Goal: Contribute content: Contribute content

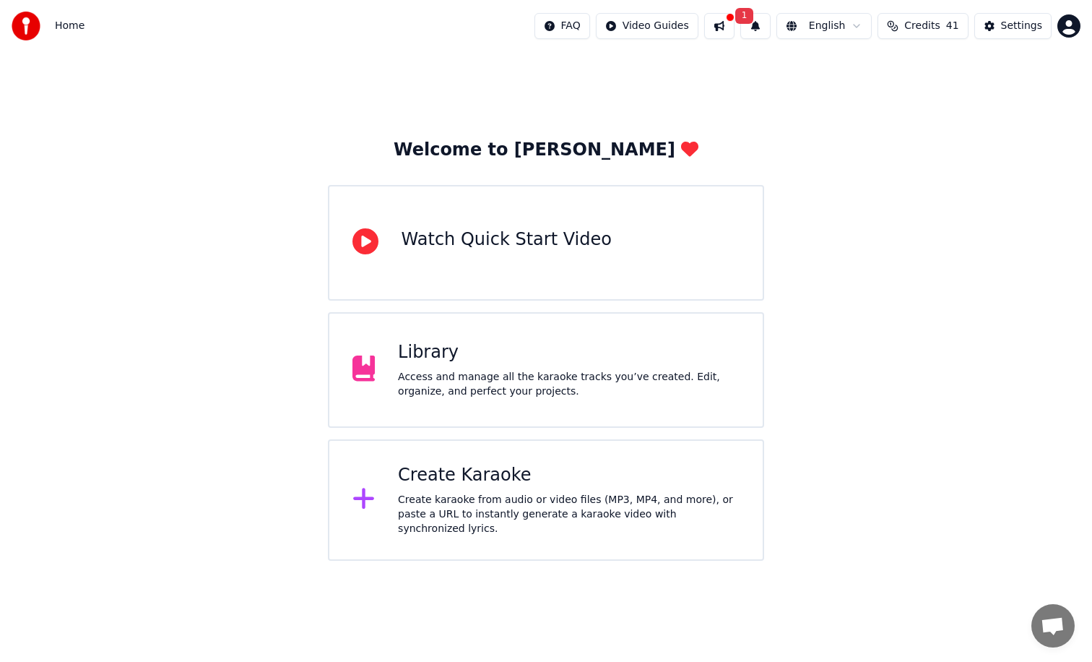
click at [432, 368] on div "Library Access and manage all the karaoke tracks you’ve created. Edit, organize…" at bounding box center [569, 370] width 342 height 58
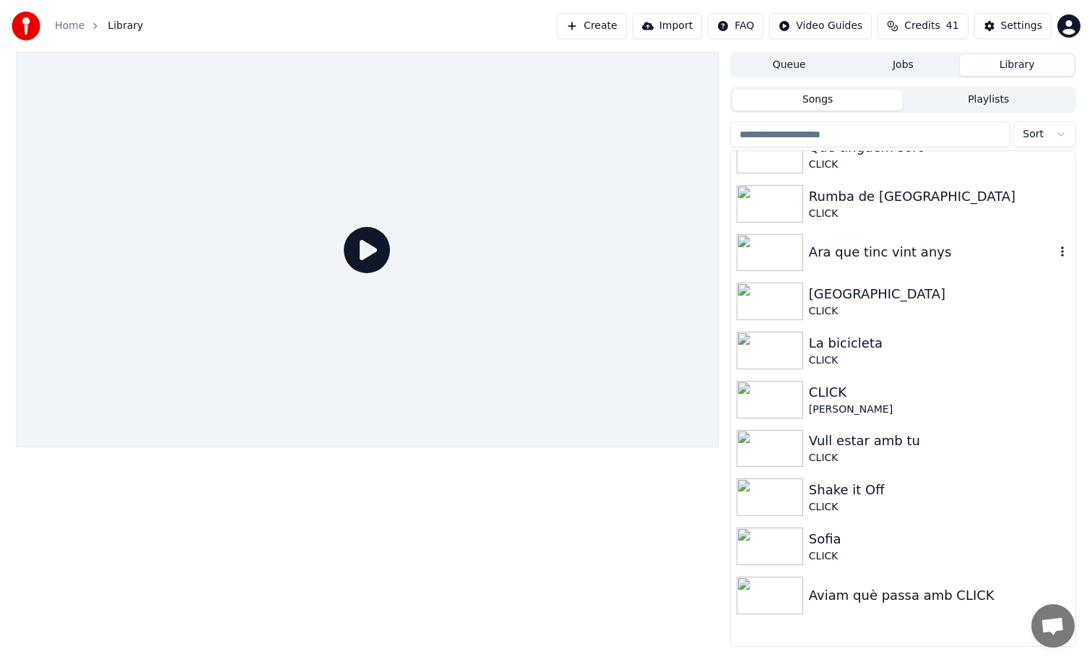
scroll to position [240, 0]
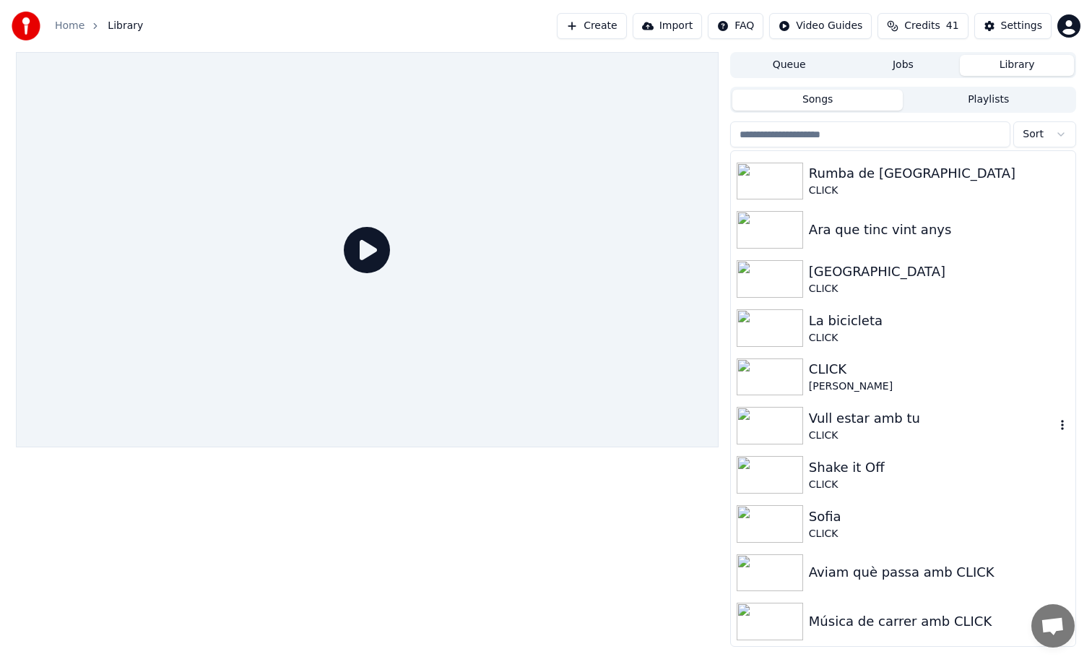
click at [818, 421] on div "Vull estar amb tu" at bounding box center [932, 418] width 246 height 20
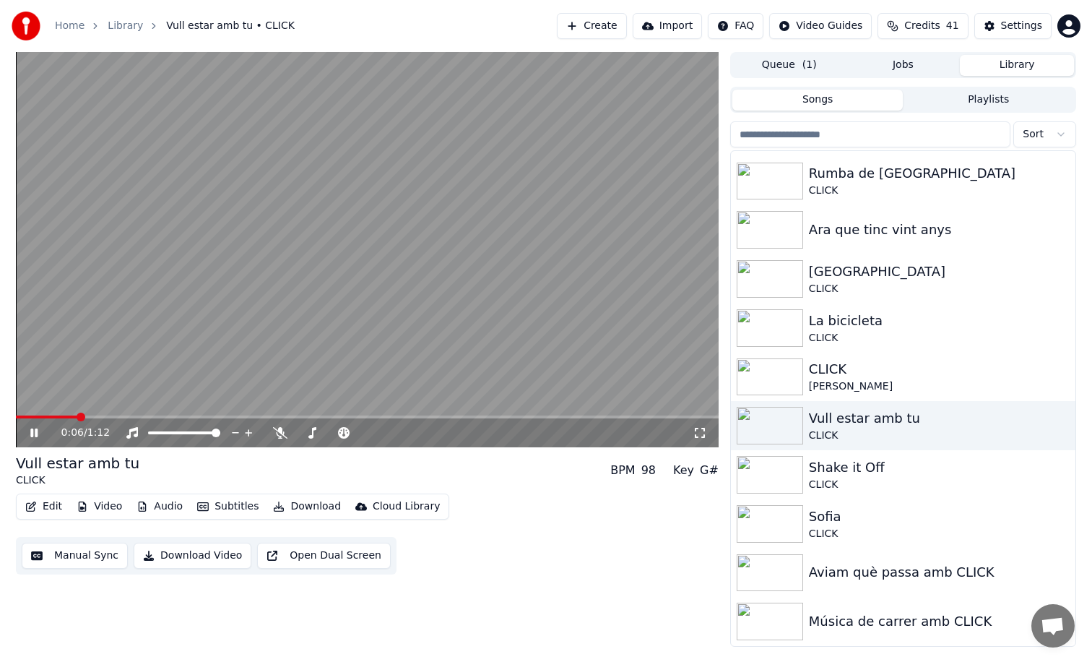
click at [176, 236] on video at bounding box center [367, 249] width 703 height 395
click at [430, 336] on video at bounding box center [367, 249] width 703 height 395
drag, startPoint x: 325, startPoint y: 431, endPoint x: 366, endPoint y: 430, distance: 41.2
click at [366, 430] on div at bounding box center [345, 432] width 116 height 14
click at [366, 434] on div at bounding box center [345, 432] width 116 height 14
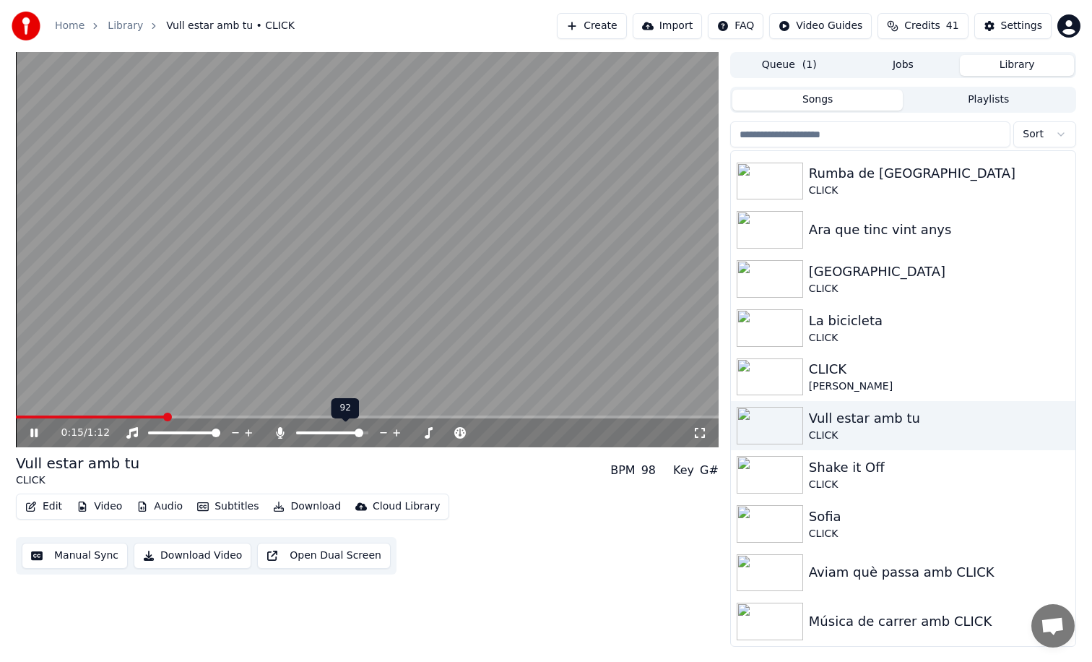
click at [368, 433] on span at bounding box center [332, 432] width 72 height 3
click at [243, 415] on span at bounding box center [367, 416] width 703 height 3
click at [269, 417] on span at bounding box center [367, 416] width 703 height 3
click at [368, 415] on video at bounding box center [367, 249] width 703 height 395
click at [379, 416] on span at bounding box center [367, 416] width 703 height 3
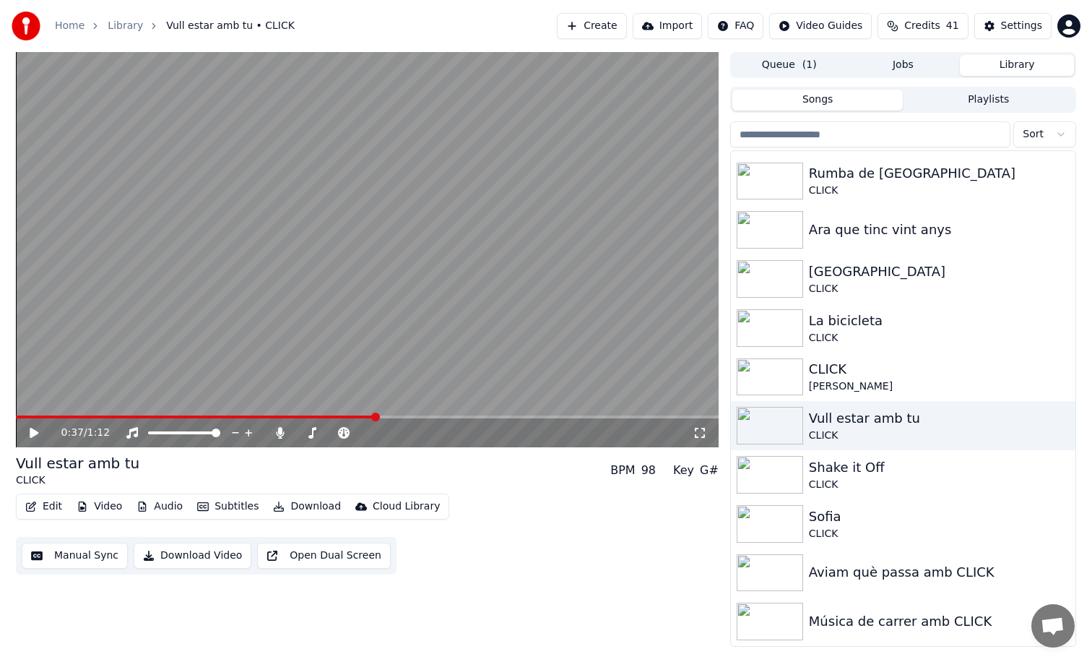
click at [415, 415] on span at bounding box center [367, 416] width 703 height 3
click at [457, 380] on video at bounding box center [367, 249] width 703 height 395
click at [459, 417] on span at bounding box center [367, 416] width 703 height 3
click at [500, 417] on span at bounding box center [367, 416] width 703 height 3
click at [542, 417] on span at bounding box center [367, 416] width 703 height 3
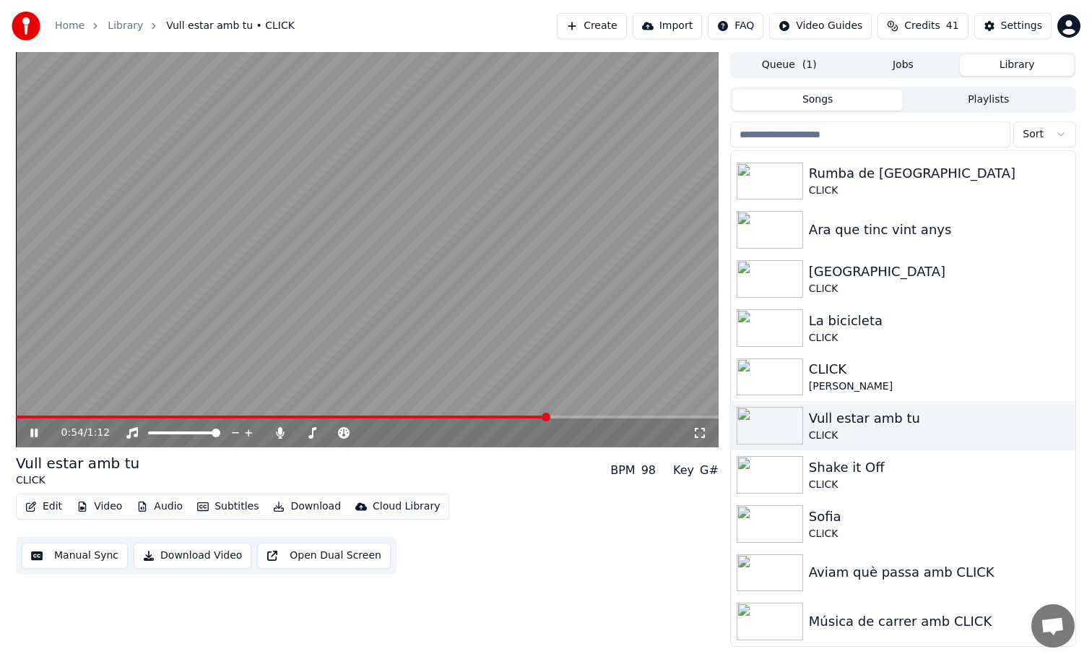
click at [569, 416] on span at bounding box center [367, 416] width 703 height 3
click at [566, 416] on span at bounding box center [293, 416] width 555 height 3
click at [540, 300] on video at bounding box center [367, 249] width 703 height 395
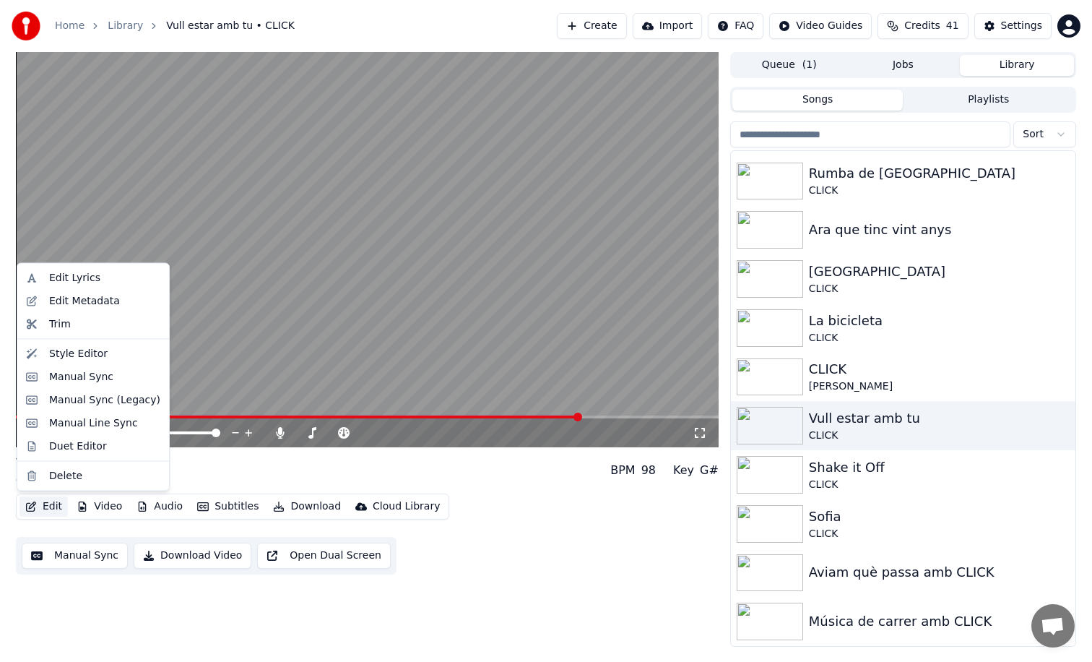
click at [53, 504] on button "Edit" at bounding box center [44, 506] width 48 height 20
click at [90, 381] on div "Manual Sync" at bounding box center [81, 376] width 64 height 14
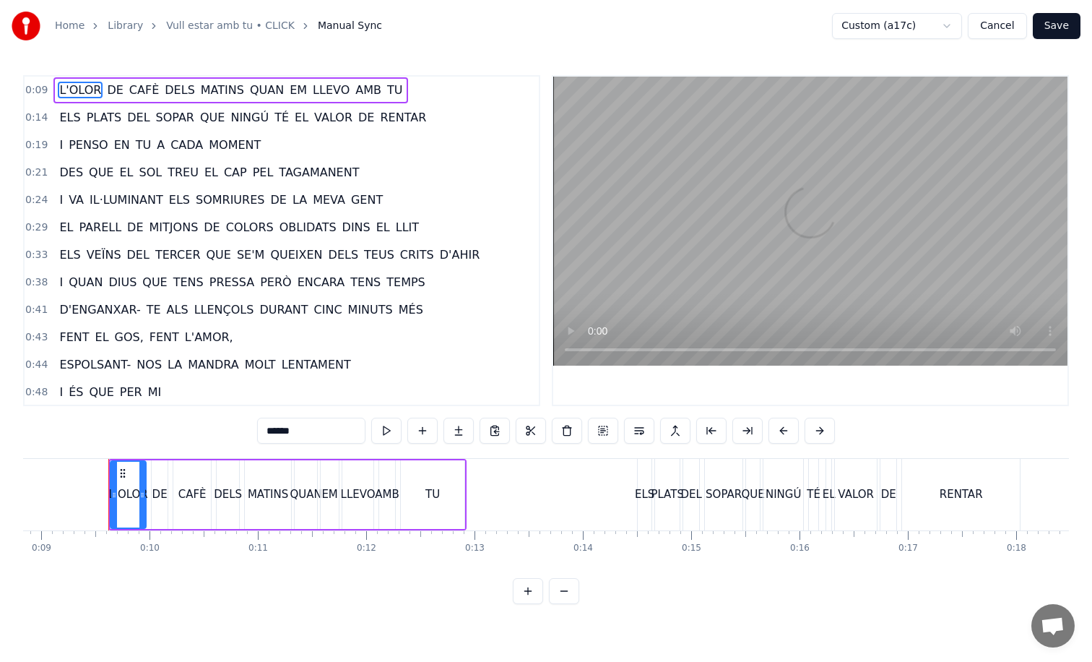
scroll to position [0, 970]
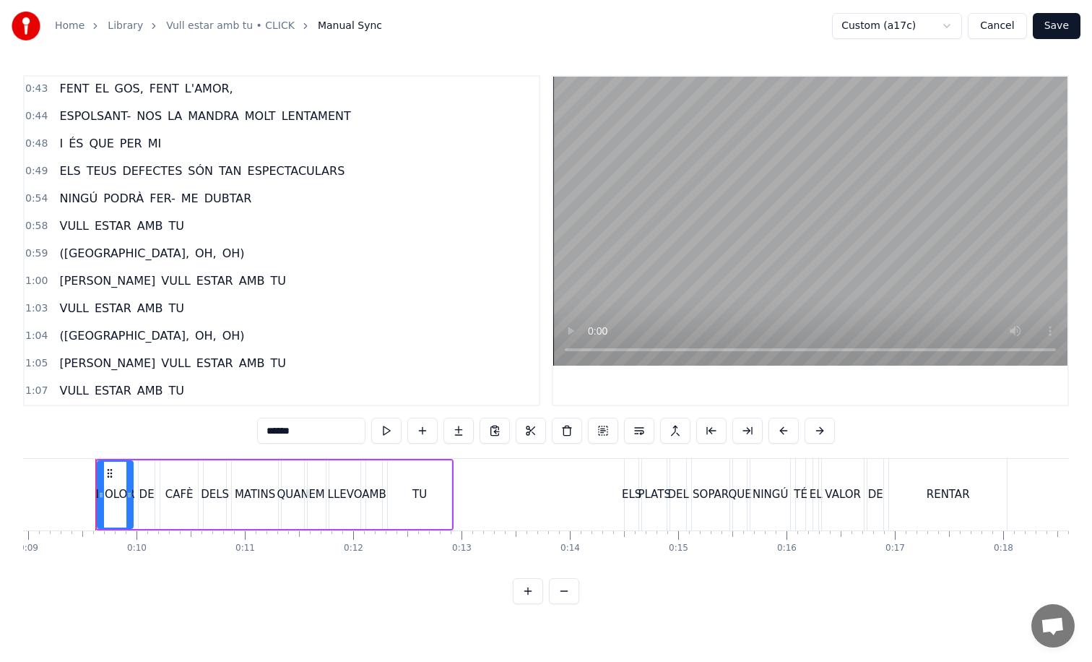
click at [87, 231] on span "VULL" at bounding box center [74, 225] width 32 height 17
type input "****"
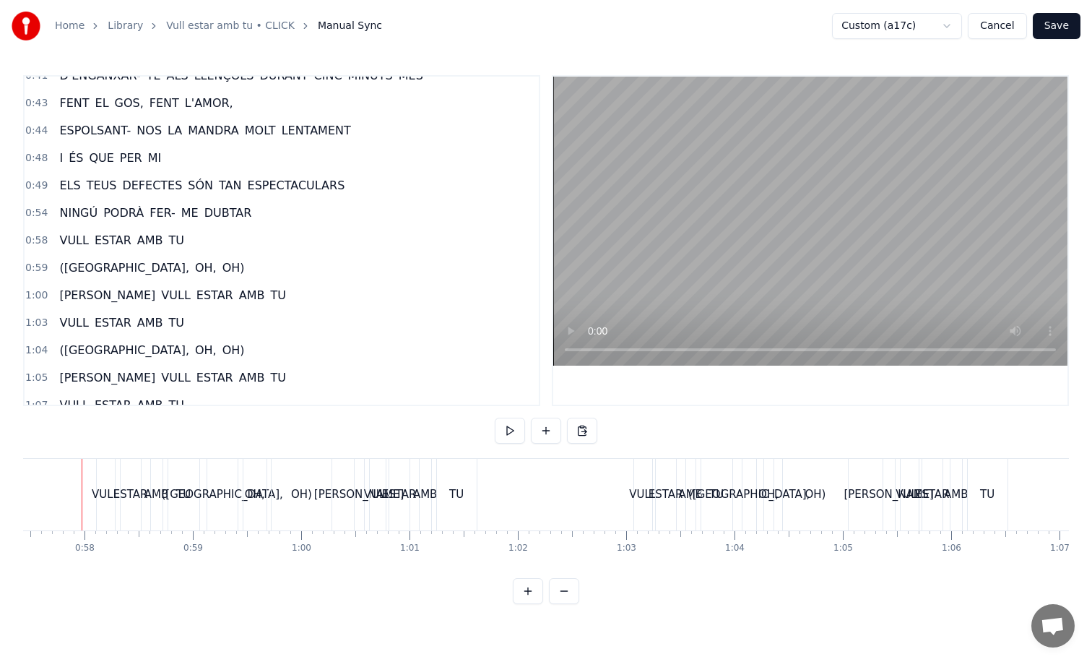
scroll to position [0, 6208]
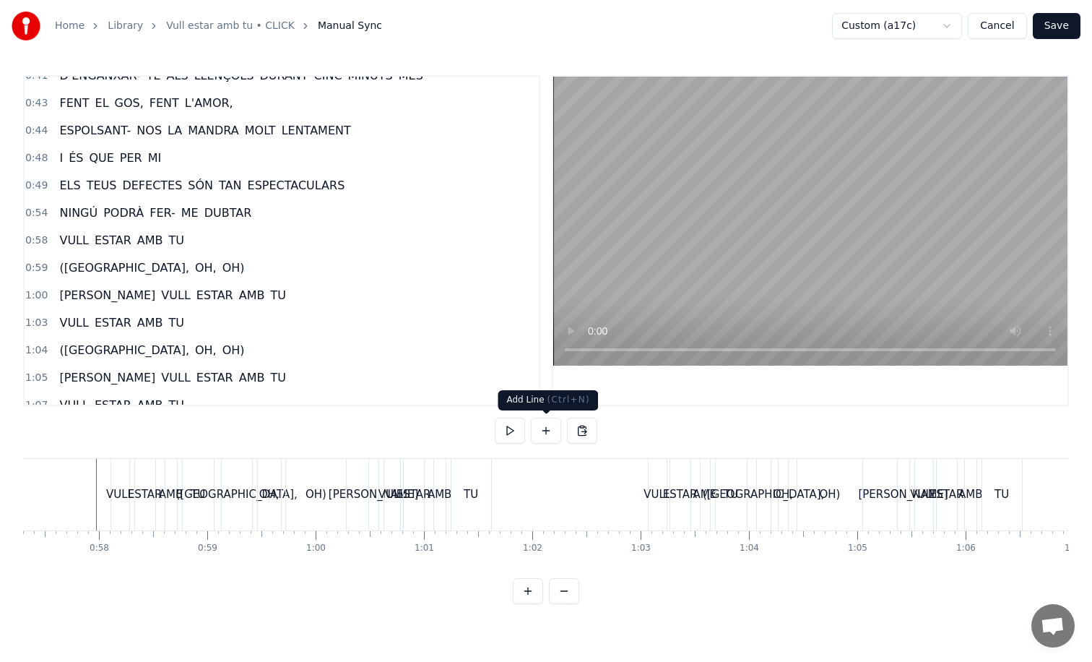
click at [551, 427] on button at bounding box center [546, 431] width 30 height 26
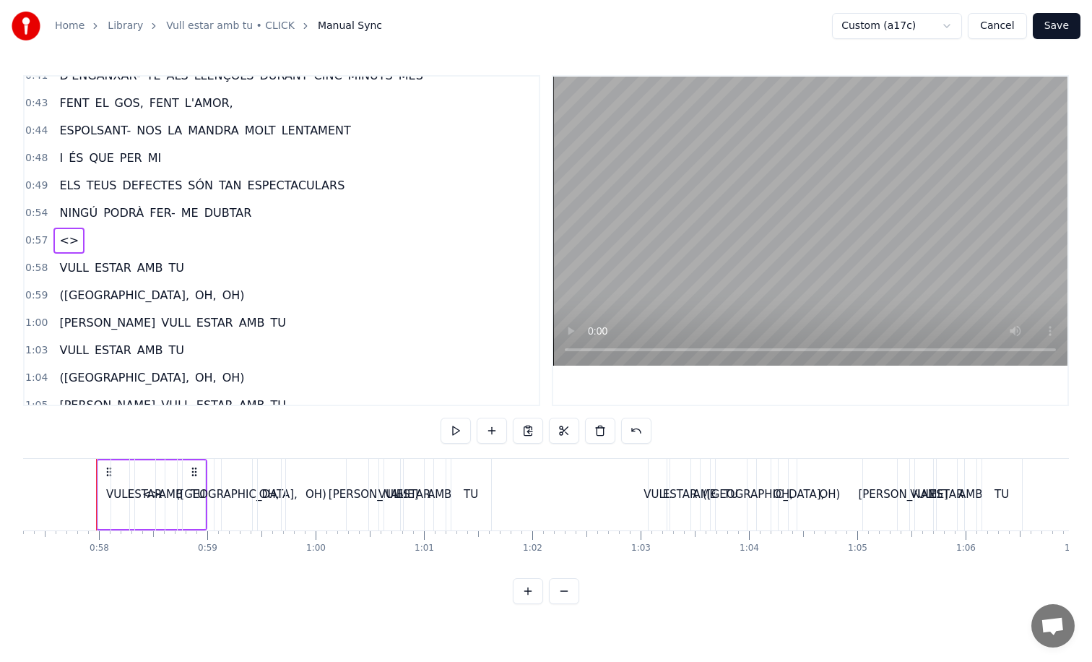
click at [66, 240] on span "<>" at bounding box center [69, 240] width 22 height 17
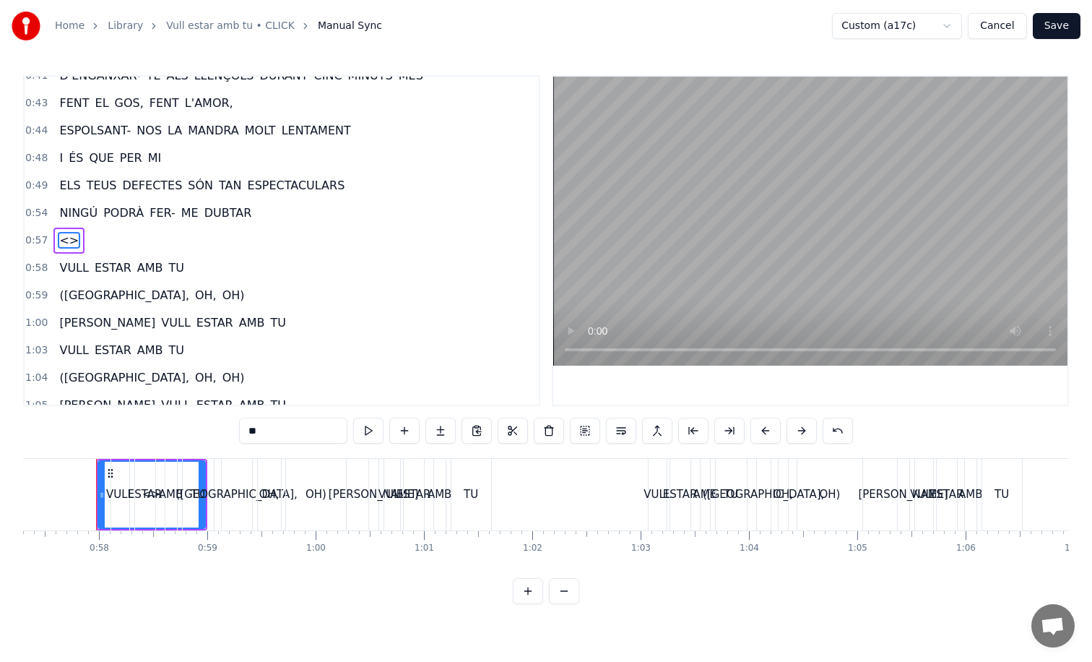
click at [66, 240] on span "<>" at bounding box center [69, 240] width 22 height 17
drag, startPoint x: 278, startPoint y: 432, endPoint x: 194, endPoint y: 433, distance: 84.5
click at [194, 433] on div "0:09 L'OLOR DE CAFÈ DELS MATINS QUAN EM LLEVO AMB TU 0:14 ELS PLATS DEL SOPAR Q…" at bounding box center [546, 339] width 1046 height 529
type input "*"
type input "***"
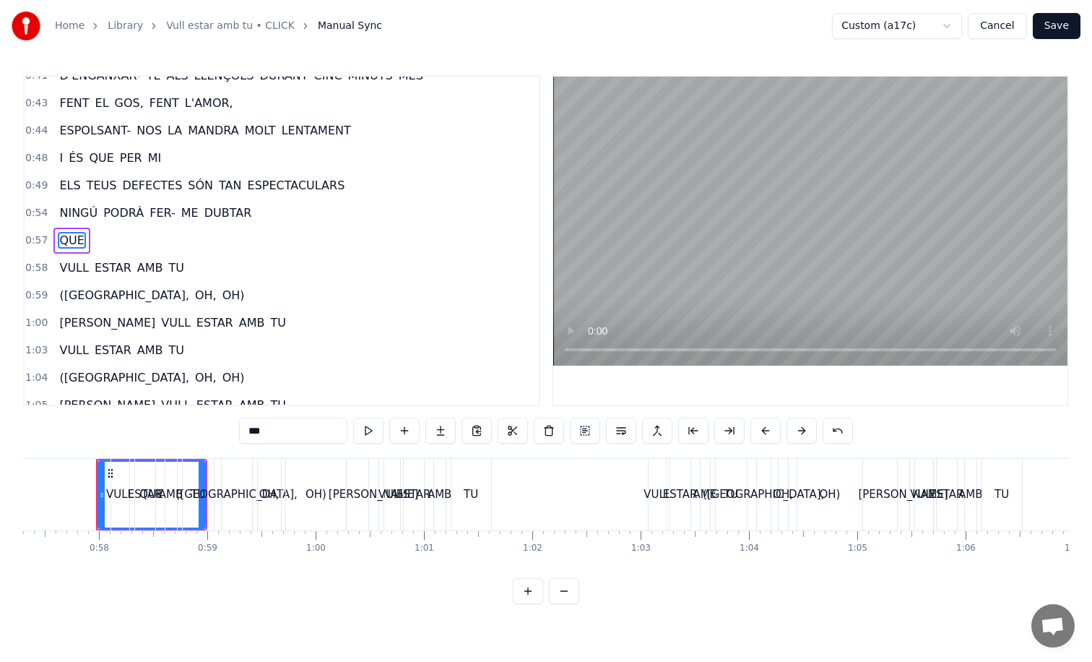
drag, startPoint x: 202, startPoint y: 483, endPoint x: 118, endPoint y: 483, distance: 83.1
click at [118, 483] on div "VULL ESTAR AMB TU" at bounding box center [164, 495] width 107 height 72
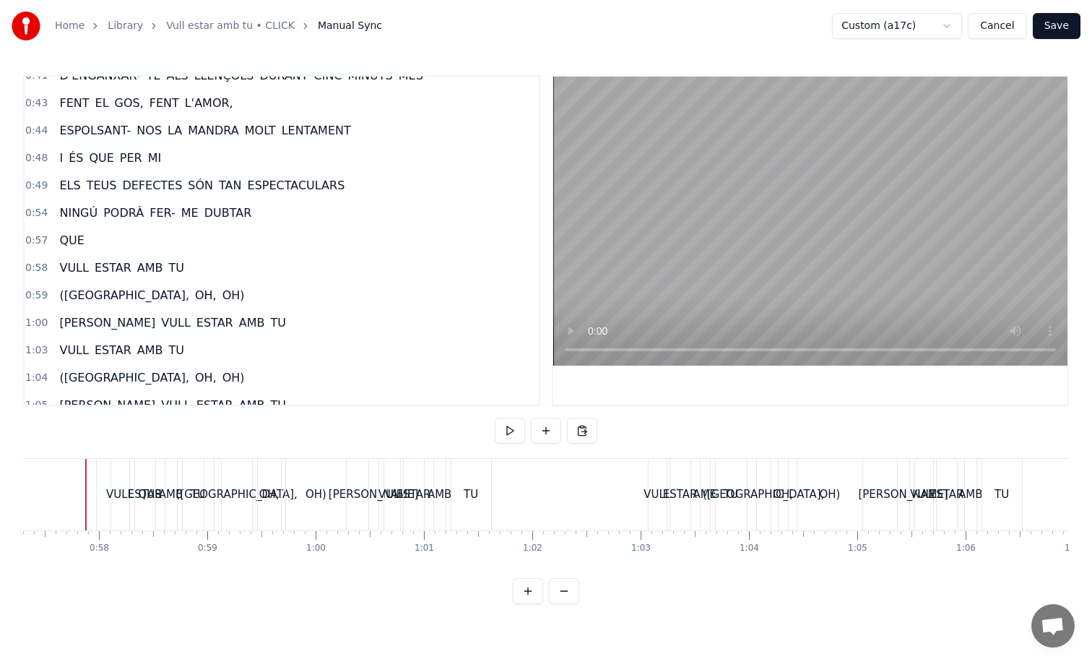
scroll to position [0, 6198]
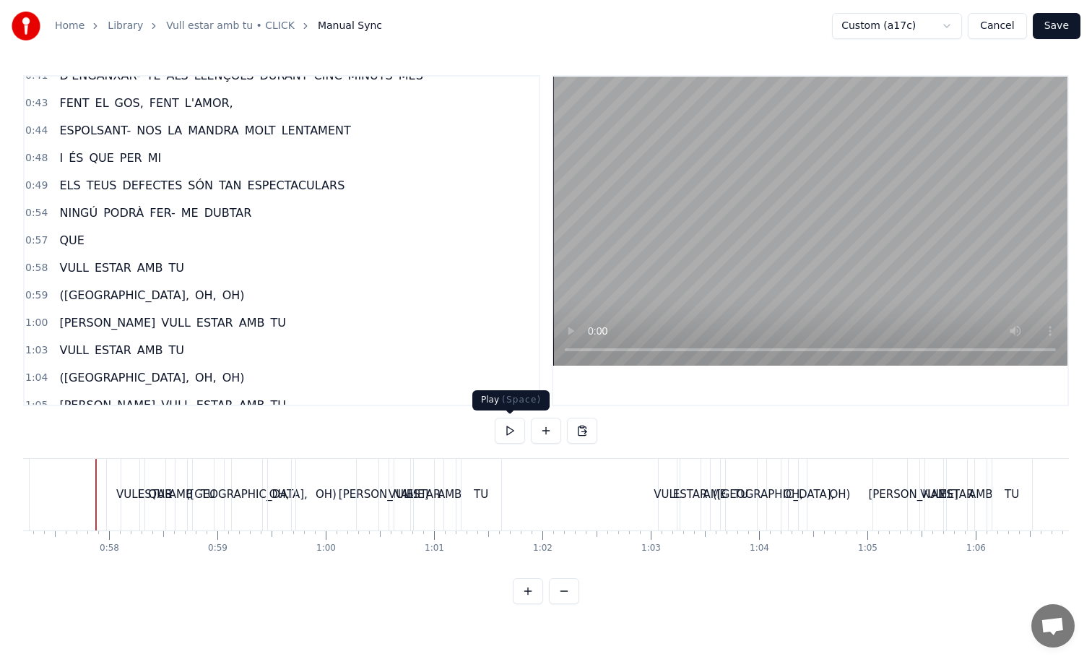
click at [508, 436] on button at bounding box center [510, 431] width 30 height 26
click at [1008, 30] on button "Cancel" at bounding box center [997, 26] width 59 height 26
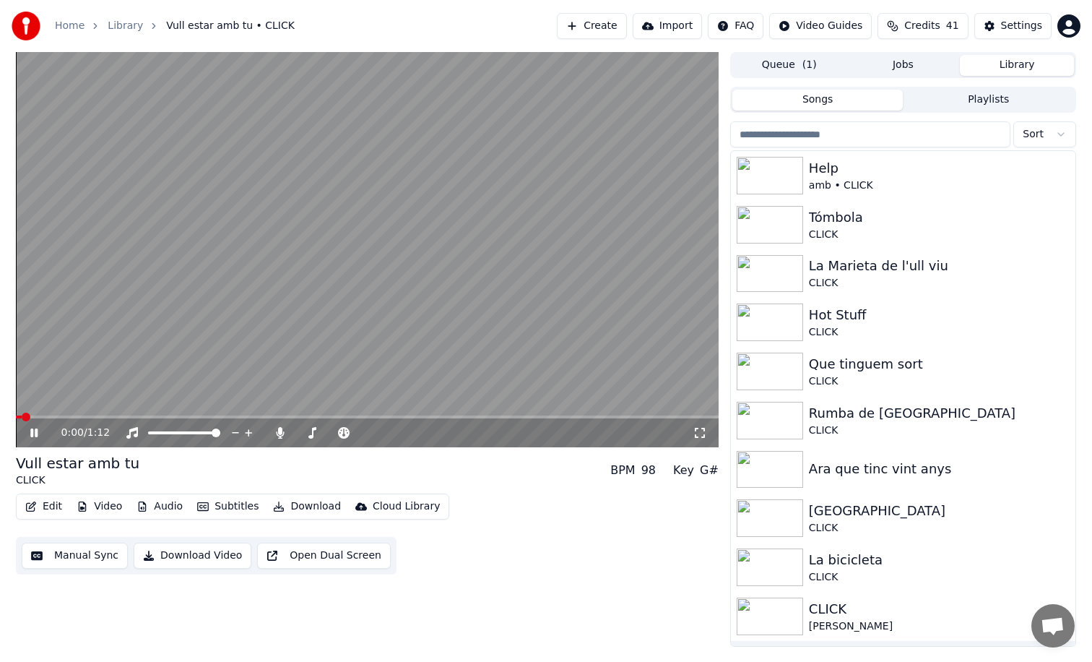
click at [30, 509] on icon "button" at bounding box center [31, 506] width 12 height 10
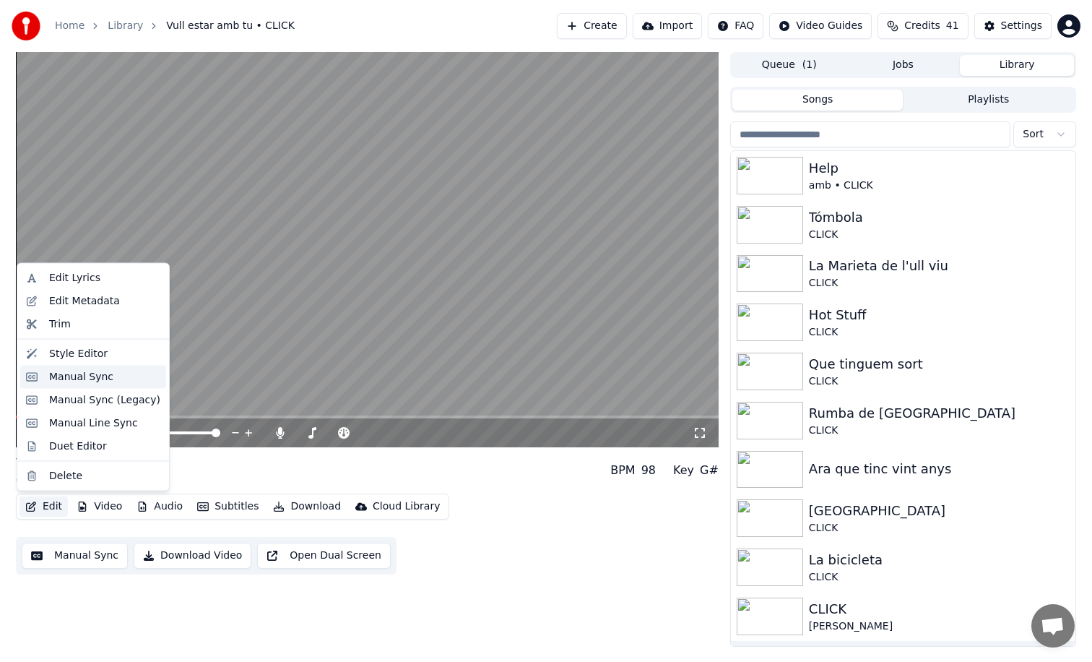
click at [97, 368] on div "Manual Sync" at bounding box center [93, 376] width 146 height 23
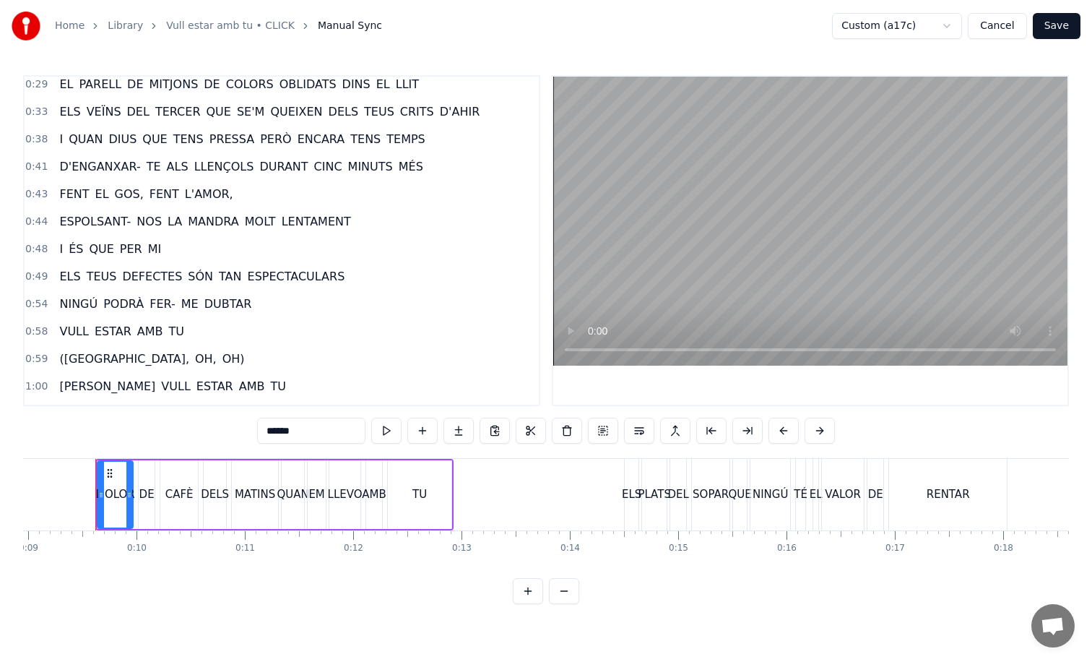
scroll to position [135, 0]
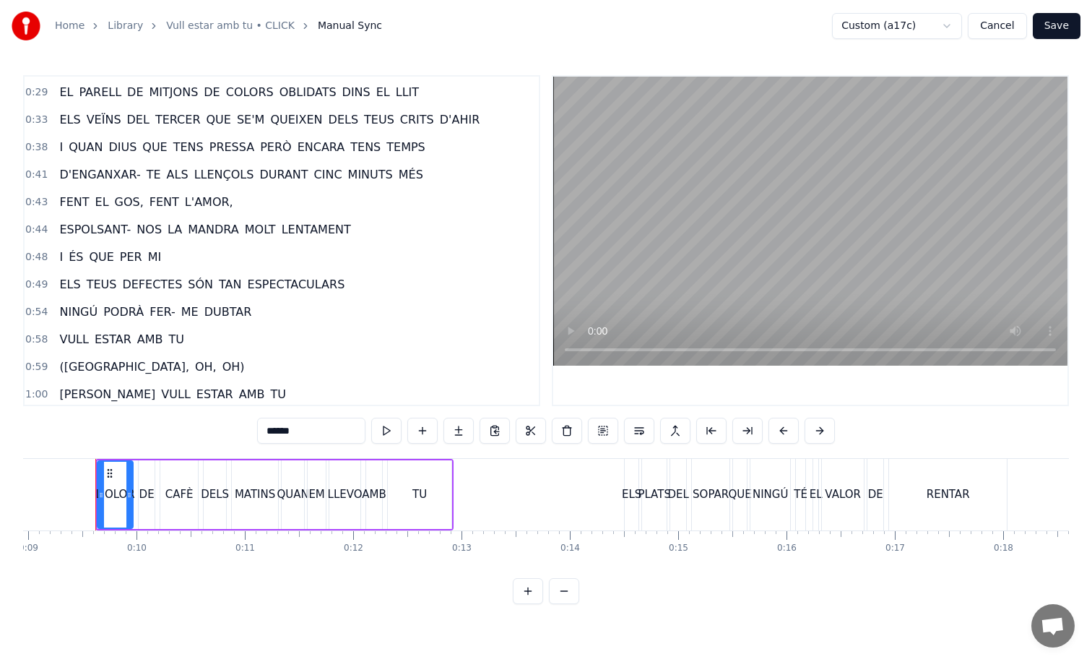
click at [69, 343] on span "VULL" at bounding box center [74, 339] width 32 height 17
type input "****"
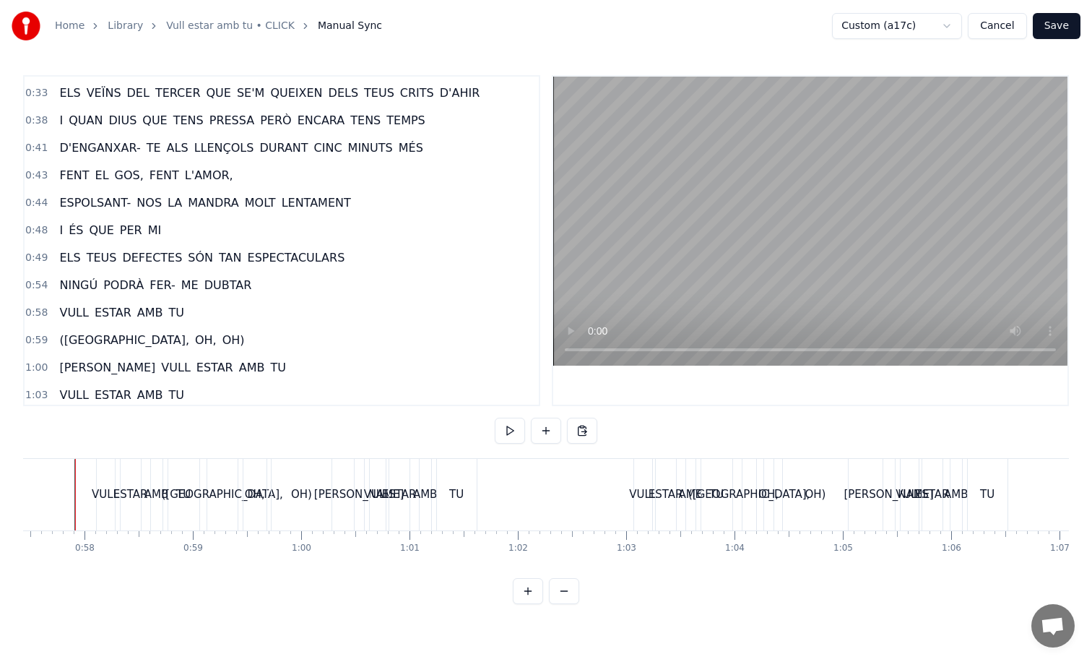
scroll to position [0, 6202]
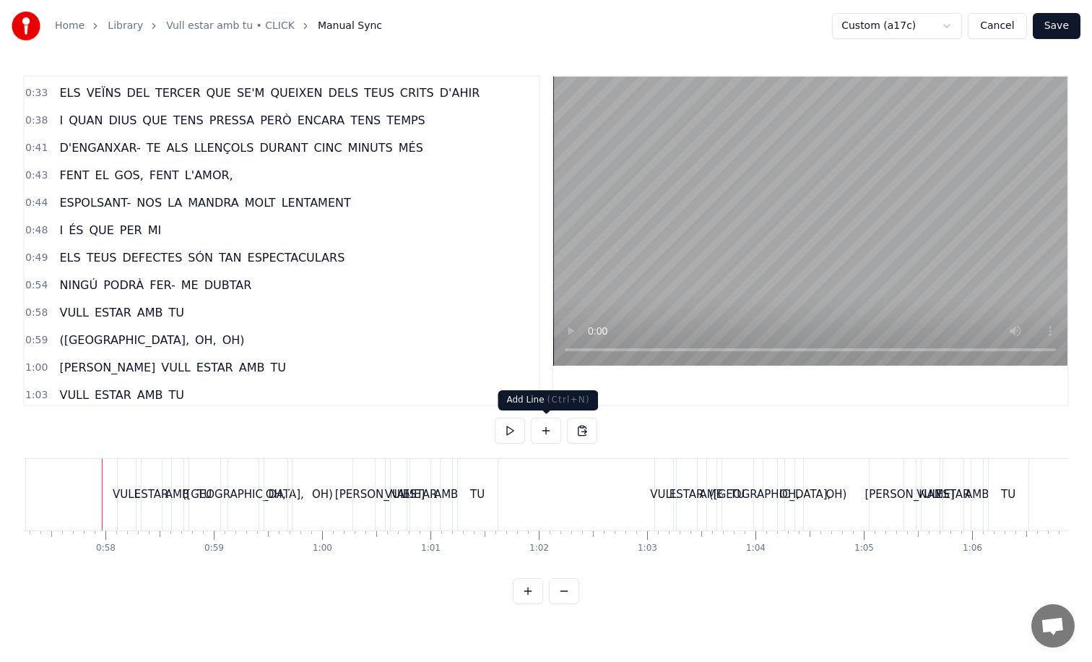
click at [552, 428] on button at bounding box center [546, 431] width 30 height 26
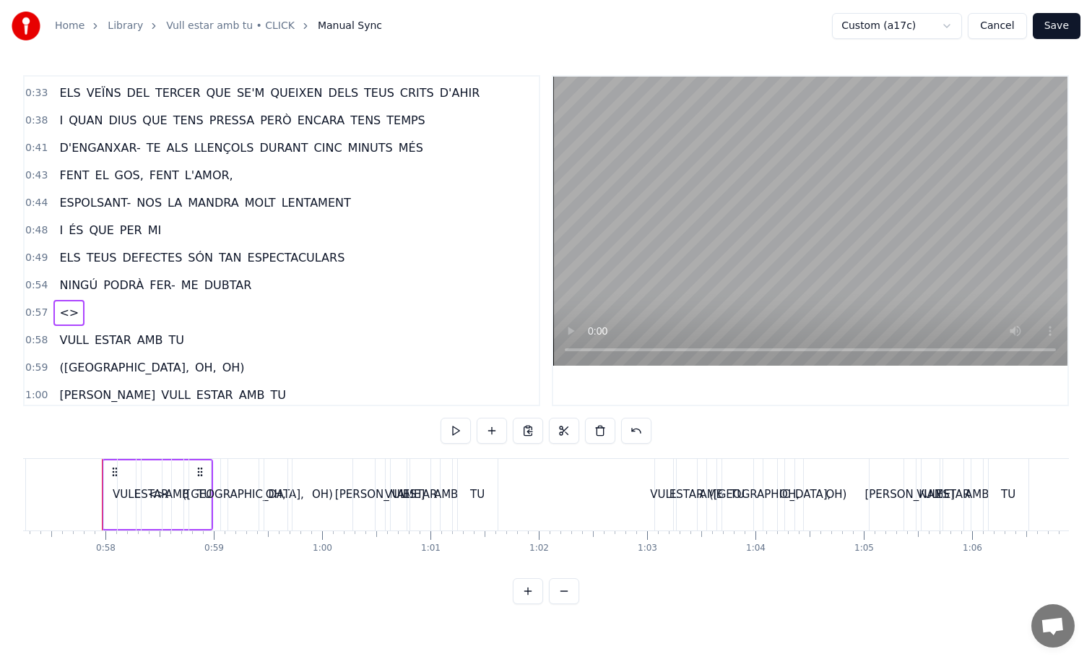
drag, startPoint x: 198, startPoint y: 471, endPoint x: 173, endPoint y: 472, distance: 25.3
click at [173, 472] on div "VULL ESTAR AMB TU" at bounding box center [170, 495] width 107 height 72
click at [64, 315] on span "<>" at bounding box center [69, 312] width 22 height 17
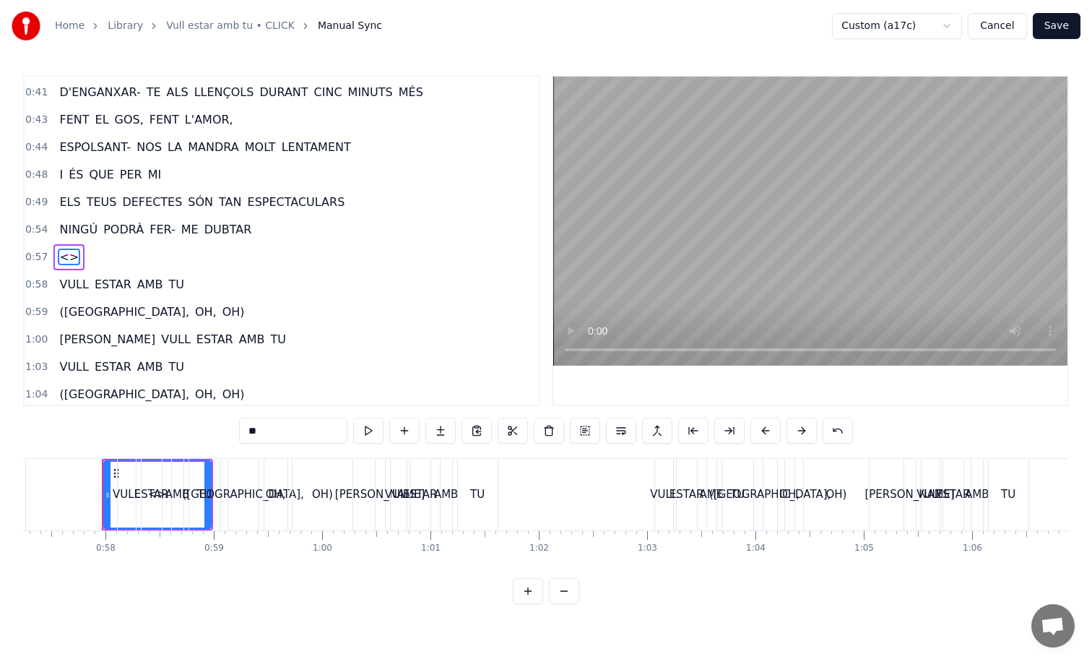
scroll to position [234, 0]
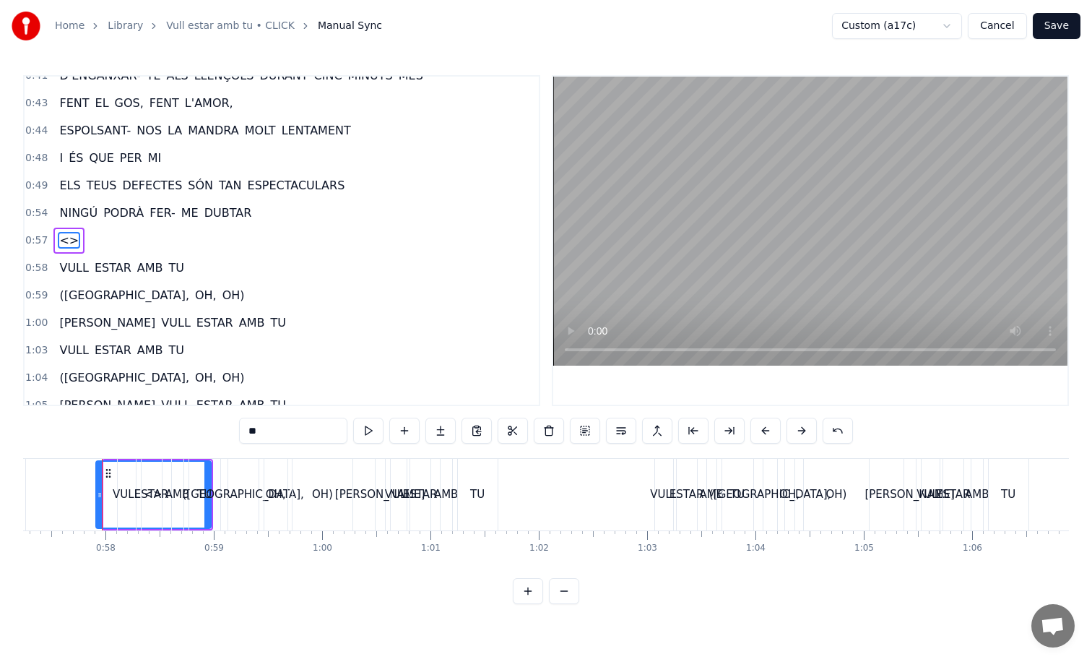
drag, startPoint x: 106, startPoint y: 473, endPoint x: 98, endPoint y: 477, distance: 9.1
click at [98, 477] on div at bounding box center [100, 495] width 6 height 66
drag, startPoint x: 207, startPoint y: 493, endPoint x: 193, endPoint y: 494, distance: 14.5
click at [193, 494] on div "TU" at bounding box center [204, 495] width 31 height 72
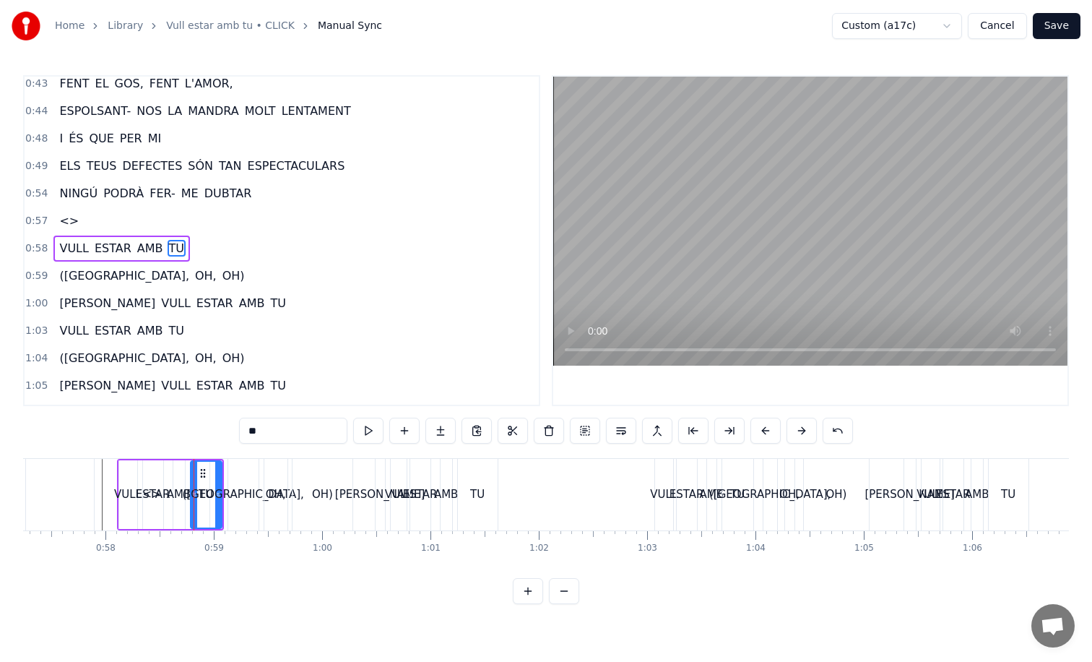
scroll to position [261, 0]
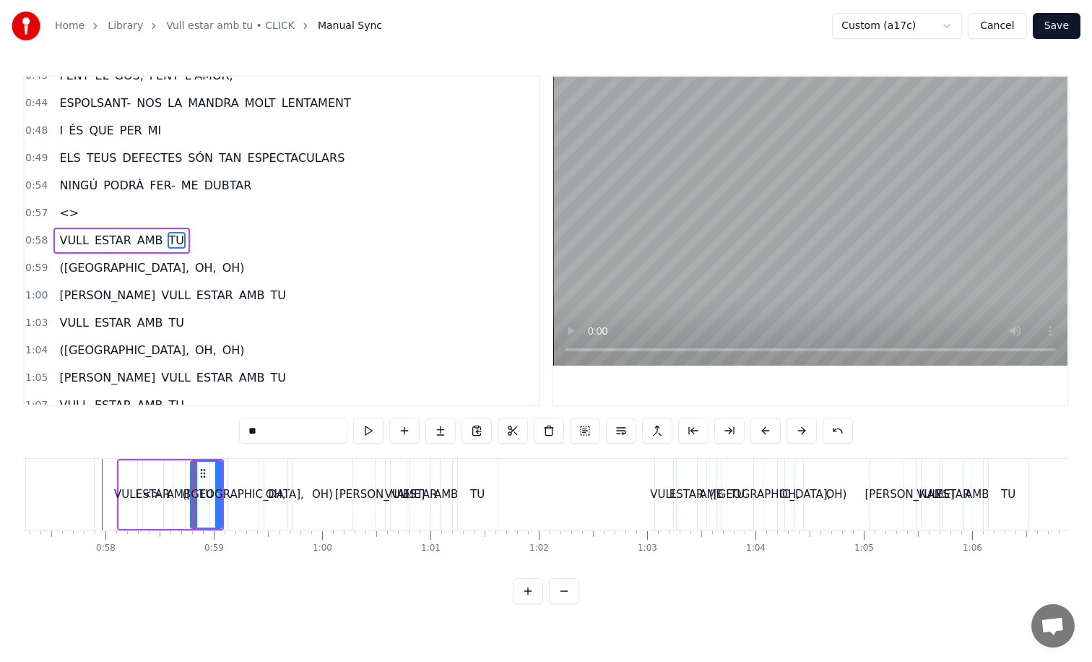
click at [104, 489] on div "<>" at bounding box center [152, 495] width 115 height 72
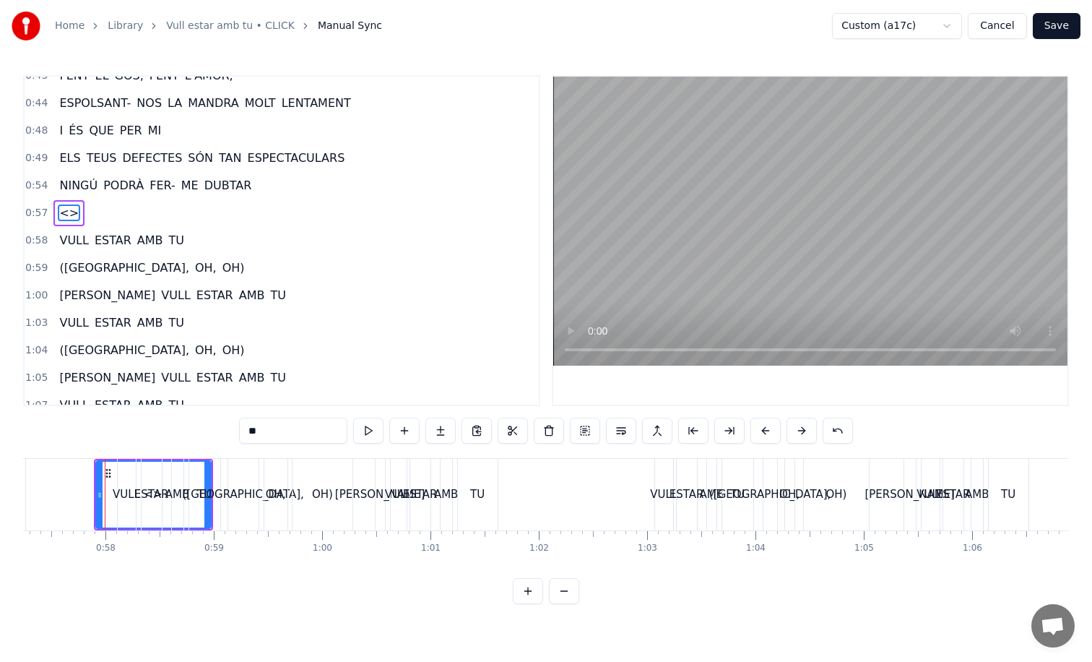
scroll to position [234, 0]
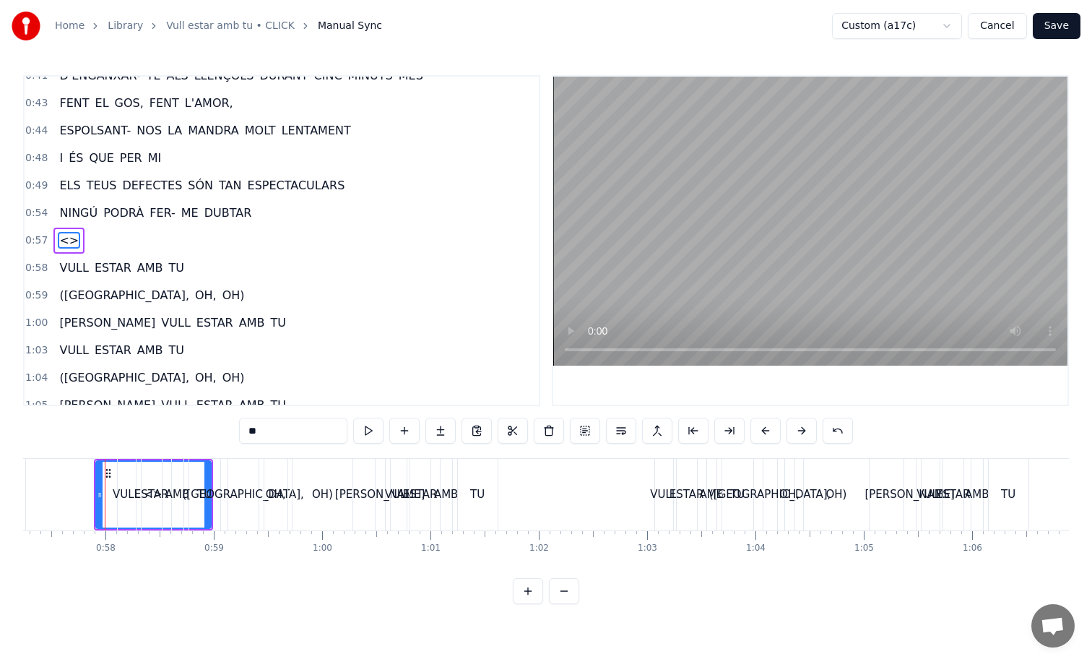
click at [207, 490] on div "TU" at bounding box center [204, 494] width 14 height 17
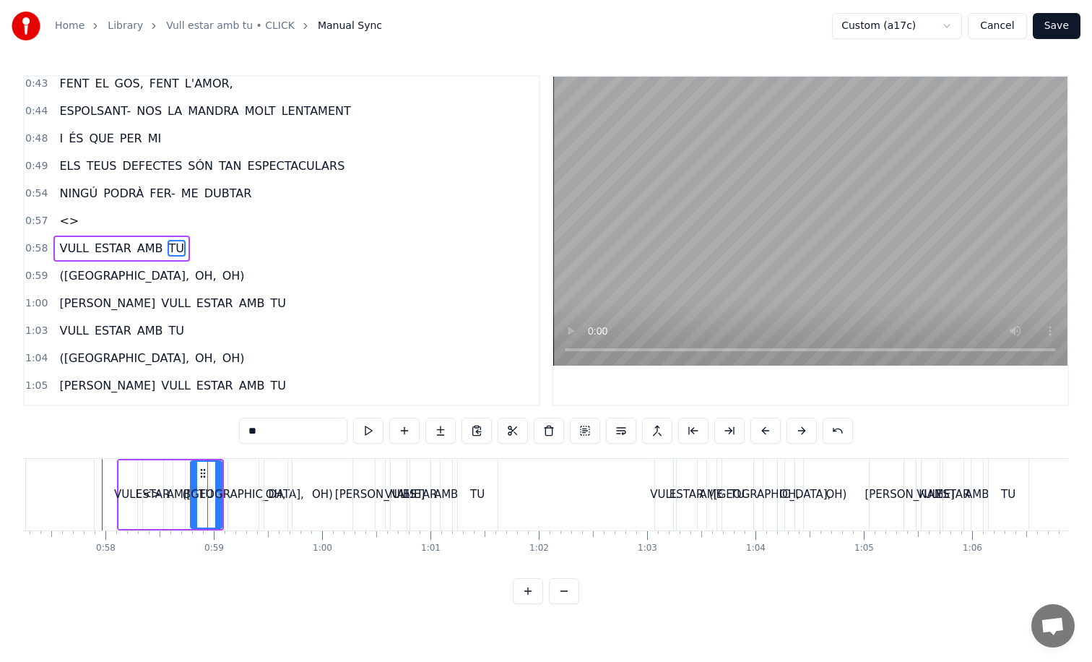
scroll to position [261, 0]
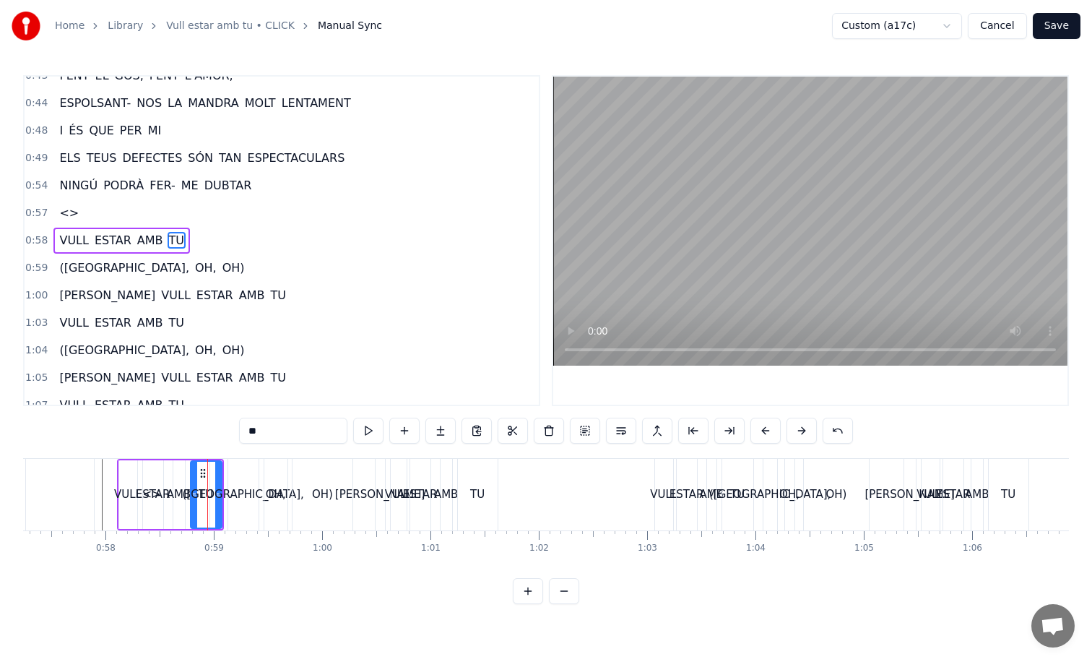
click at [102, 477] on div "<>" at bounding box center [152, 495] width 115 height 72
type input "**"
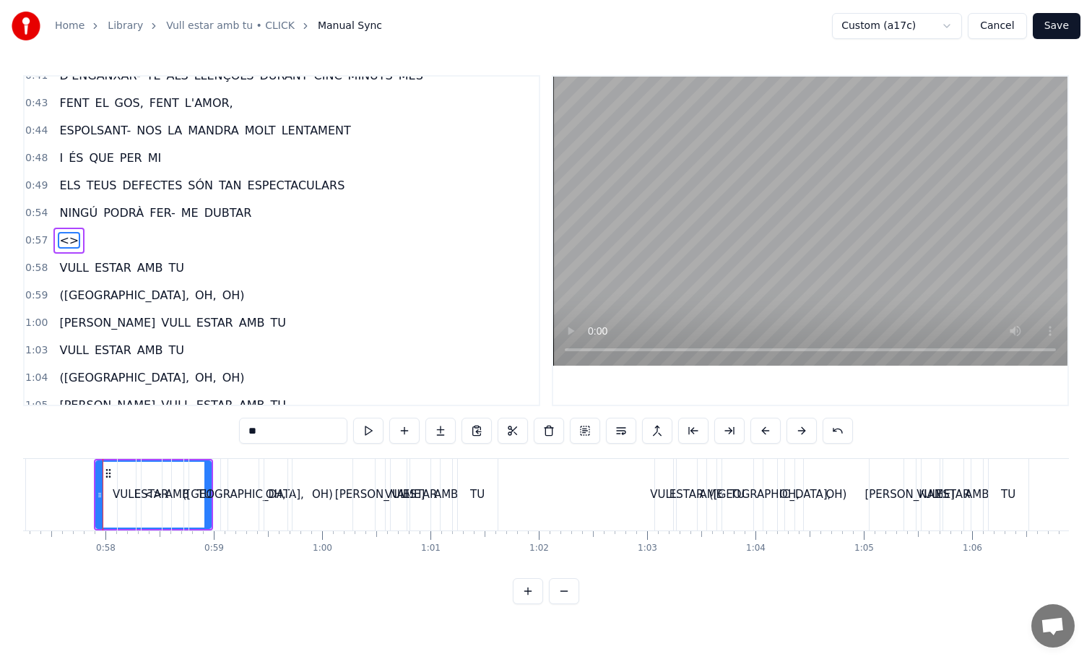
scroll to position [234, 0]
click at [108, 472] on icon at bounding box center [109, 473] width 12 height 12
click at [103, 469] on icon at bounding box center [109, 473] width 12 height 12
click at [528, 604] on button at bounding box center [528, 591] width 30 height 26
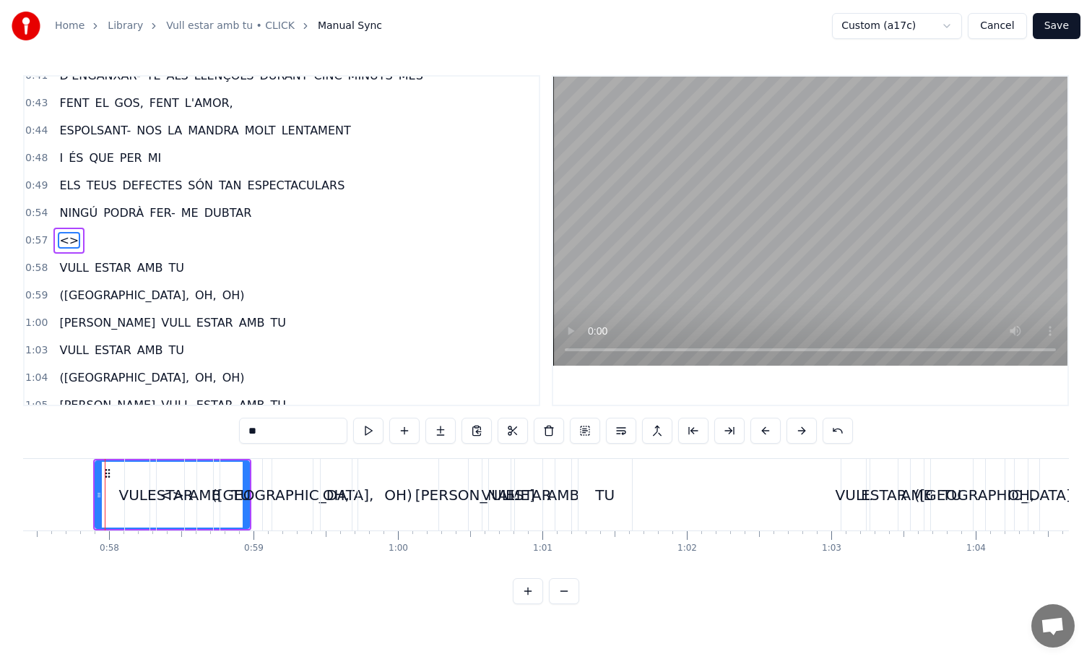
scroll to position [0, 8303]
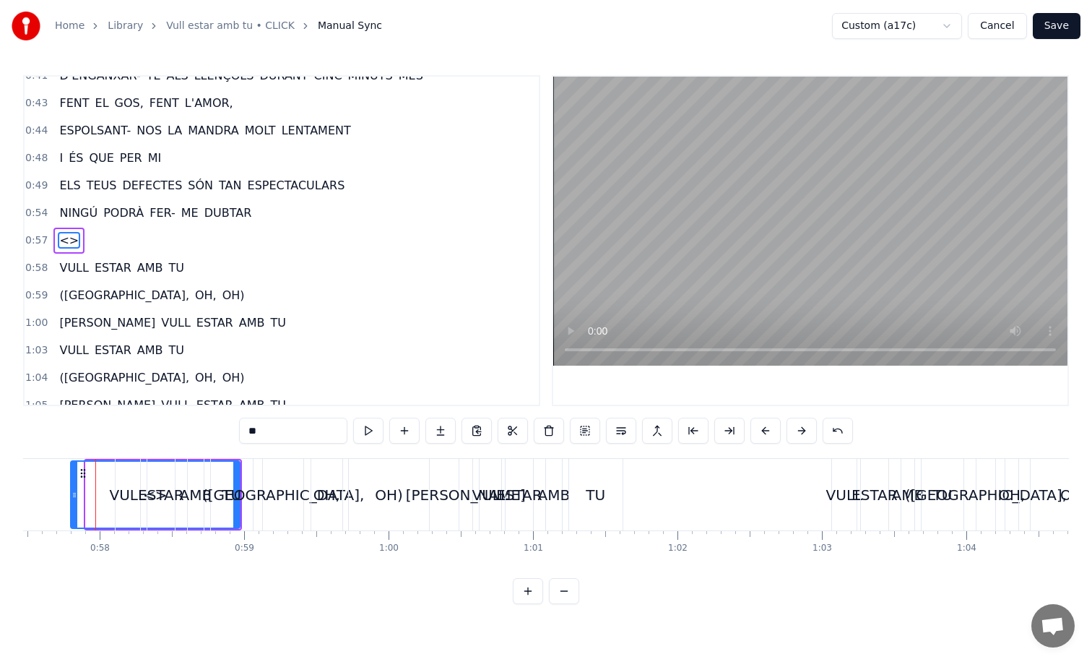
drag, startPoint x: 90, startPoint y: 476, endPoint x: 74, endPoint y: 483, distance: 17.2
click at [74, 483] on div at bounding box center [75, 495] width 6 height 66
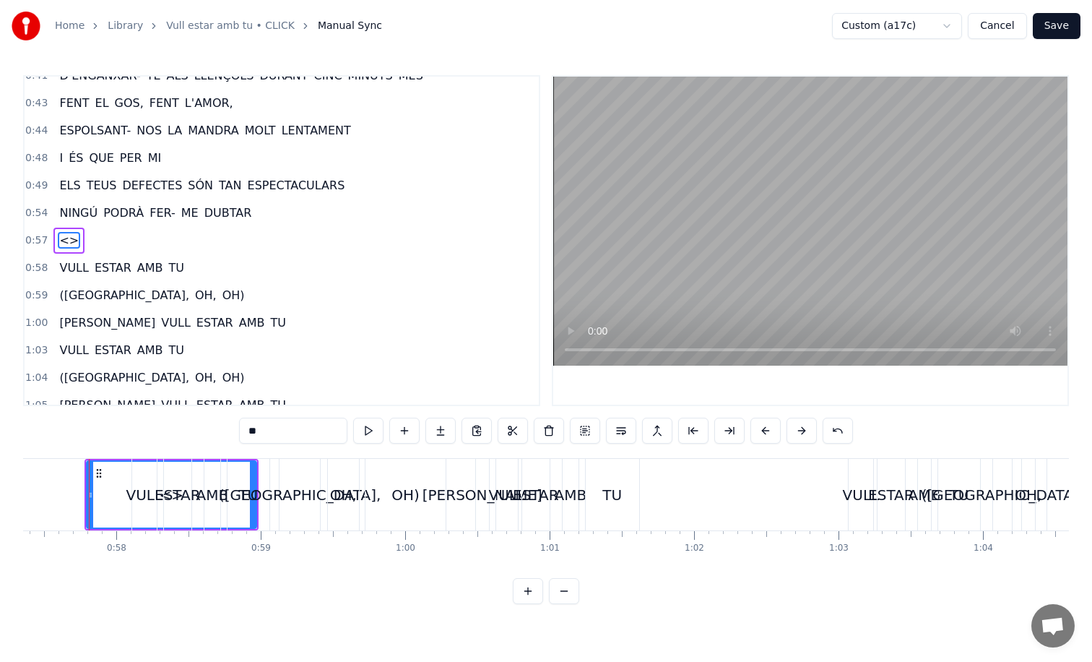
scroll to position [0, 8279]
drag, startPoint x: 260, startPoint y: 496, endPoint x: 228, endPoint y: 496, distance: 32.5
click at [228, 496] on div "VULL ESTAR AMB TU" at bounding box center [209, 495] width 142 height 72
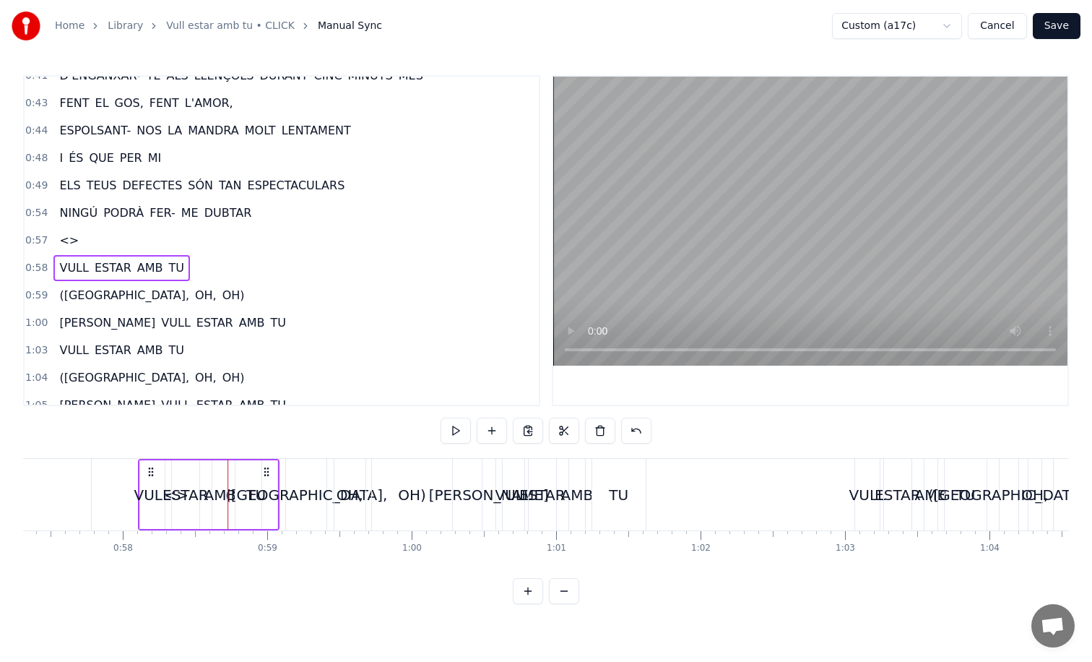
click at [113, 474] on div "<>" at bounding box center [177, 495] width 170 height 72
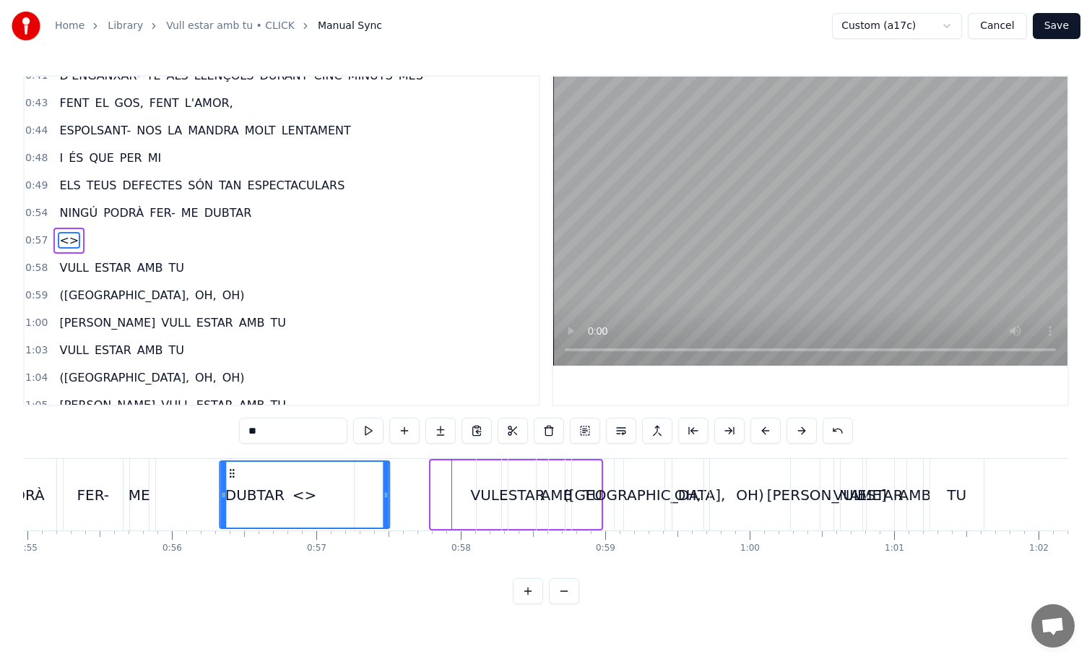
scroll to position [0, 7936]
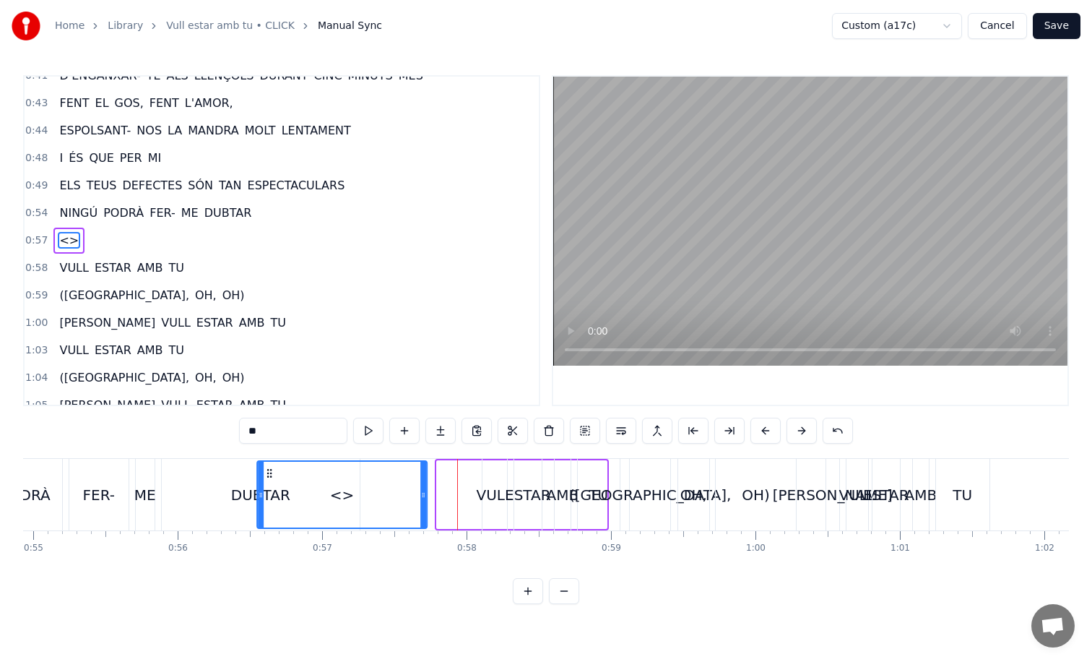
drag, startPoint x: 103, startPoint y: 473, endPoint x: 282, endPoint y: 493, distance: 181.0
click at [282, 493] on div "<>" at bounding box center [342, 495] width 168 height 66
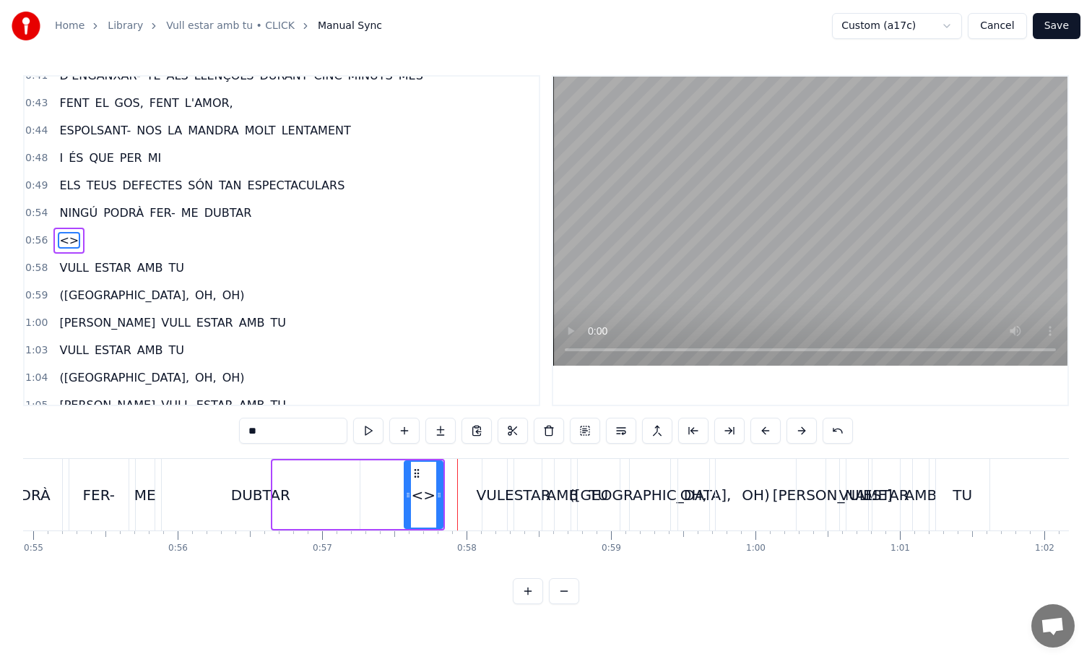
drag, startPoint x: 276, startPoint y: 476, endPoint x: 410, endPoint y: 483, distance: 133.8
click at [410, 483] on div at bounding box center [408, 495] width 6 height 66
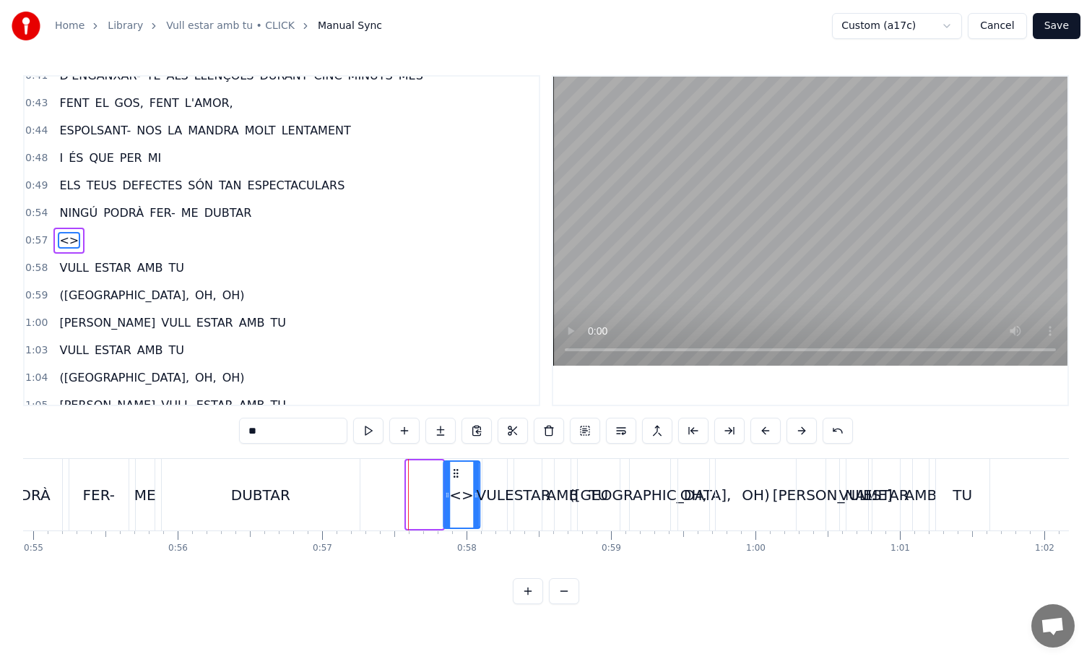
drag, startPoint x: 420, startPoint y: 474, endPoint x: 457, endPoint y: 474, distance: 36.8
click at [457, 474] on icon at bounding box center [456, 473] width 12 height 12
click at [70, 240] on span "<>" at bounding box center [69, 240] width 22 height 17
drag, startPoint x: 296, startPoint y: 435, endPoint x: 191, endPoint y: 435, distance: 104.7
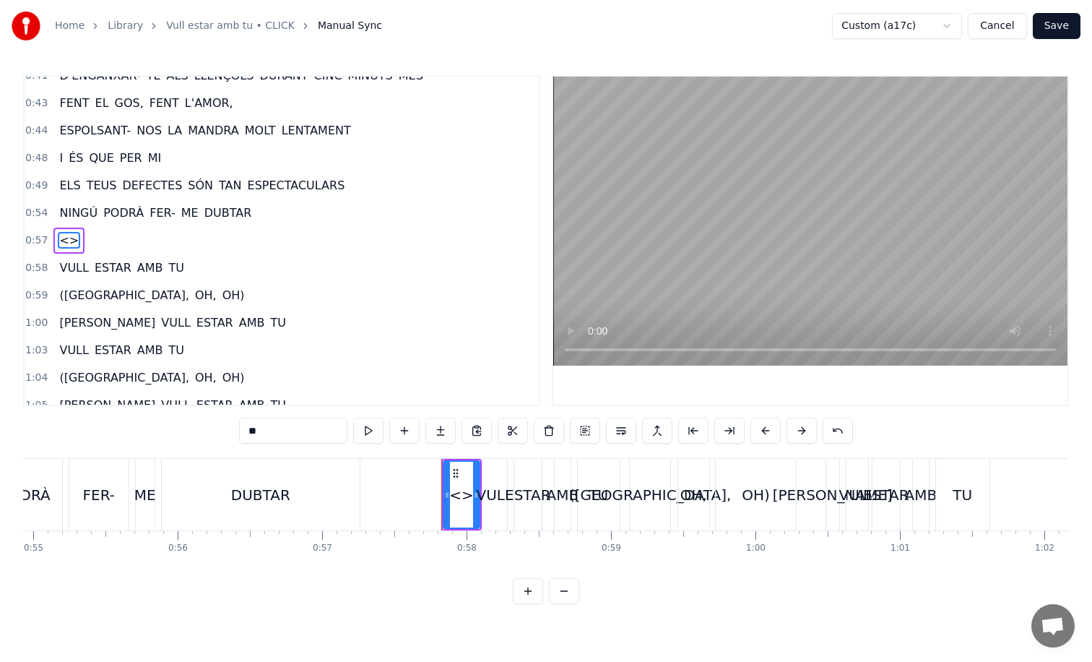
click at [191, 435] on div "0:09 L'OLOR DE CAFÈ DELS MATINS QUAN EM LLEVO AMB TU 0:14 ELS PLATS DEL SOPAR Q…" at bounding box center [546, 339] width 1046 height 529
type input "***"
click at [1063, 30] on button "Save" at bounding box center [1057, 26] width 48 height 26
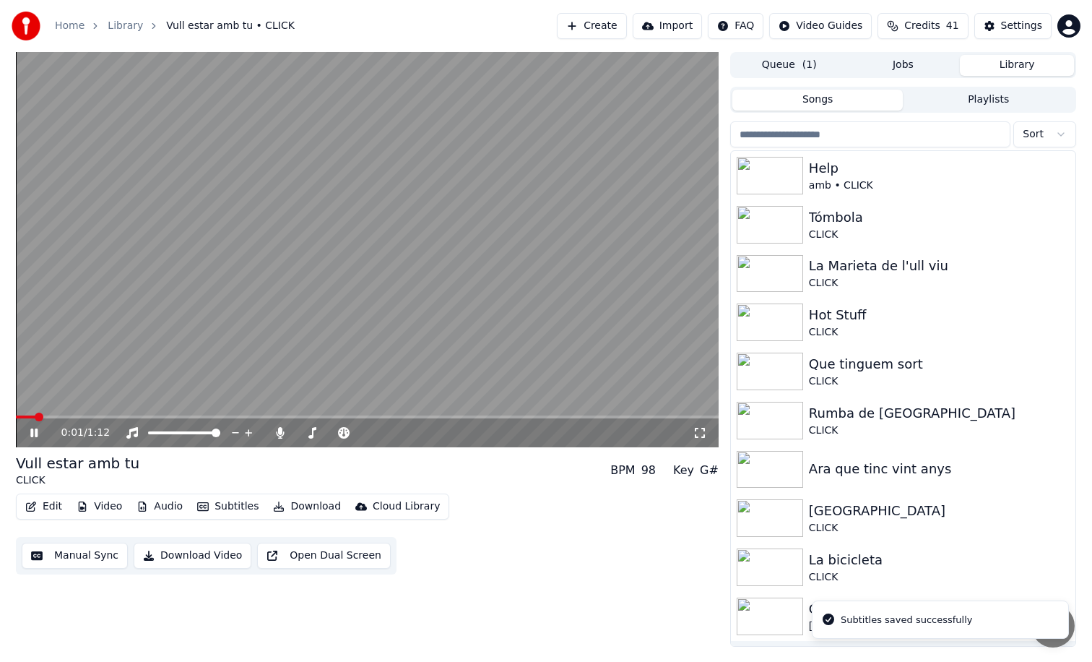
click at [311, 498] on button "Download" at bounding box center [306, 506] width 79 height 20
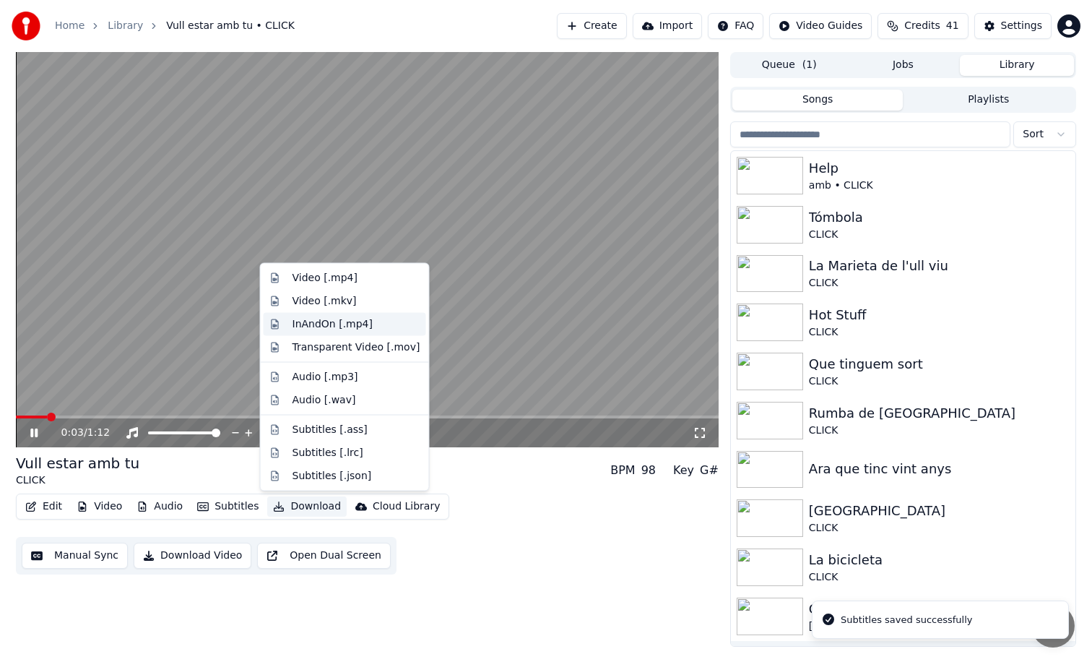
click at [358, 328] on div "InAndOn [.mp4]" at bounding box center [333, 323] width 81 height 14
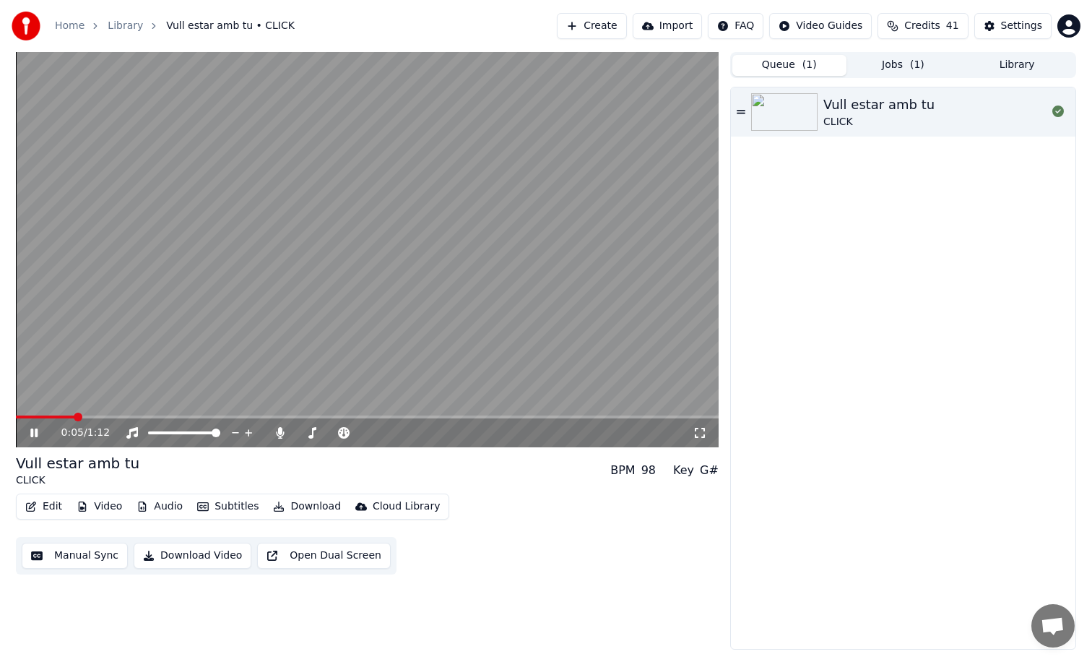
click at [766, 71] on button "Queue ( 1 )" at bounding box center [789, 65] width 114 height 21
click at [594, 228] on video at bounding box center [367, 249] width 703 height 395
click at [878, 68] on button "Jobs" at bounding box center [904, 65] width 114 height 21
click at [829, 65] on button "Queue ( 1 )" at bounding box center [789, 65] width 114 height 21
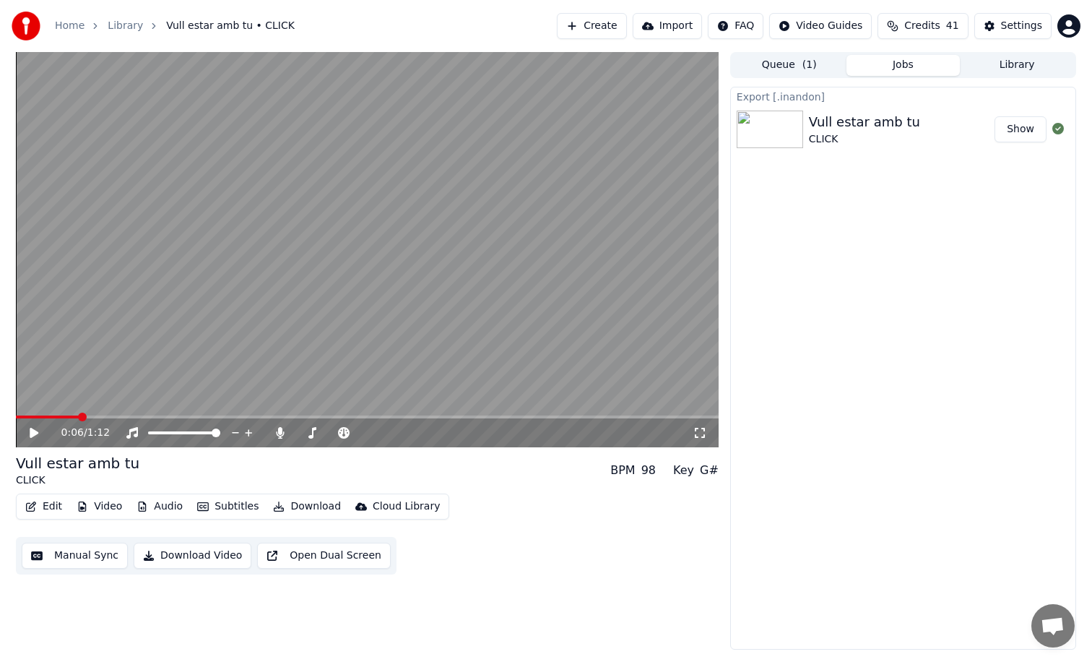
click at [875, 68] on button "Jobs" at bounding box center [904, 65] width 114 height 21
click at [998, 69] on button "Library" at bounding box center [1017, 65] width 114 height 21
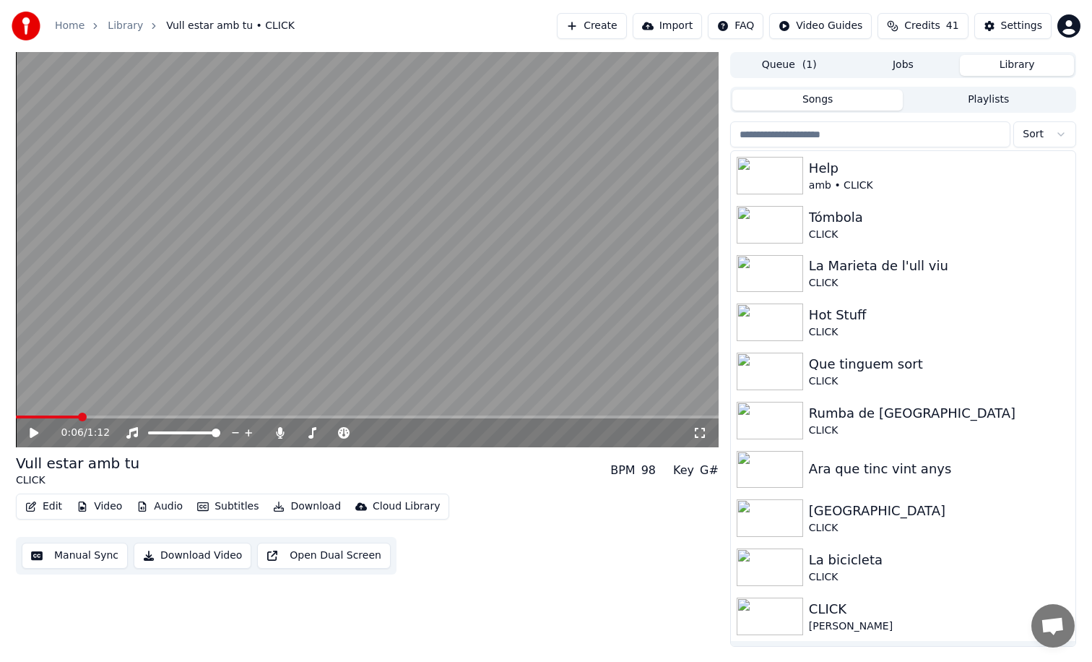
click at [891, 137] on input "search" at bounding box center [870, 134] width 280 height 26
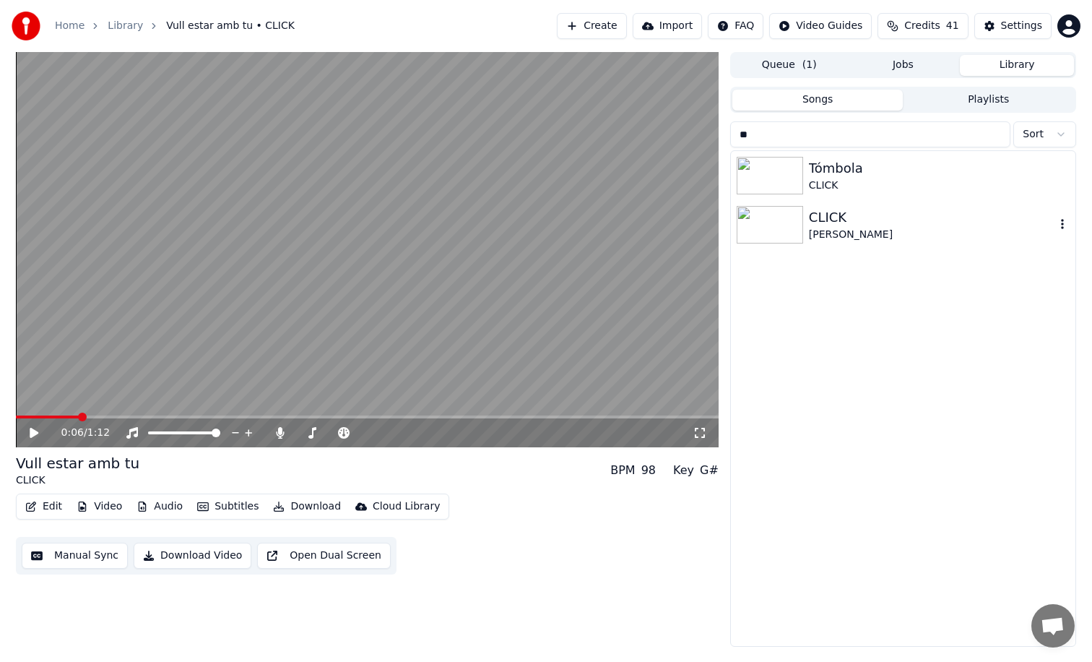
type input "**"
click at [867, 217] on div "CLICK" at bounding box center [932, 217] width 246 height 20
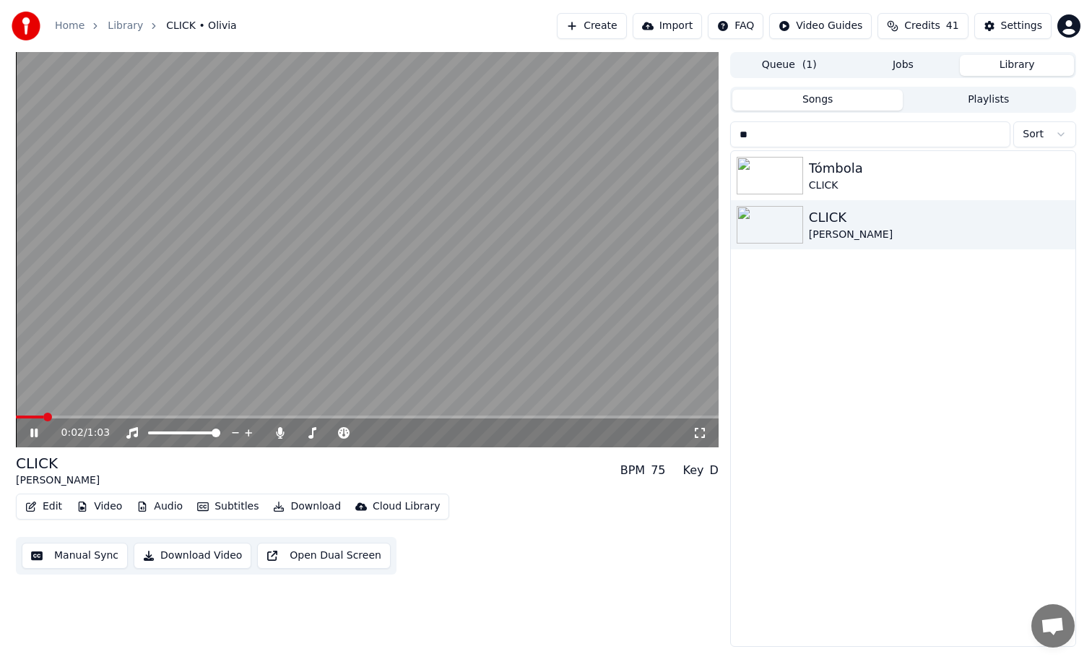
click at [112, 415] on span at bounding box center [367, 416] width 703 height 3
click at [150, 415] on span at bounding box center [367, 416] width 703 height 3
click at [186, 415] on video at bounding box center [367, 249] width 703 height 395
click at [186, 415] on span at bounding box center [367, 416] width 703 height 3
click at [259, 375] on video at bounding box center [367, 249] width 703 height 395
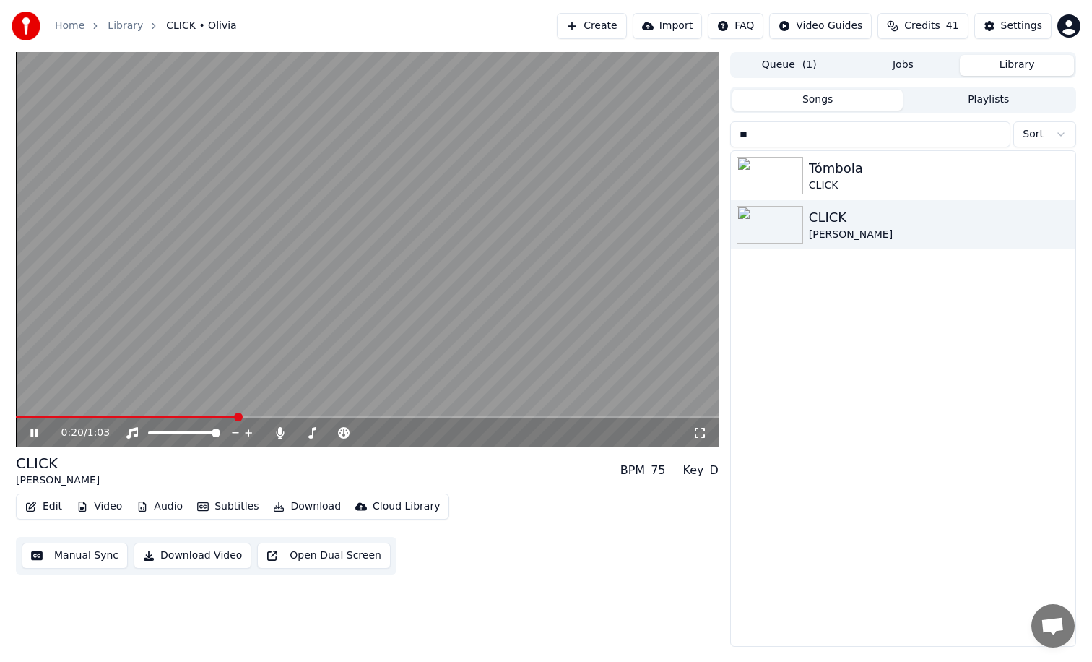
click at [238, 415] on span at bounding box center [367, 416] width 703 height 3
click at [272, 418] on span at bounding box center [367, 416] width 703 height 3
click at [315, 418] on span at bounding box center [367, 416] width 703 height 3
click at [356, 418] on div "0:27 / 1:03" at bounding box center [367, 432] width 703 height 29
click at [356, 420] on div "0:28 / 1:03" at bounding box center [367, 432] width 703 height 29
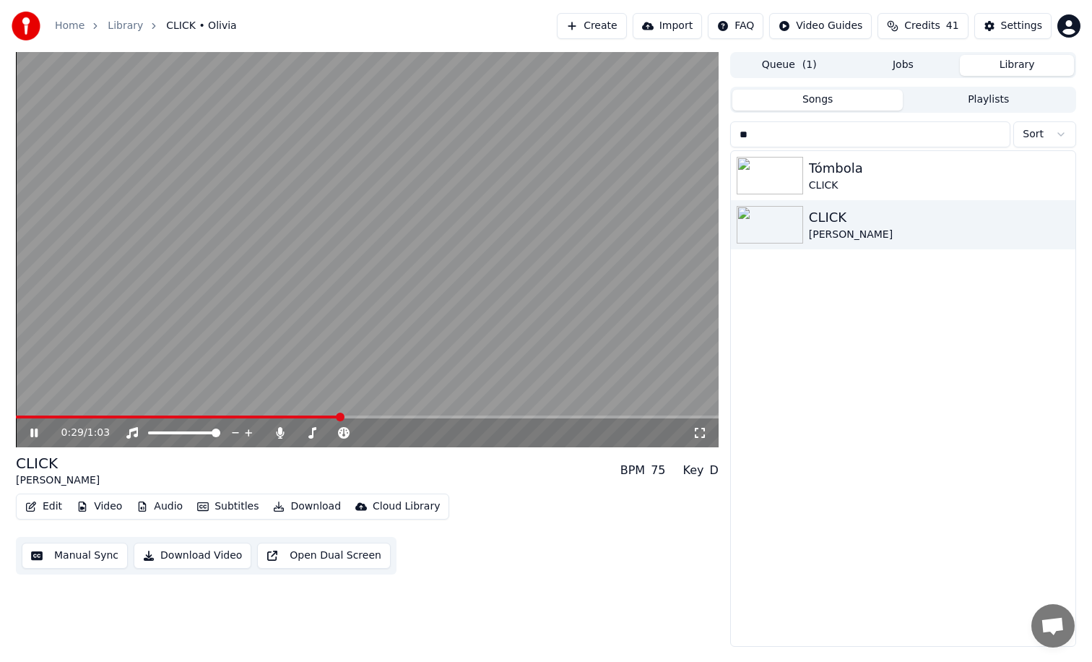
click at [360, 416] on span at bounding box center [367, 416] width 703 height 3
click at [384, 418] on div "0:31 / 1:03" at bounding box center [367, 432] width 703 height 29
click at [412, 416] on span at bounding box center [367, 416] width 703 height 3
click at [397, 412] on video at bounding box center [367, 249] width 703 height 395
click at [54, 503] on button "Edit" at bounding box center [44, 506] width 48 height 20
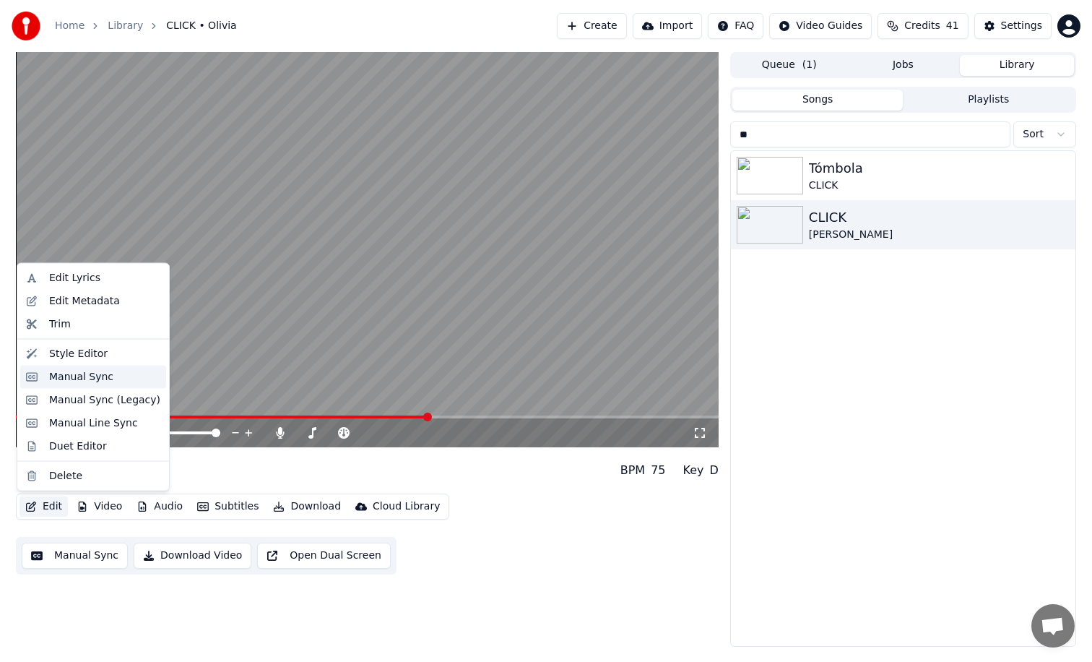
click at [90, 379] on div "Manual Sync" at bounding box center [81, 376] width 64 height 14
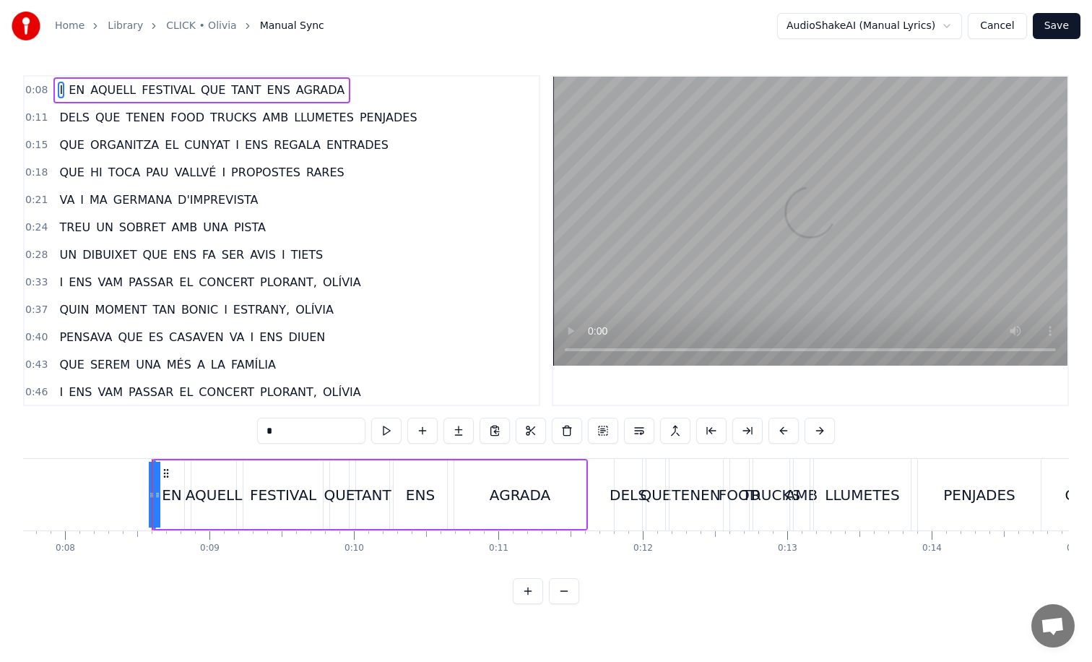
scroll to position [0, 1170]
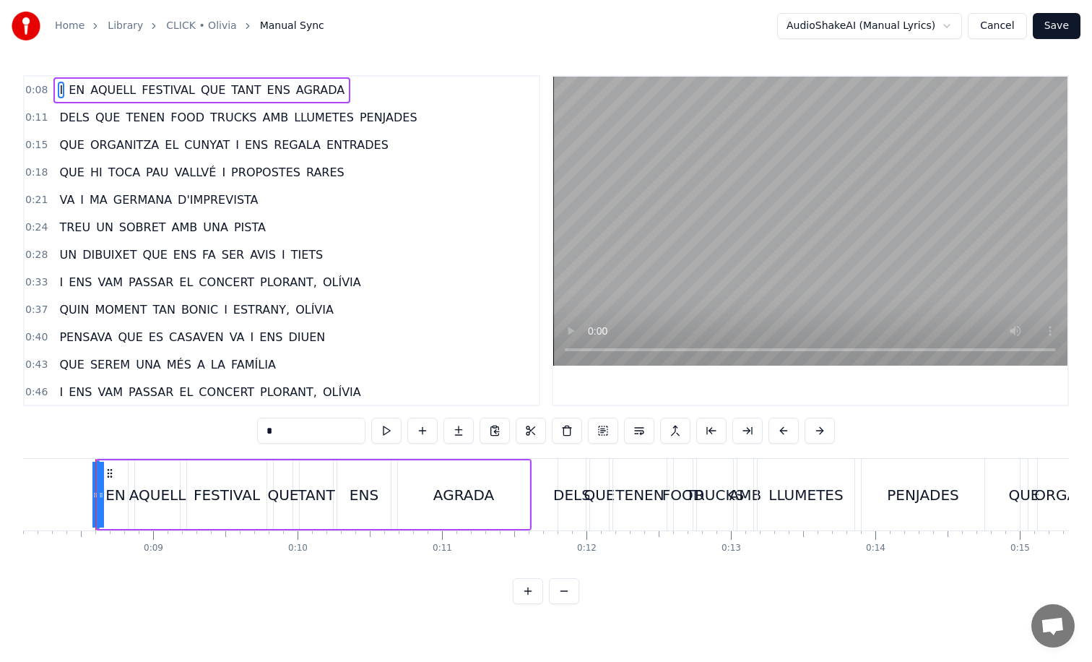
click at [295, 285] on span "PLORANT," at bounding box center [289, 282] width 60 height 17
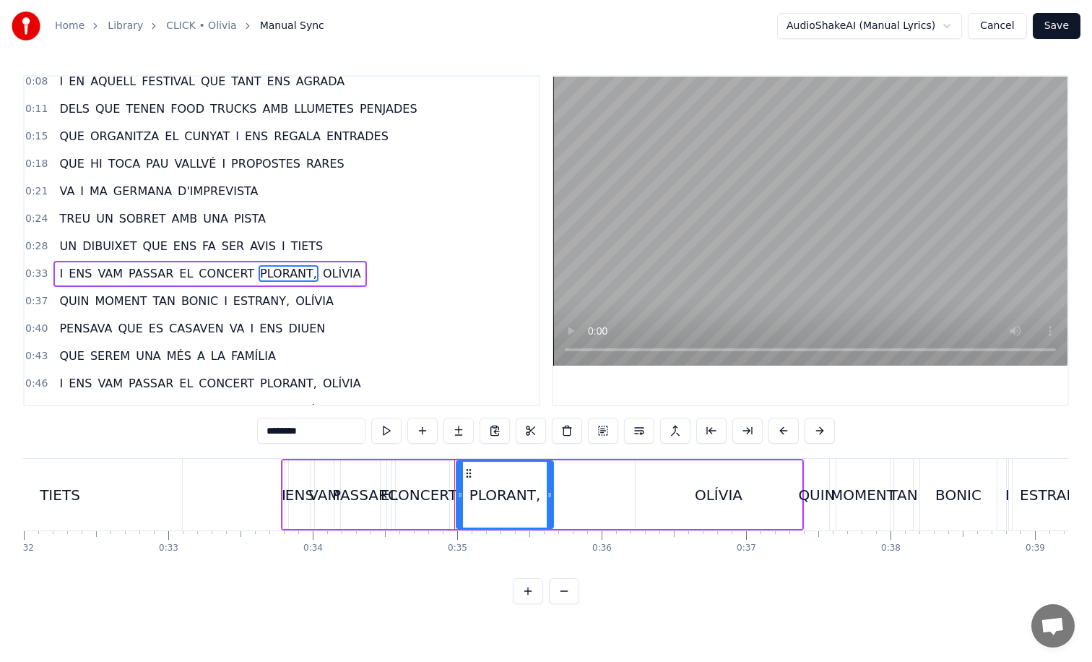
scroll to position [0, 4981]
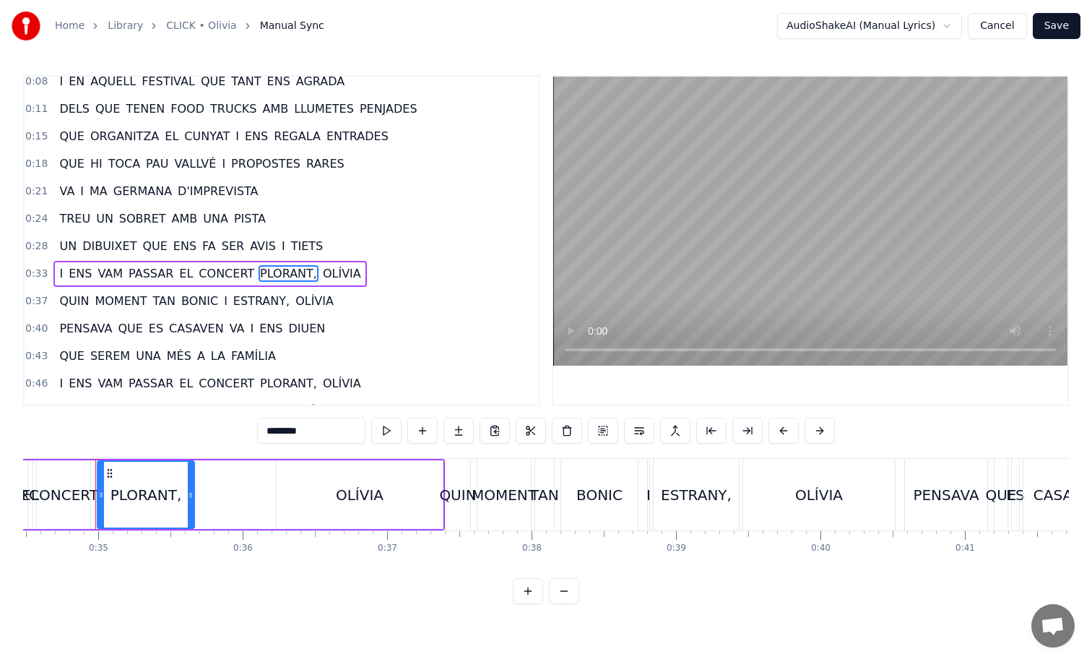
drag, startPoint x: 388, startPoint y: 465, endPoint x: 365, endPoint y: 465, distance: 23.1
click at [365, 465] on div "OLÍVIA" at bounding box center [360, 494] width 166 height 69
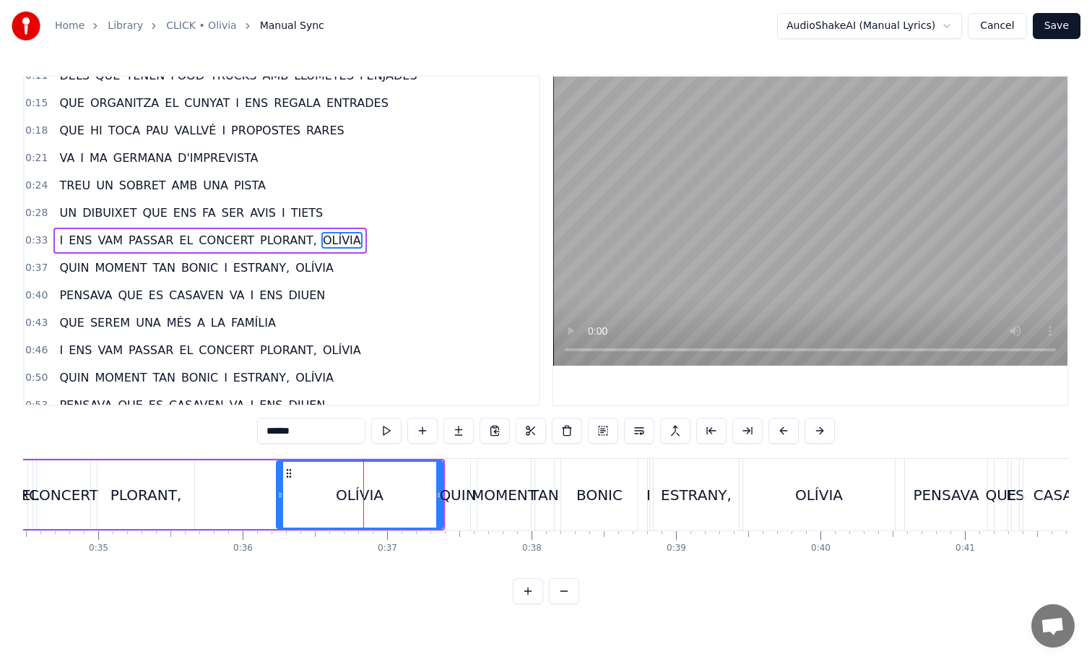
click at [453, 480] on div "QUIN" at bounding box center [458, 495] width 25 height 72
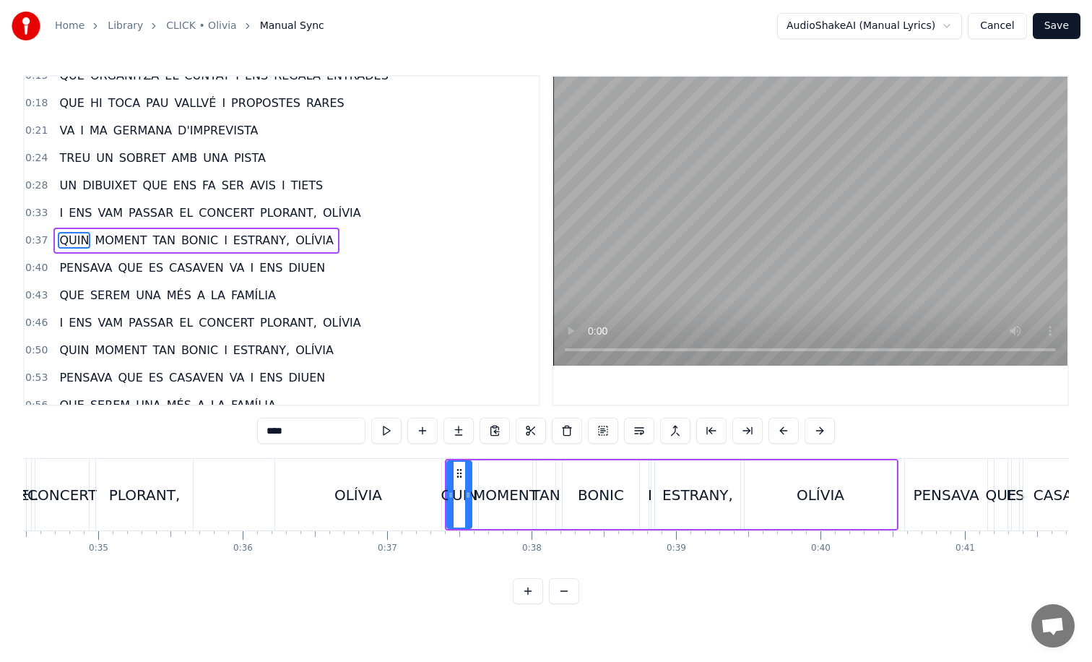
click at [360, 481] on div "OLÍVIA" at bounding box center [358, 495] width 166 height 72
type input "******"
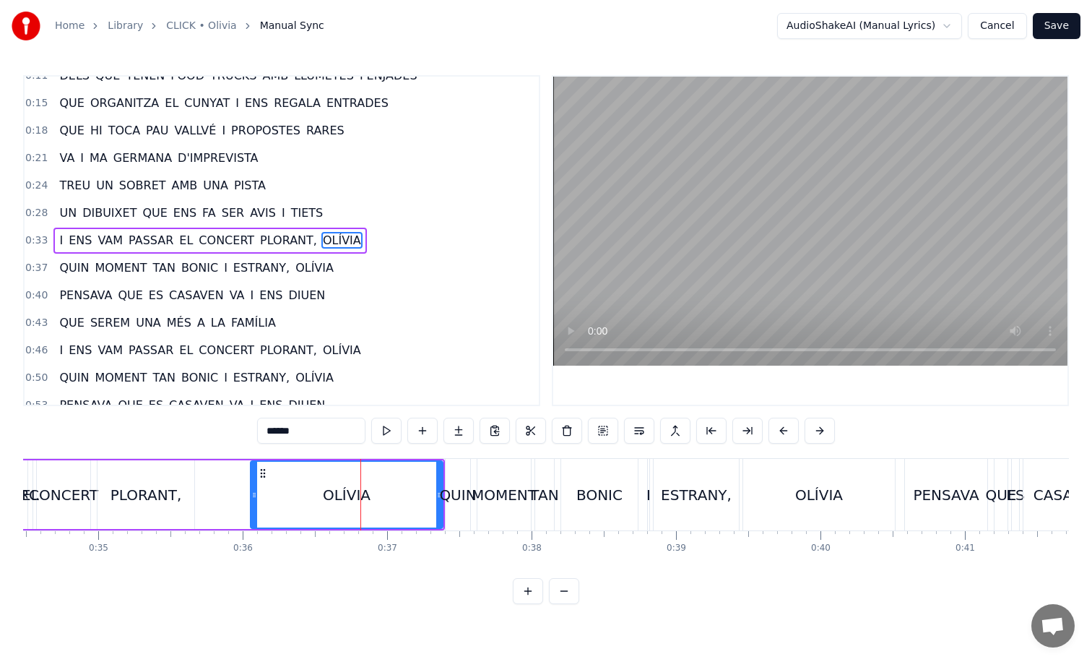
drag, startPoint x: 280, startPoint y: 469, endPoint x: 254, endPoint y: 469, distance: 26.0
click at [254, 469] on div at bounding box center [254, 495] width 6 height 66
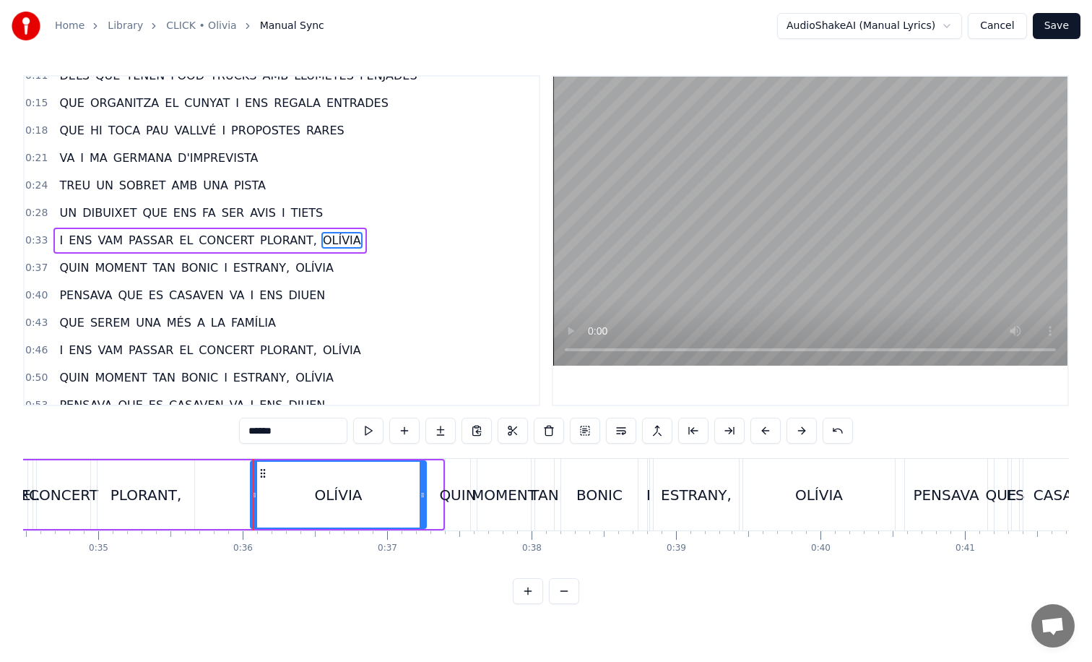
drag, startPoint x: 438, startPoint y: 490, endPoint x: 418, endPoint y: 490, distance: 20.2
click at [420, 490] on icon at bounding box center [423, 495] width 6 height 12
click at [217, 480] on div "I ENS VAM PASSAR EL CONCERT PLORANT, [GEOGRAPHIC_DATA]" at bounding box center [173, 495] width 503 height 72
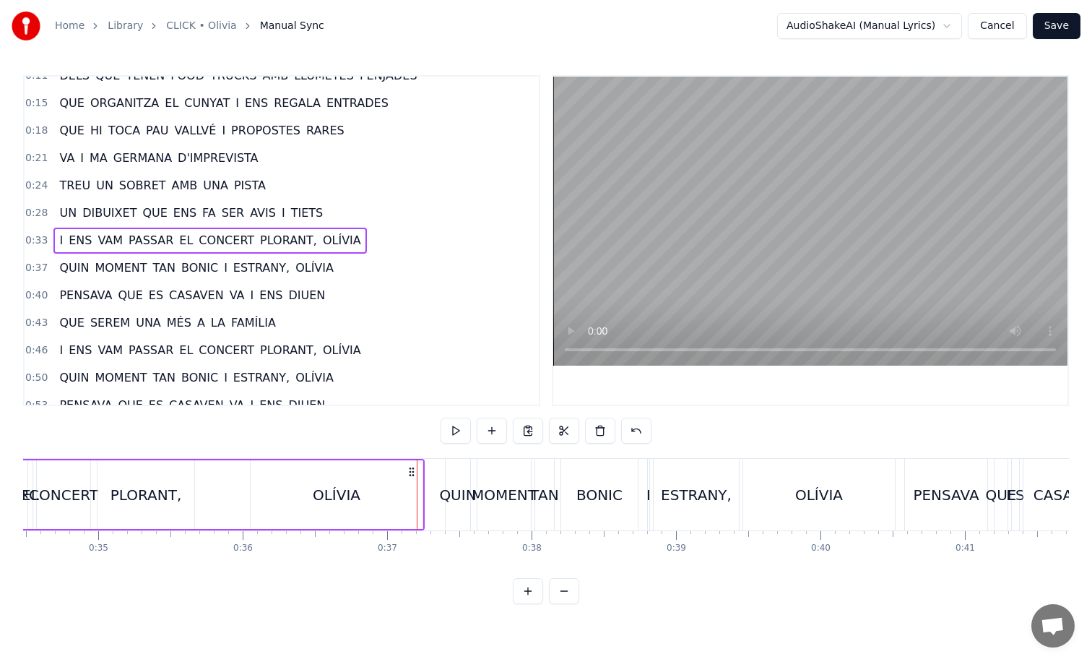
click at [179, 480] on div "PLORANT," at bounding box center [146, 494] width 97 height 69
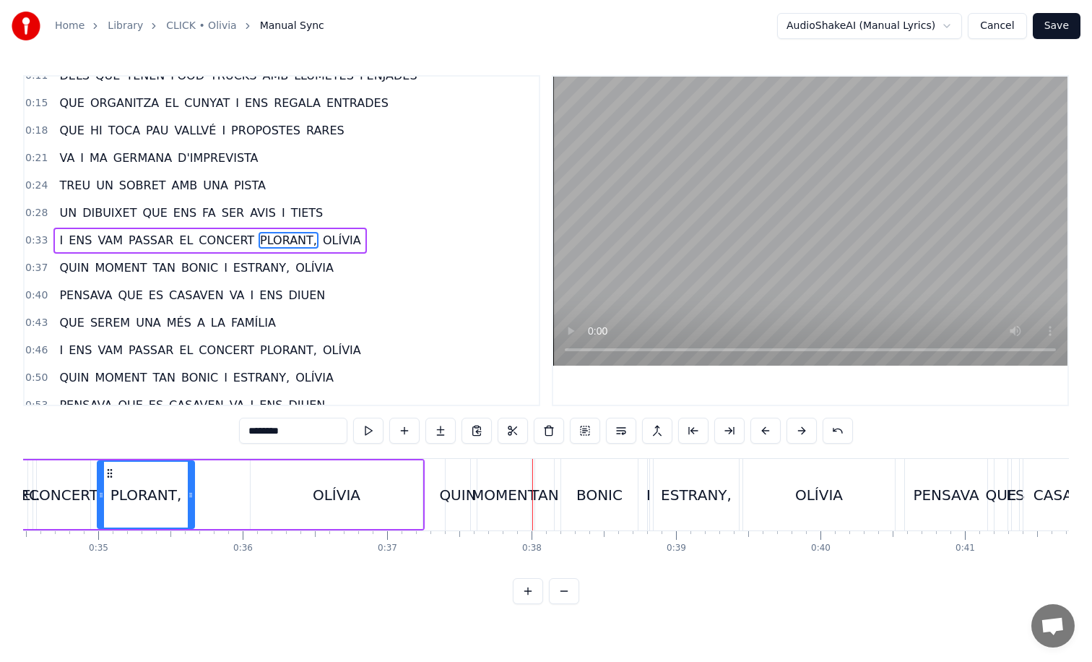
click at [423, 477] on div "OLÍVIA" at bounding box center [336, 494] width 173 height 69
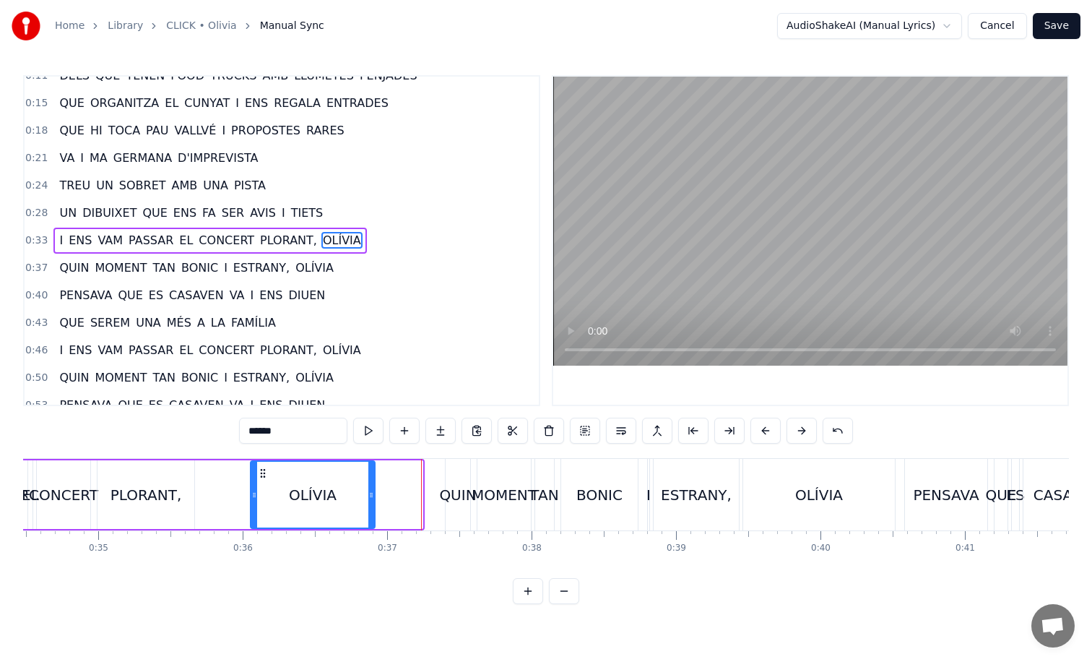
drag, startPoint x: 418, startPoint y: 490, endPoint x: 368, endPoint y: 490, distance: 49.8
click at [368, 490] on icon at bounding box center [371, 495] width 6 height 12
click at [314, 484] on div "OLÍVIA" at bounding box center [311, 495] width 48 height 22
click at [155, 480] on div "PLORANT," at bounding box center [146, 494] width 97 height 69
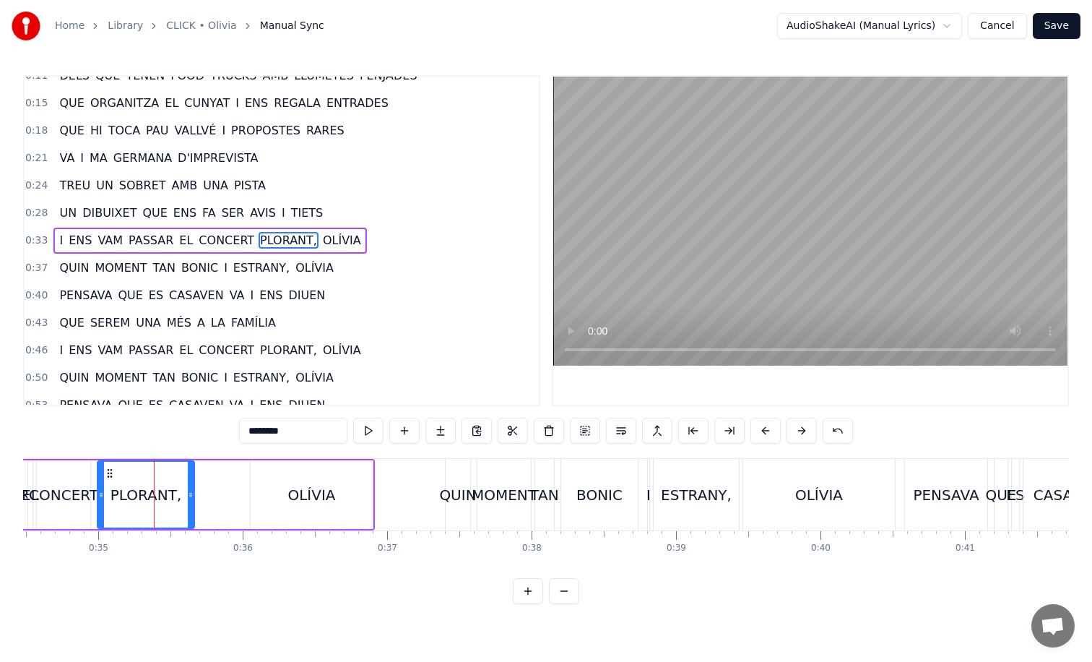
click at [267, 472] on div "OLÍVIA" at bounding box center [312, 494] width 122 height 69
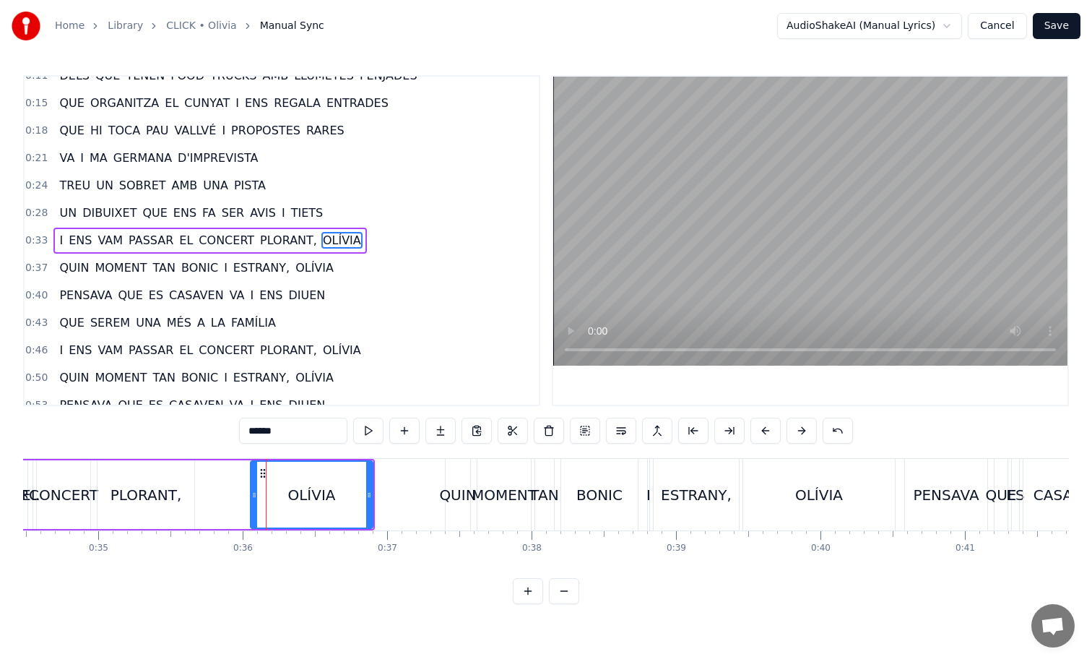
click at [192, 474] on div "PLORANT," at bounding box center [146, 494] width 97 height 69
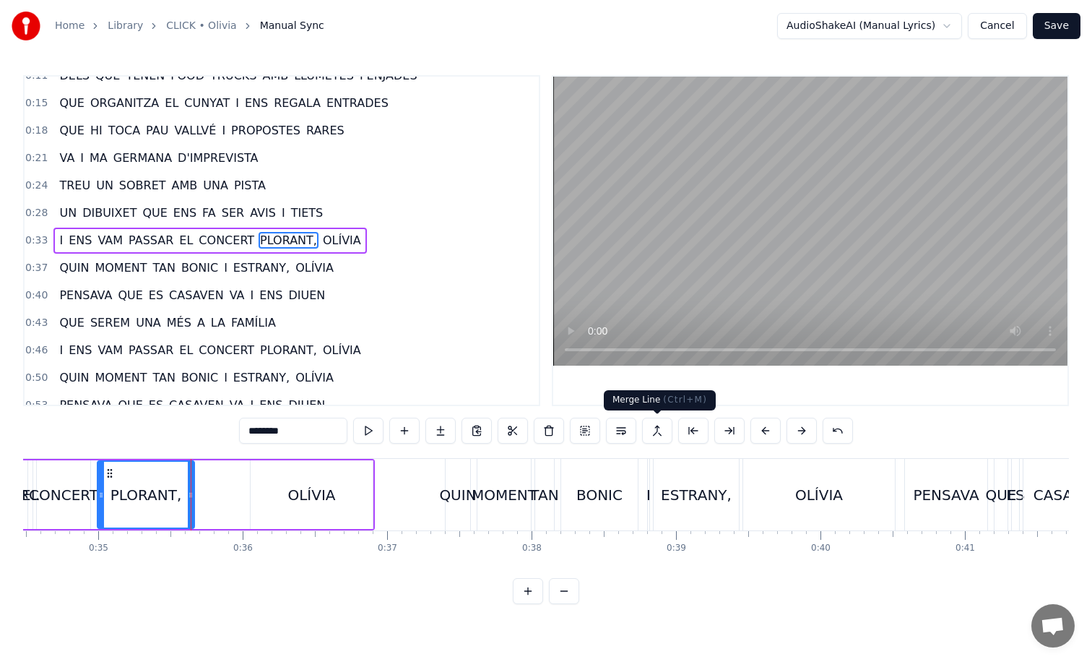
click at [656, 423] on button at bounding box center [657, 431] width 30 height 26
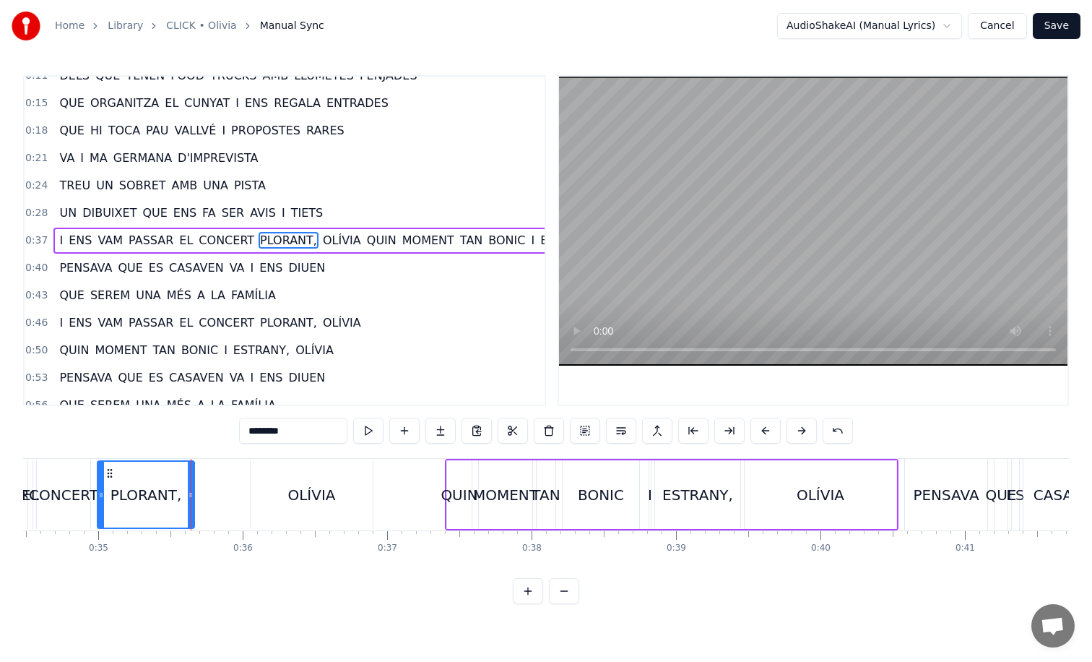
click at [448, 477] on div "QUIN" at bounding box center [459, 494] width 25 height 69
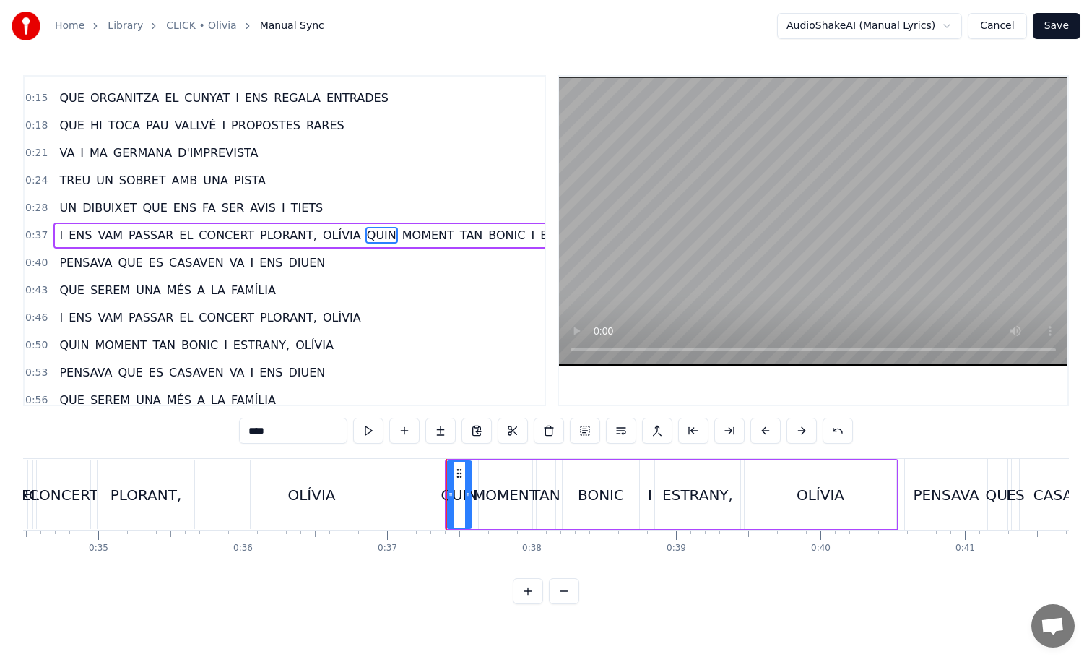
click at [330, 479] on div "OLÍVIA" at bounding box center [312, 494] width 122 height 69
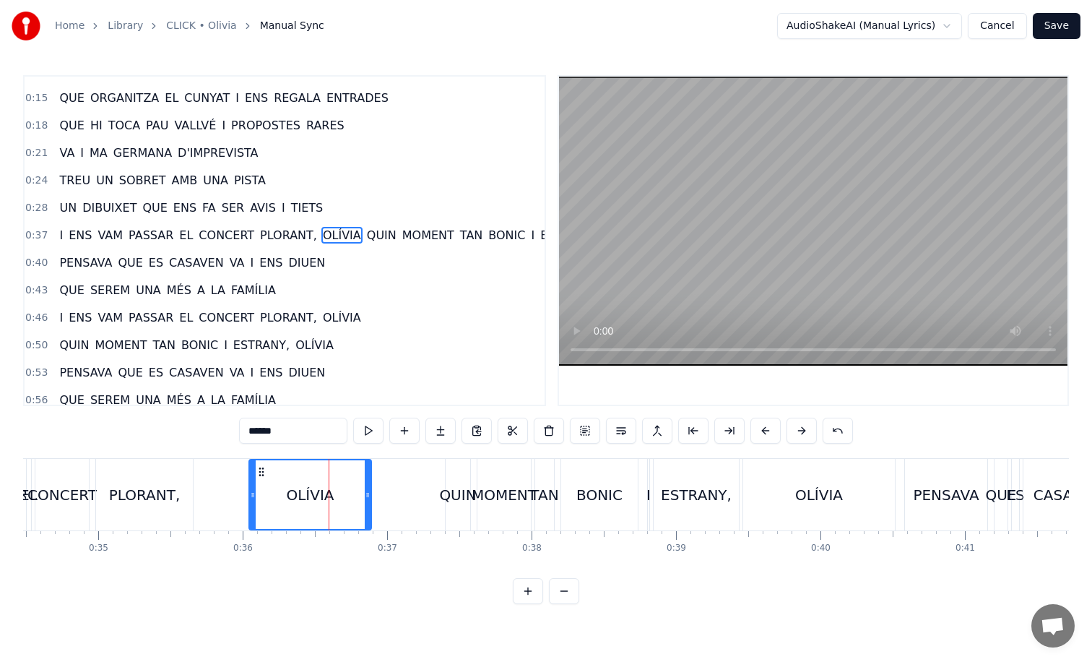
click at [147, 485] on div "PLORANT," at bounding box center [145, 495] width 72 height 22
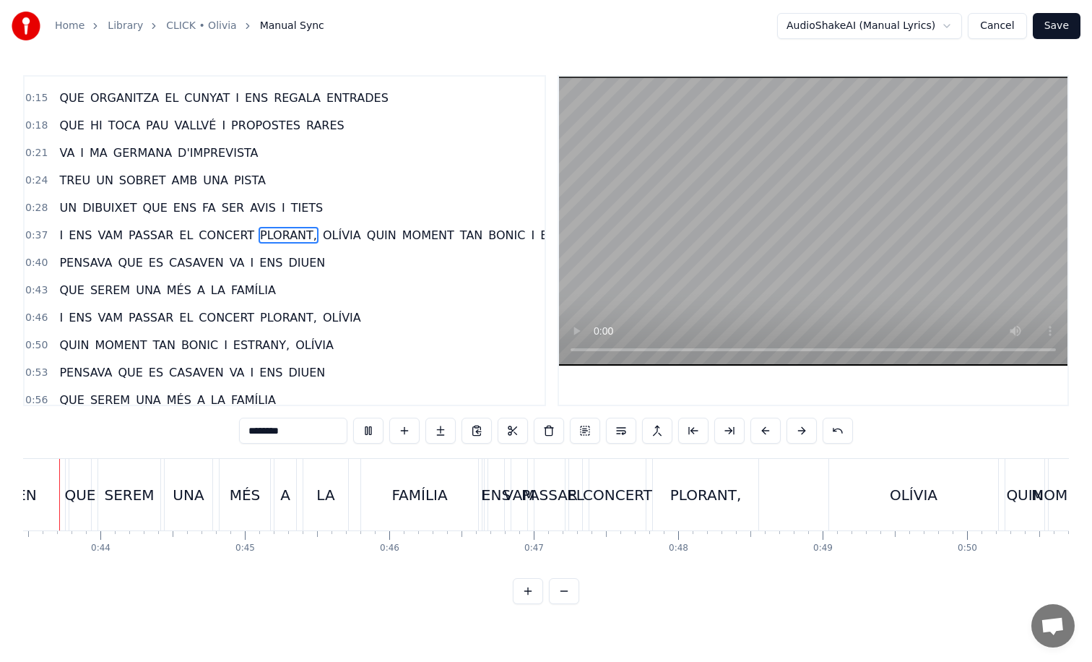
scroll to position [0, 6248]
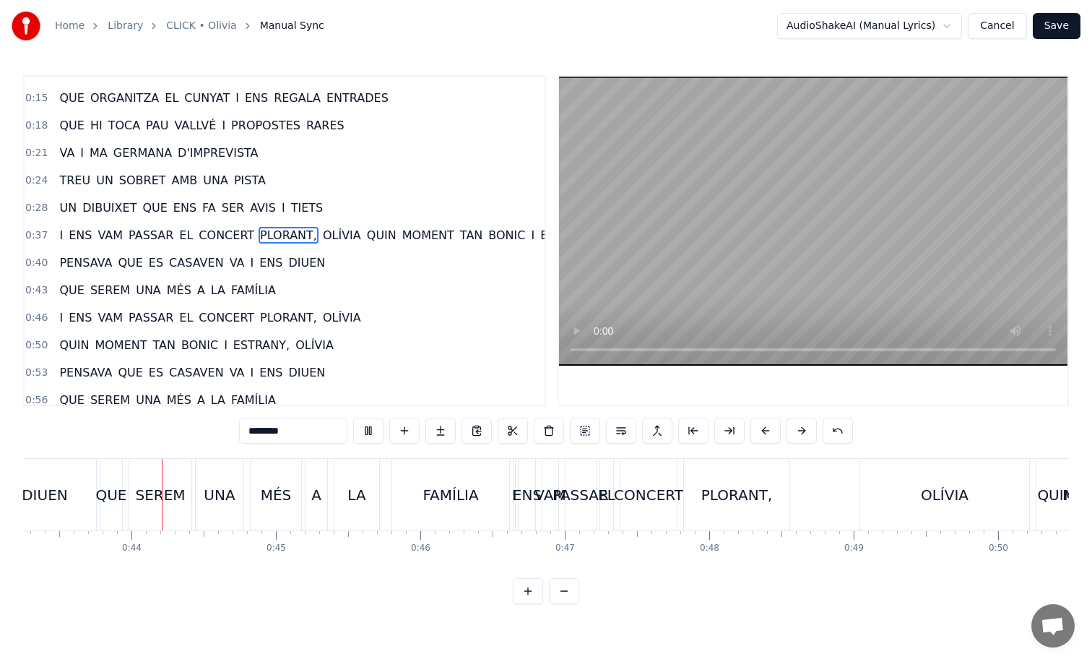
click at [623, 495] on div "CONCERT" at bounding box center [648, 495] width 69 height 22
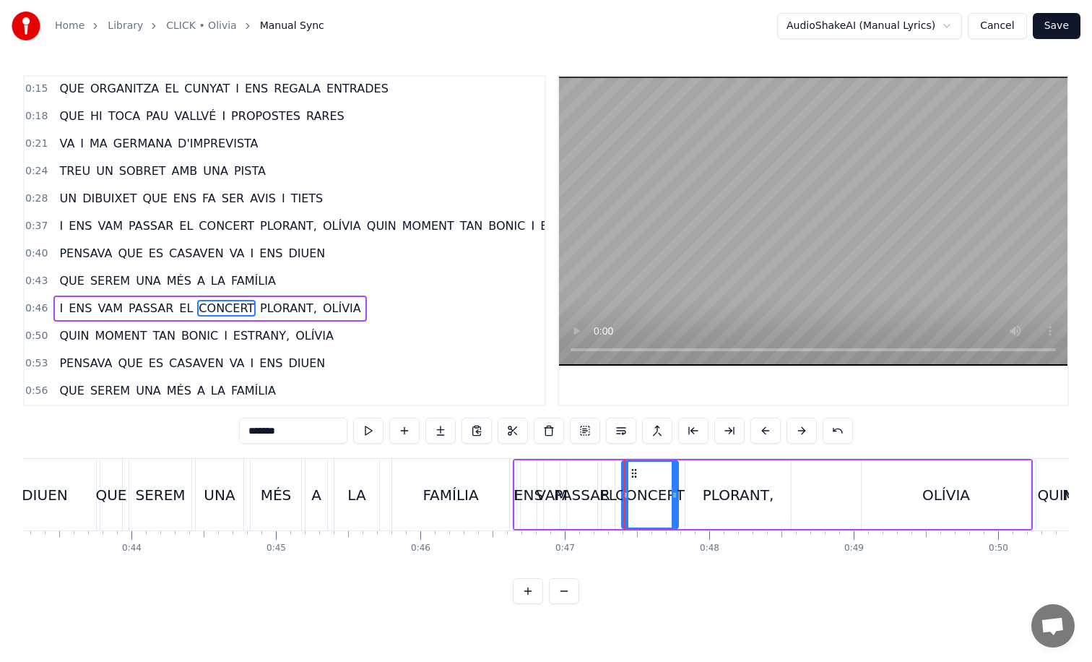
click at [899, 493] on div "OLÍVIA" at bounding box center [946, 494] width 169 height 69
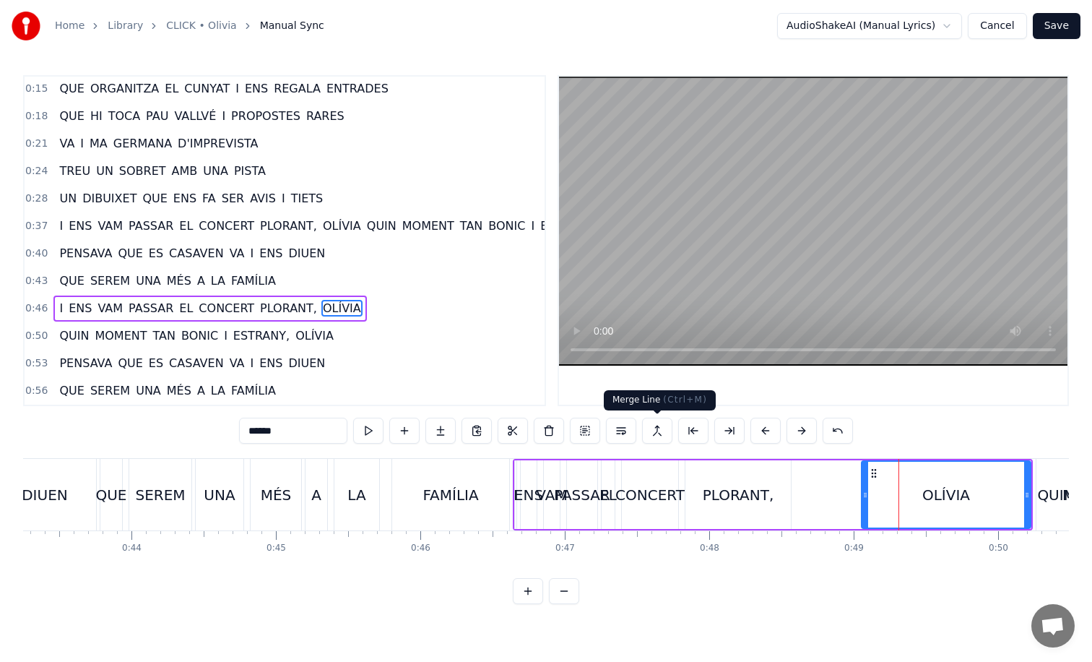
click at [646, 430] on button at bounding box center [657, 431] width 30 height 26
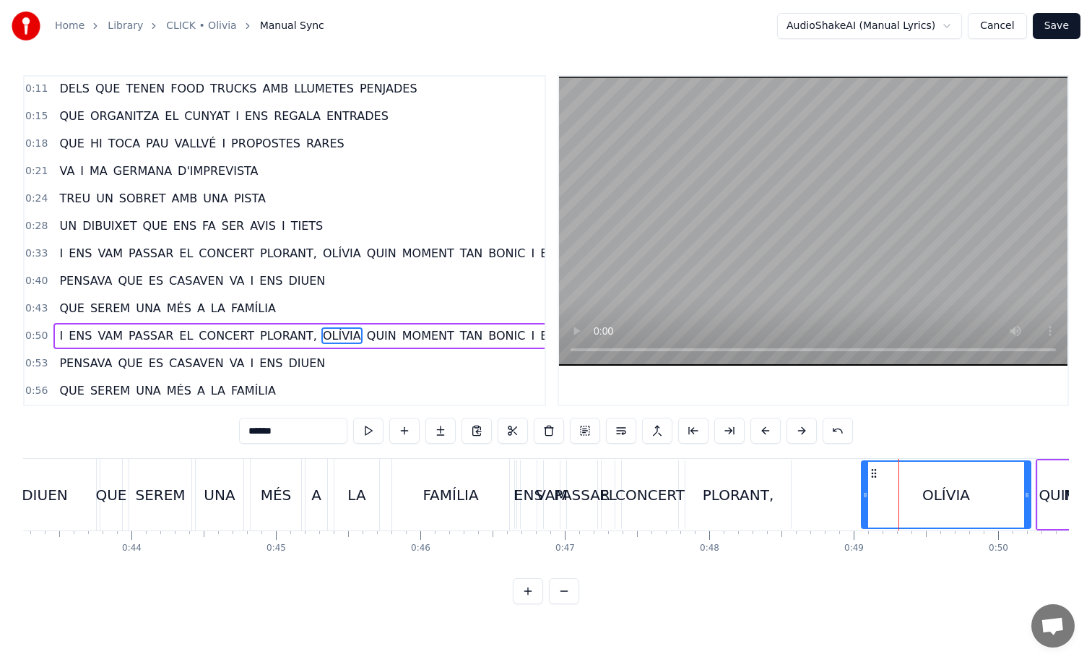
click at [729, 488] on div "PLORANT," at bounding box center [739, 495] width 72 height 22
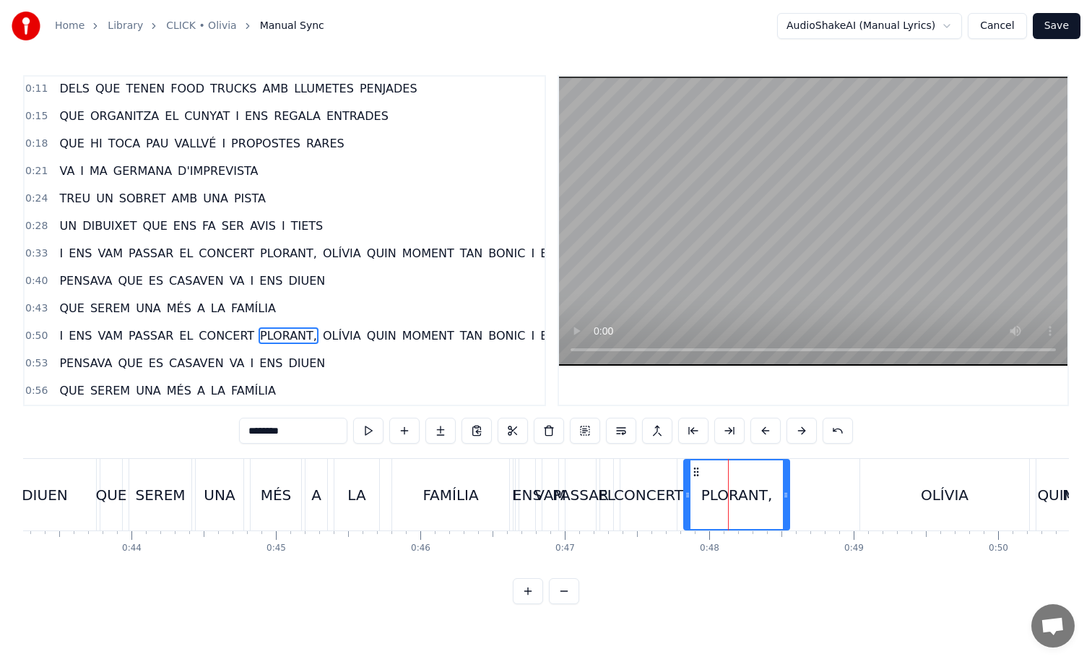
click at [873, 493] on div "OLÍVIA" at bounding box center [944, 495] width 169 height 72
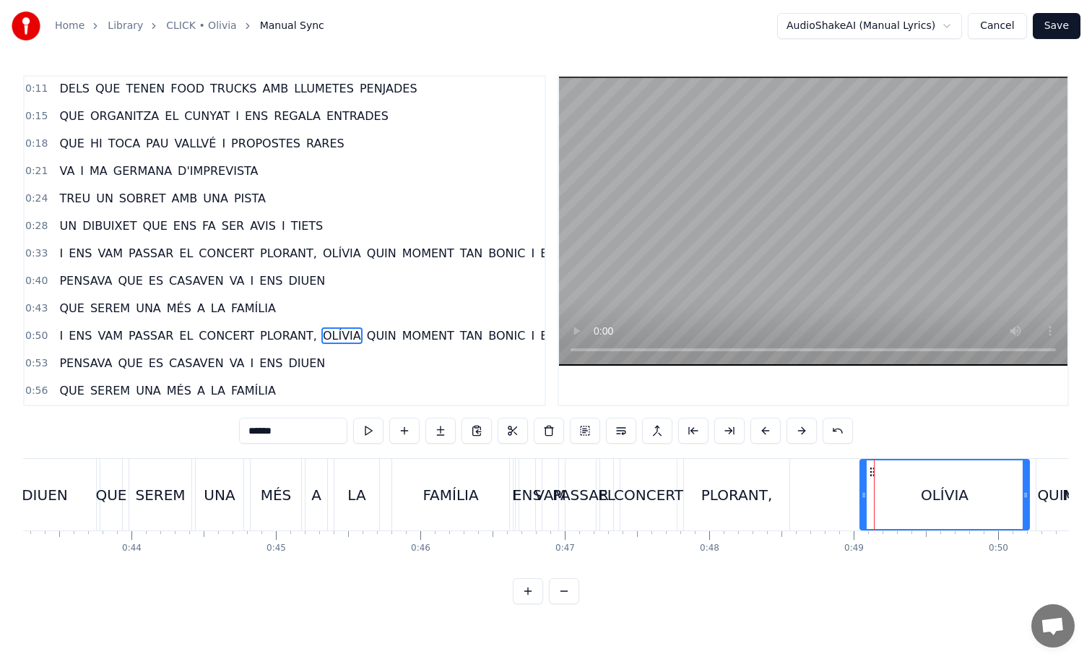
click at [1040, 492] on div "QUIN" at bounding box center [1055, 495] width 37 height 22
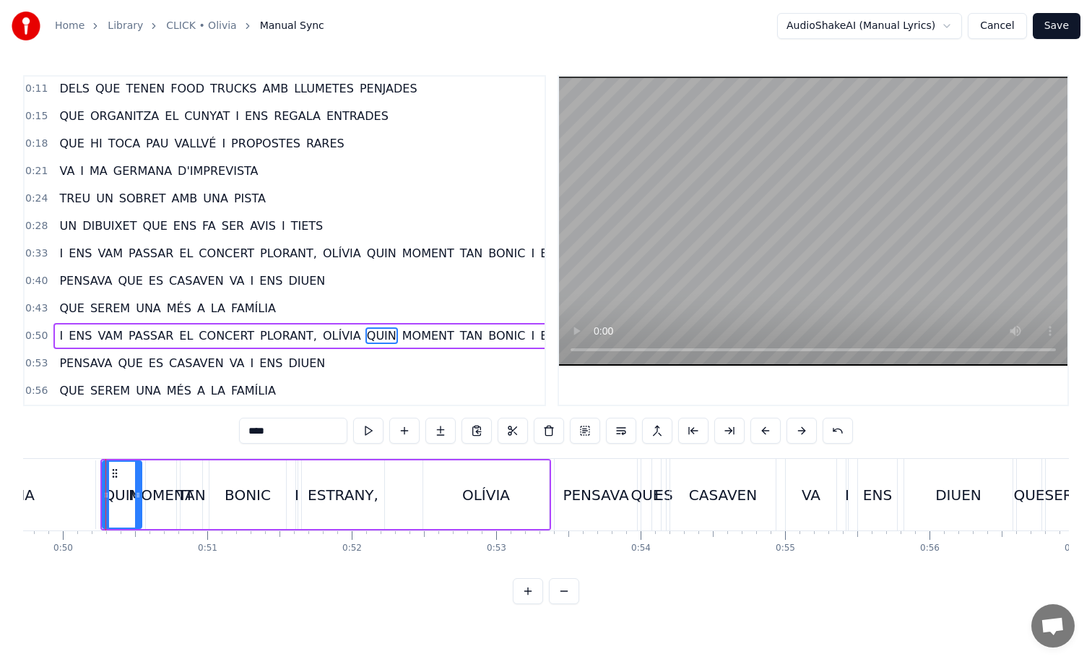
scroll to position [0, 7193]
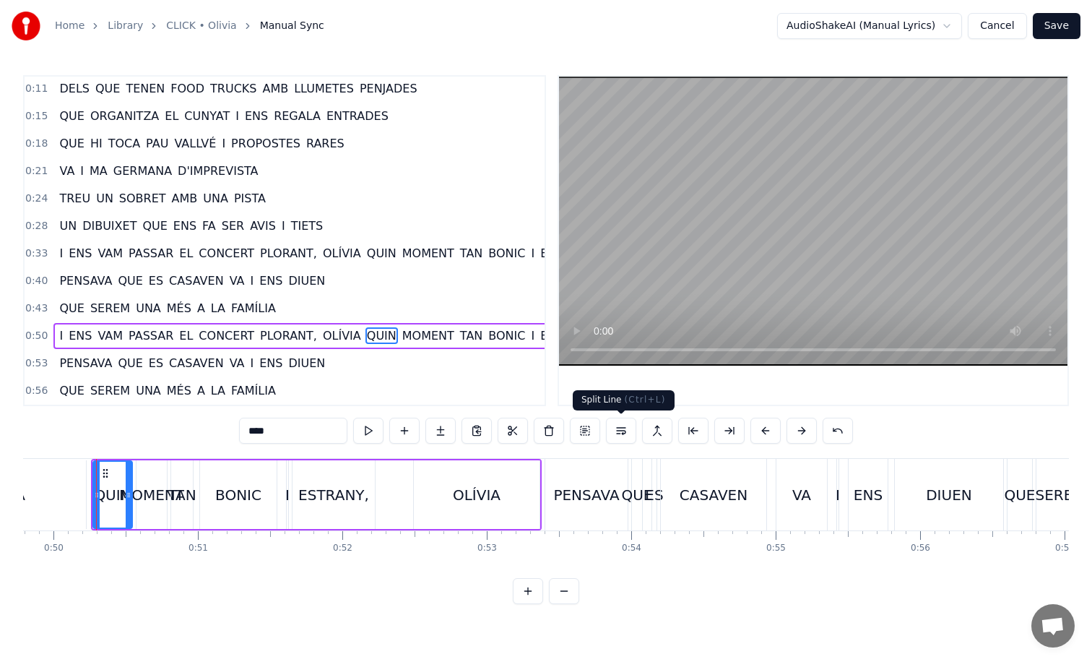
click at [615, 435] on button at bounding box center [621, 431] width 30 height 26
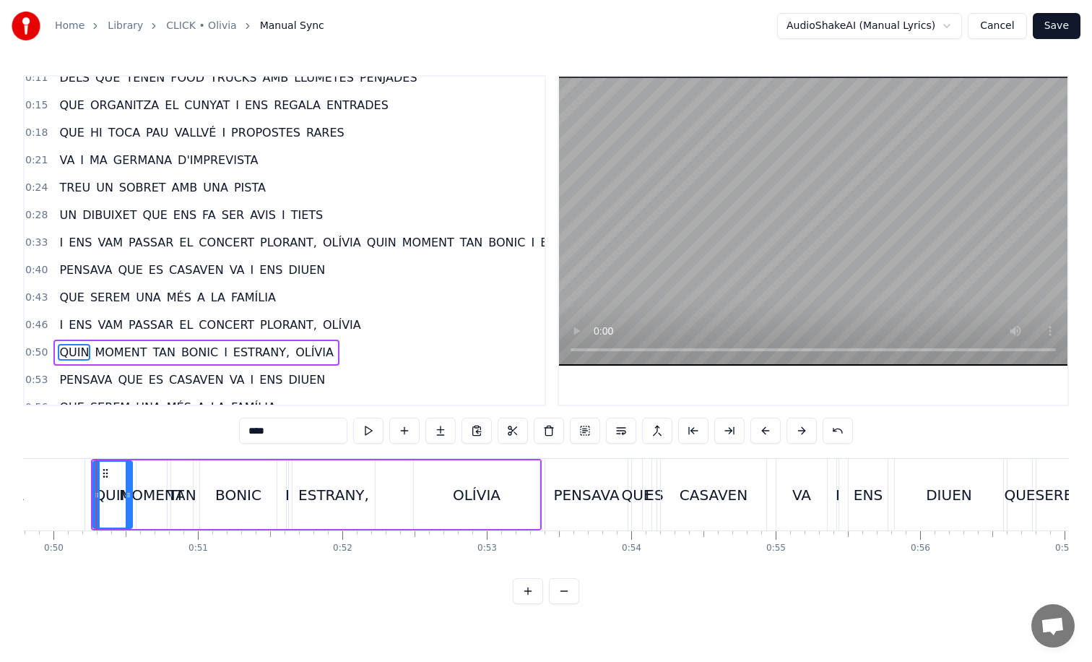
scroll to position [67, 0]
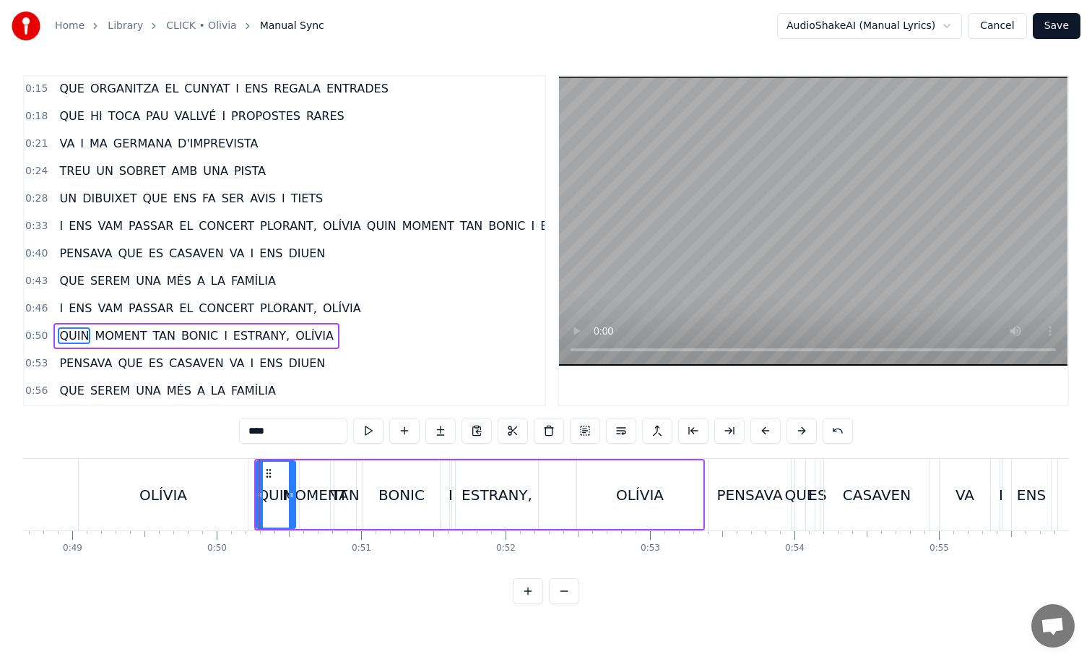
click at [165, 491] on div "OLÍVIA" at bounding box center [163, 495] width 48 height 22
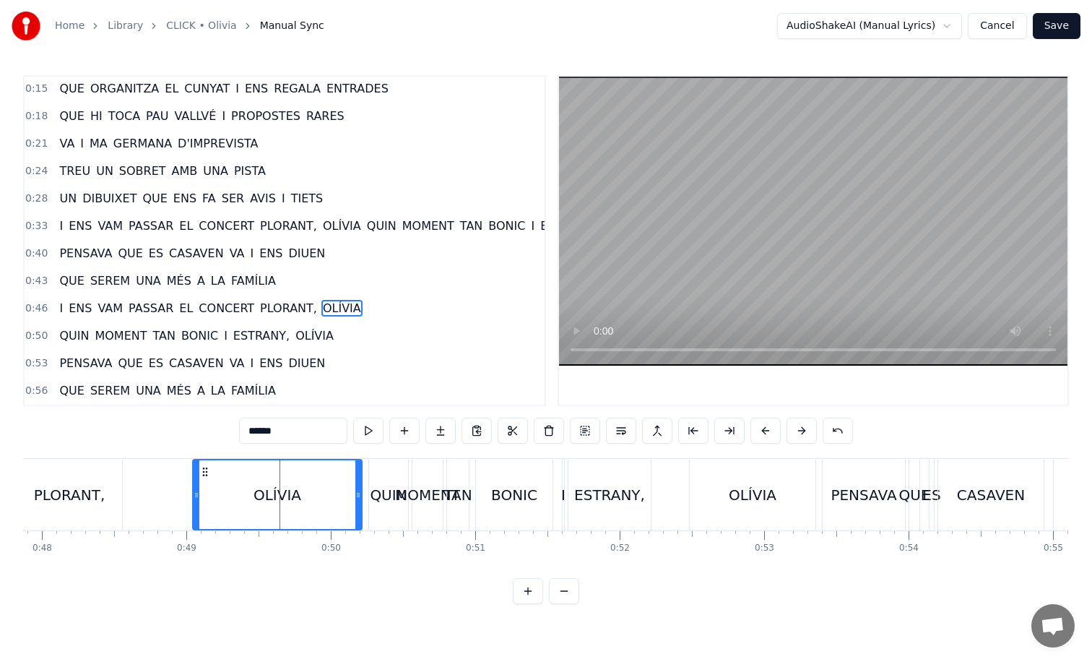
scroll to position [0, 6913]
click at [80, 480] on div "PLORANT," at bounding box center [71, 495] width 105 height 72
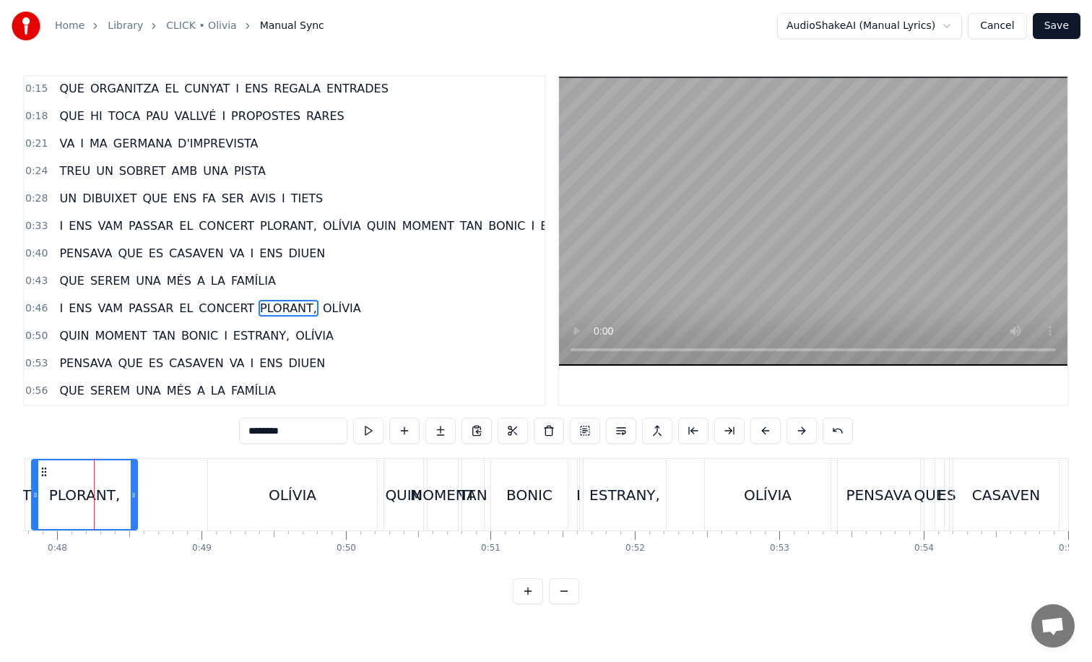
scroll to position [0, 6898]
click at [750, 478] on div "OLÍVIA" at bounding box center [770, 495] width 126 height 72
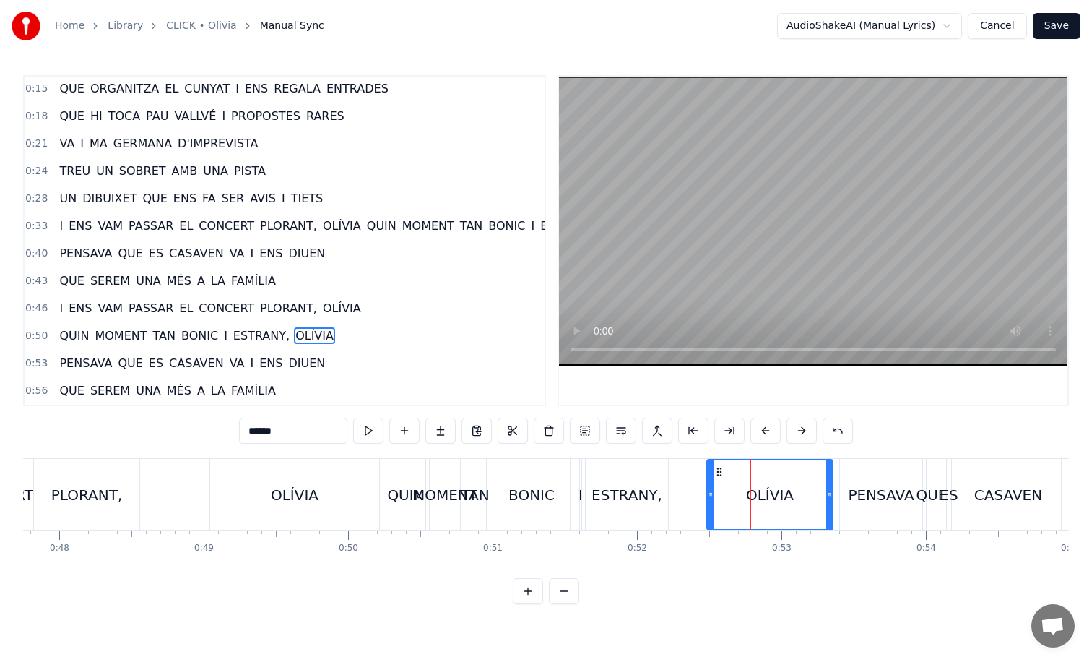
click at [647, 480] on div "ESTRANY," at bounding box center [627, 495] width 82 height 72
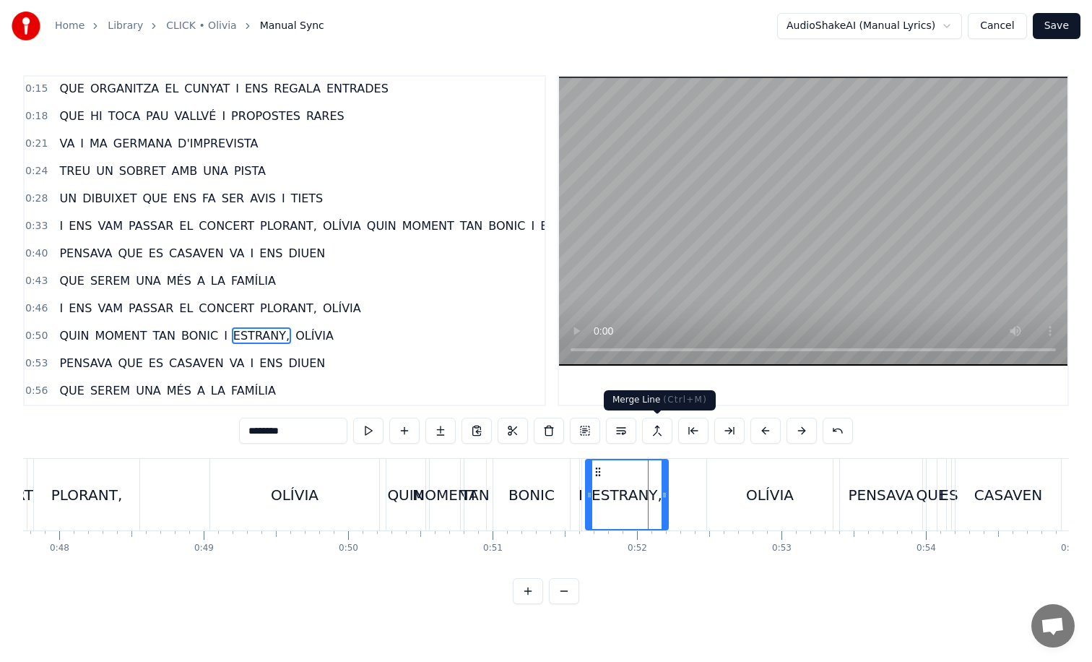
click at [650, 431] on button at bounding box center [657, 431] width 30 height 26
click at [754, 521] on div "OLÍVIA" at bounding box center [770, 495] width 126 height 72
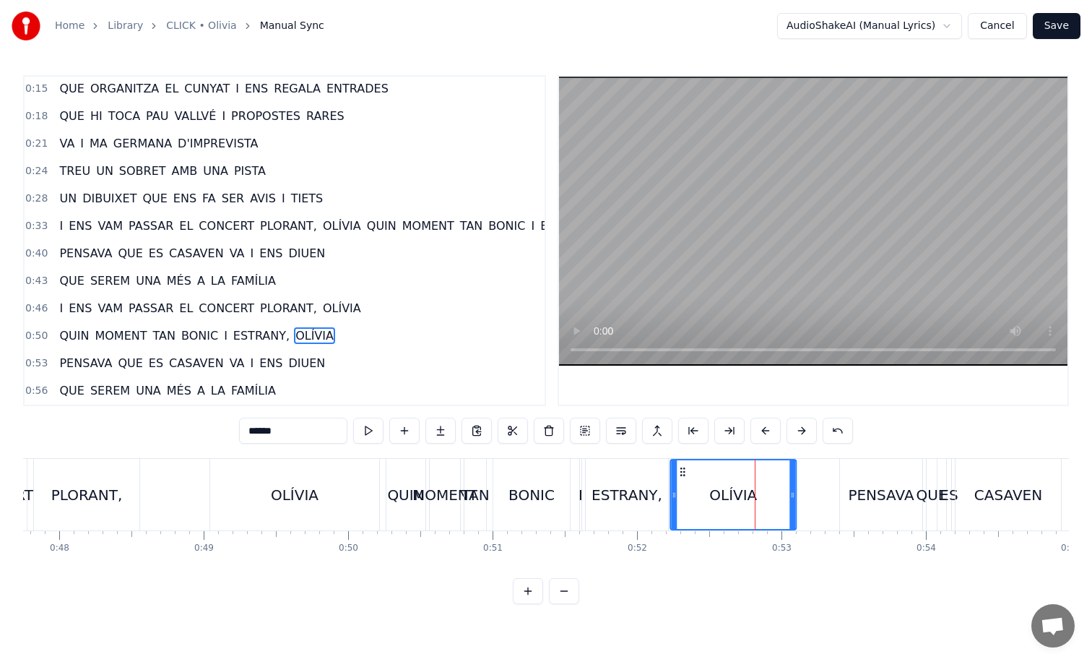
drag, startPoint x: 719, startPoint y: 470, endPoint x: 682, endPoint y: 469, distance: 37.6
click at [682, 469] on icon at bounding box center [683, 472] width 12 height 12
click at [652, 433] on button at bounding box center [657, 431] width 30 height 26
click at [645, 473] on div "ESTRANY," at bounding box center [627, 495] width 82 height 72
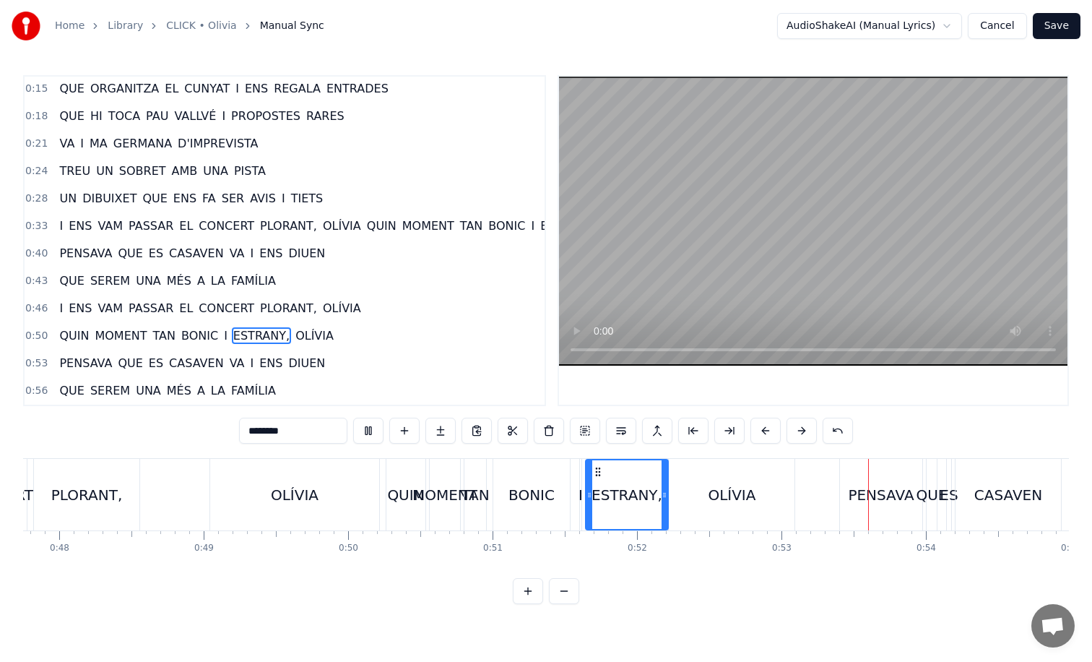
click at [721, 475] on div "OLÍVIA" at bounding box center [732, 495] width 126 height 72
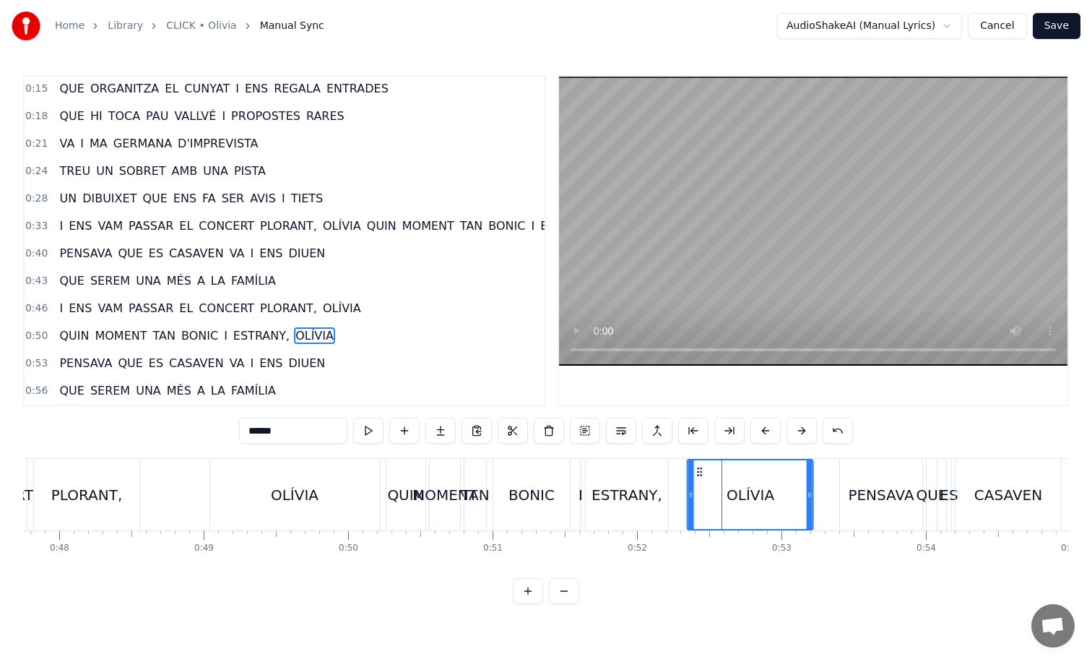
drag, startPoint x: 681, startPoint y: 467, endPoint x: 699, endPoint y: 467, distance: 18.1
click at [699, 467] on icon at bounding box center [700, 472] width 12 height 12
click at [634, 468] on div "ESTRANY," at bounding box center [627, 495] width 82 height 72
type input "********"
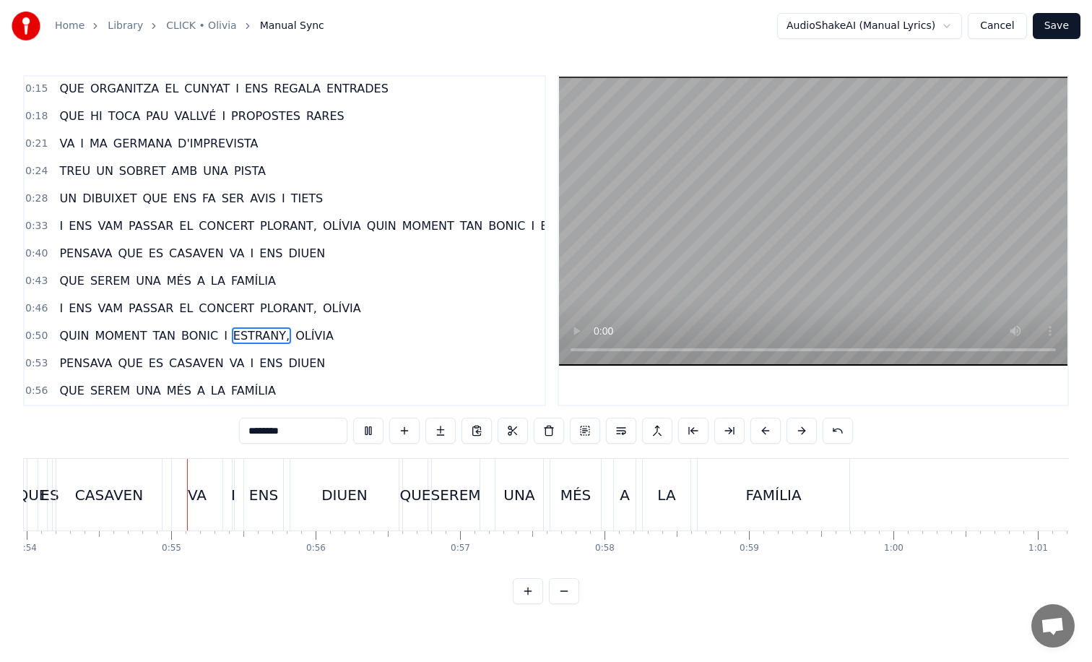
scroll to position [0, 7810]
click at [1076, 9] on div "Home Library CLICK • Olivia Manual Sync AudioShakeAI (Manual Lyrics) Cancel Save" at bounding box center [546, 26] width 1092 height 52
click at [1057, 35] on button "Save" at bounding box center [1057, 26] width 48 height 26
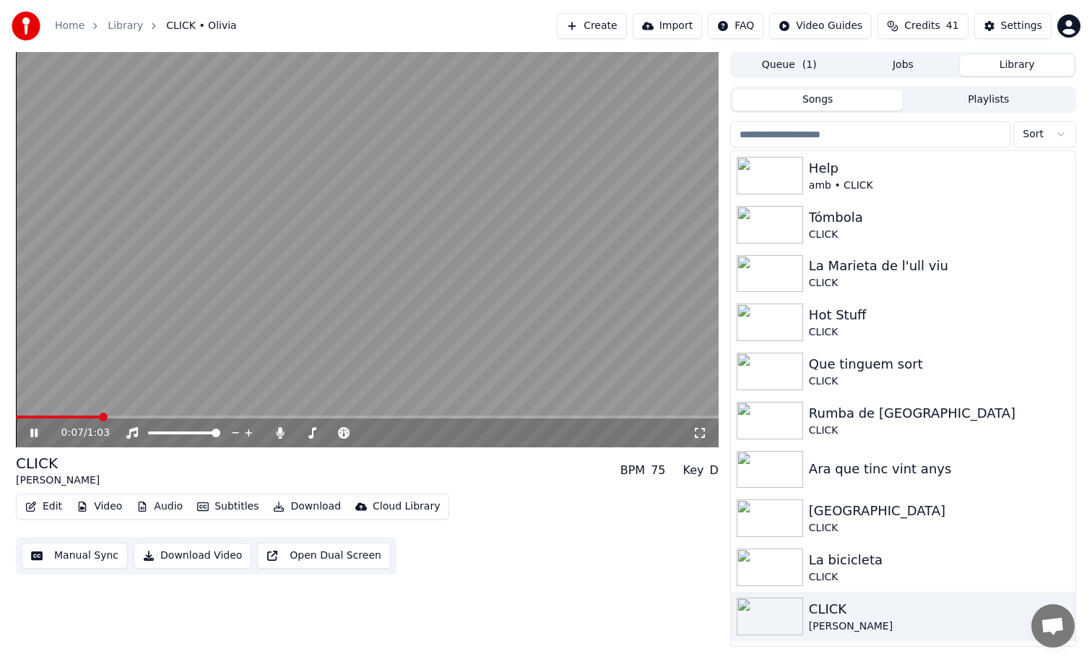
click at [165, 415] on video at bounding box center [367, 249] width 703 height 395
click at [176, 421] on div "0:07 / 1:03" at bounding box center [367, 432] width 703 height 29
click at [204, 416] on span at bounding box center [367, 416] width 703 height 3
click at [314, 363] on video at bounding box center [367, 249] width 703 height 395
click at [265, 415] on video at bounding box center [367, 249] width 703 height 395
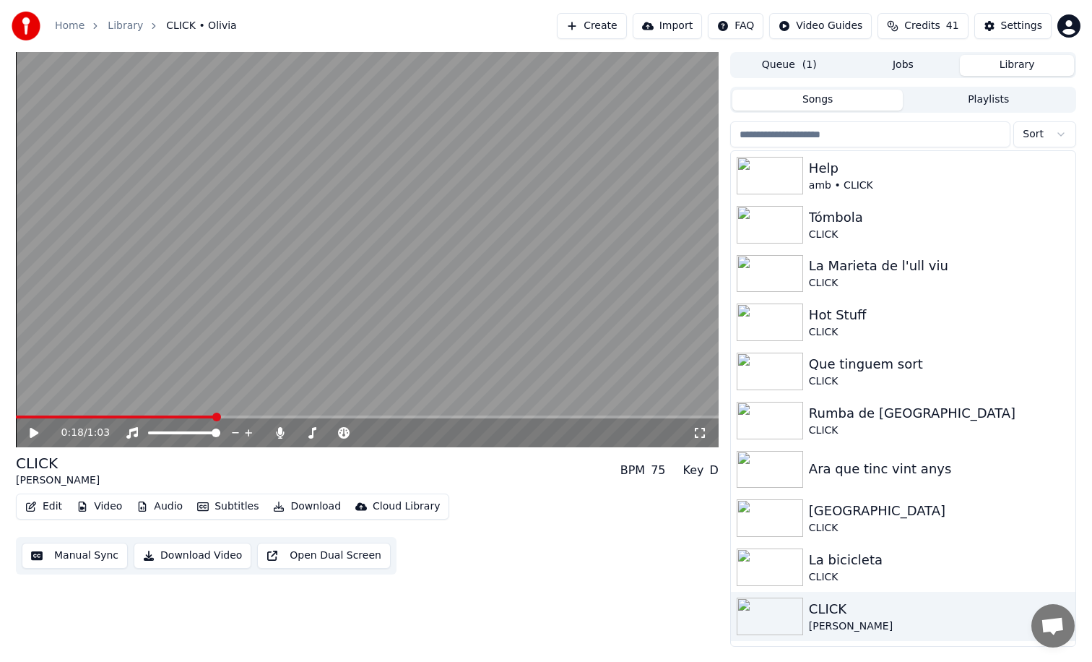
click at [272, 415] on video at bounding box center [367, 249] width 703 height 395
click at [282, 417] on span at bounding box center [367, 416] width 703 height 3
click at [341, 418] on span at bounding box center [367, 416] width 703 height 3
click at [613, 346] on video at bounding box center [367, 249] width 703 height 395
click at [43, 511] on button "Edit" at bounding box center [44, 506] width 48 height 20
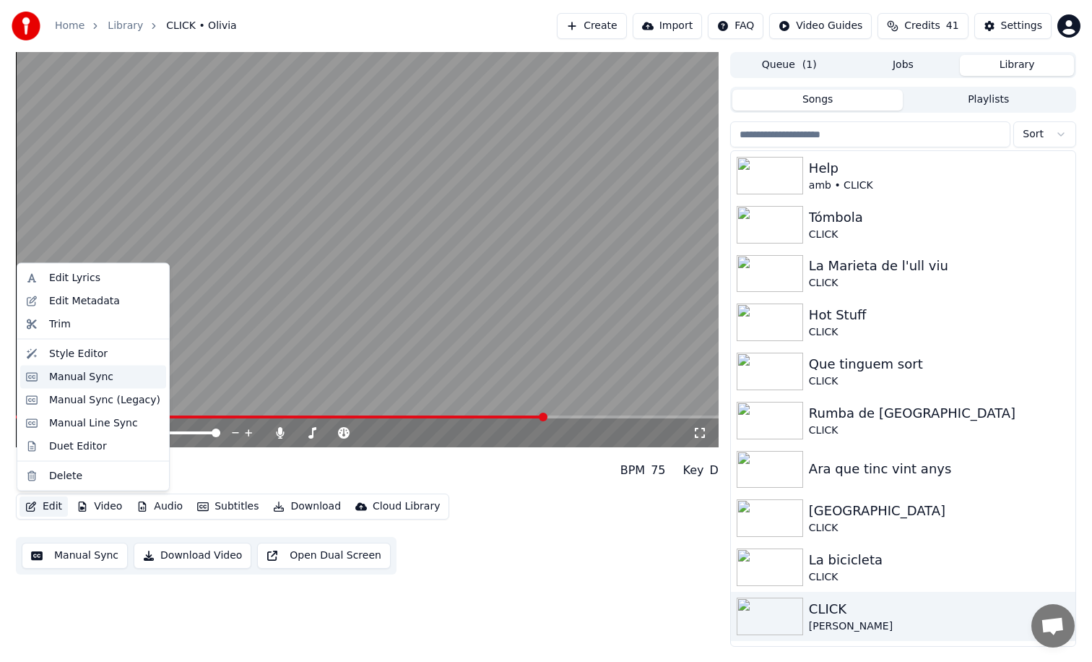
click at [87, 374] on div "Manual Sync" at bounding box center [81, 376] width 64 height 14
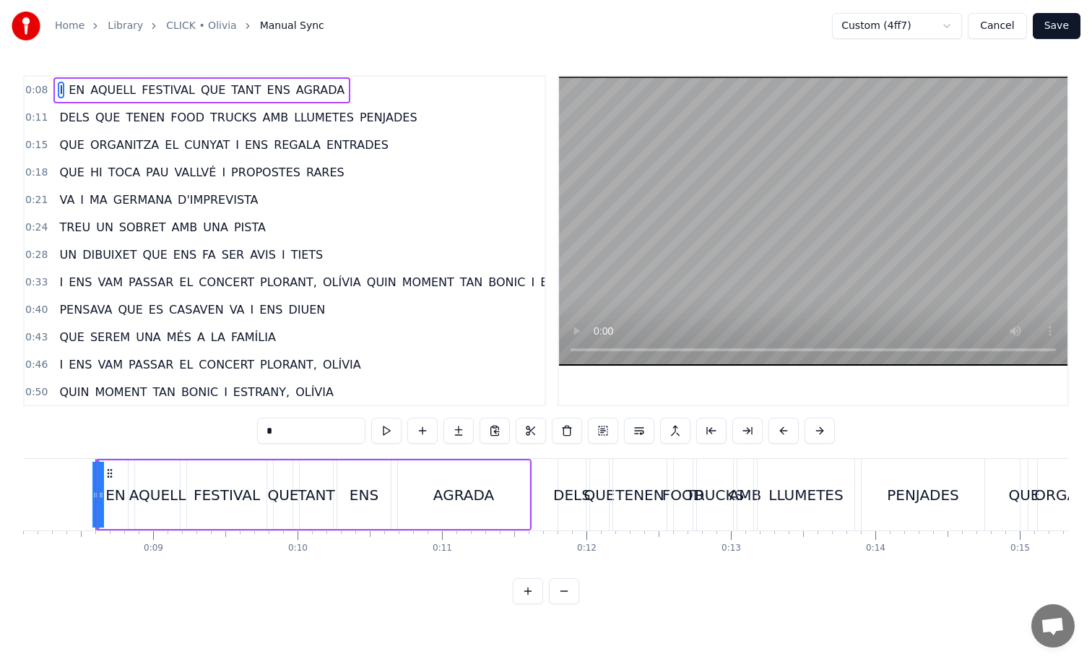
scroll to position [67, 0]
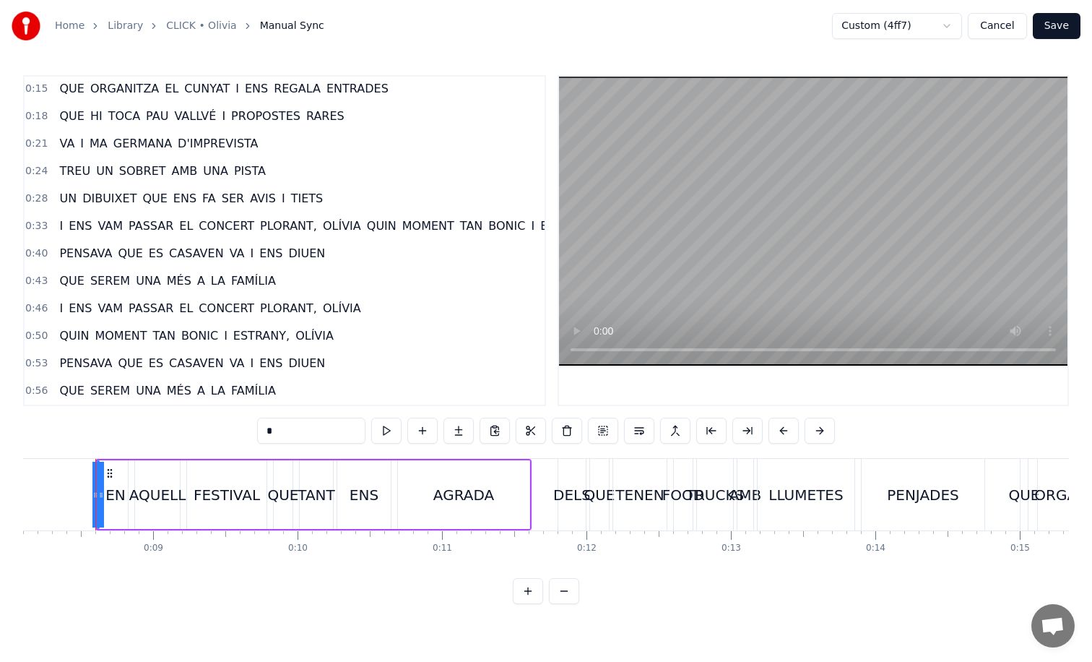
click at [254, 295] on div "I ENS VAM PASSAR EL CONCERT PLORANT, [GEOGRAPHIC_DATA]" at bounding box center [209, 308] width 313 height 26
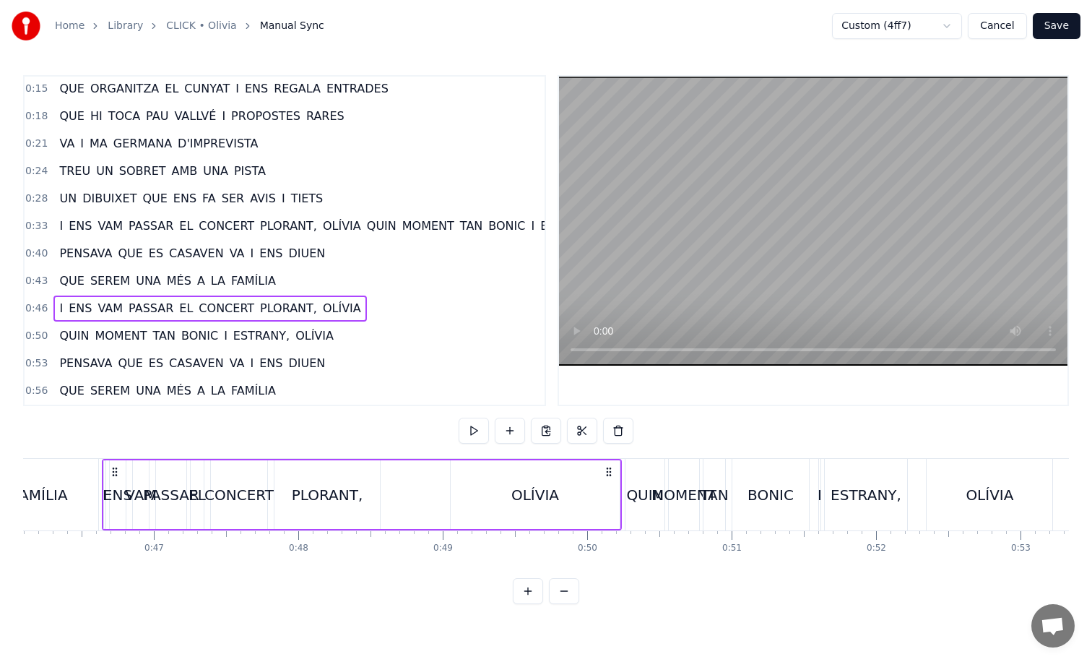
scroll to position [0, 6666]
click at [465, 464] on div "OLÍVIA" at bounding box center [528, 494] width 169 height 69
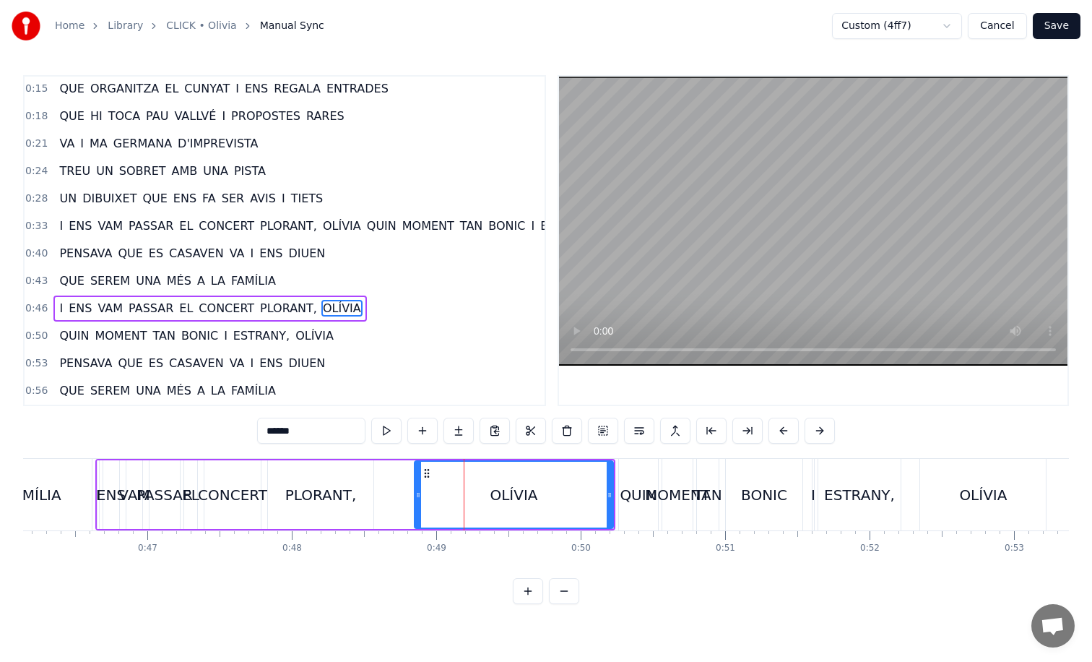
drag, startPoint x: 449, startPoint y: 465, endPoint x: 416, endPoint y: 466, distance: 33.2
click at [416, 466] on div at bounding box center [418, 495] width 6 height 66
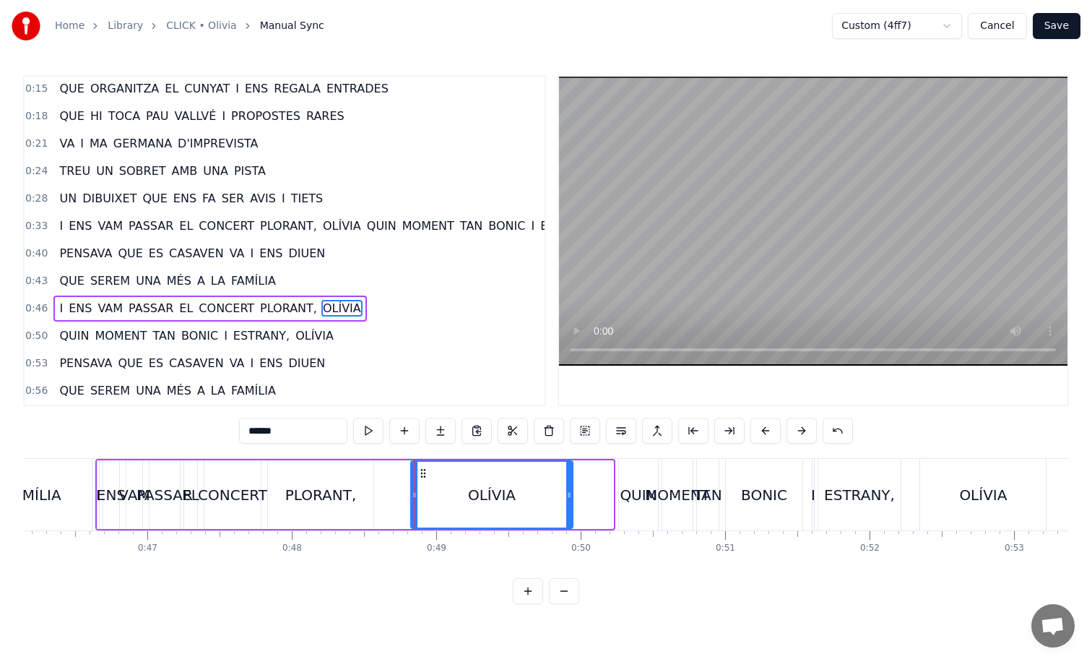
drag, startPoint x: 608, startPoint y: 470, endPoint x: 568, endPoint y: 470, distance: 39.7
click at [568, 470] on div at bounding box center [569, 495] width 6 height 66
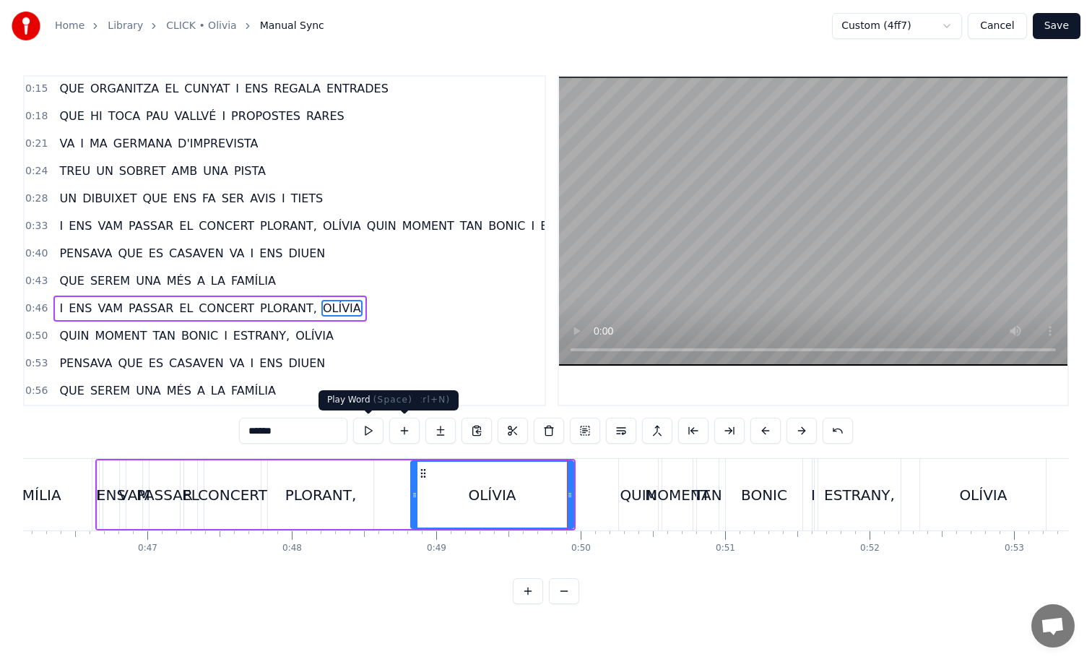
click at [328, 477] on div "PLORANT," at bounding box center [320, 494] width 105 height 69
type input "********"
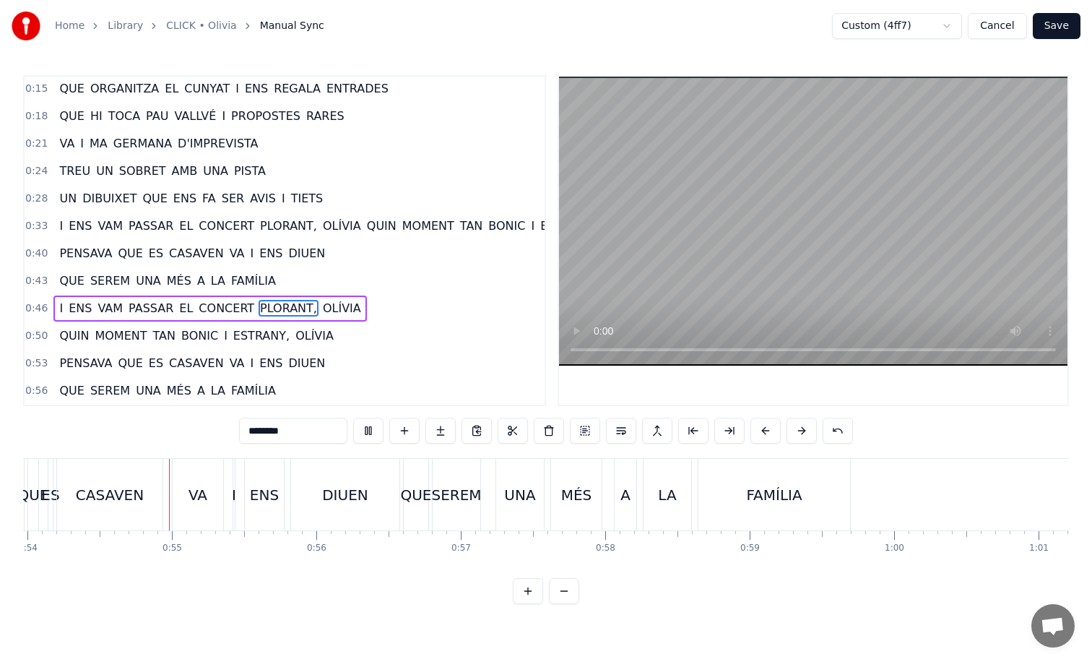
scroll to position [0, 7858]
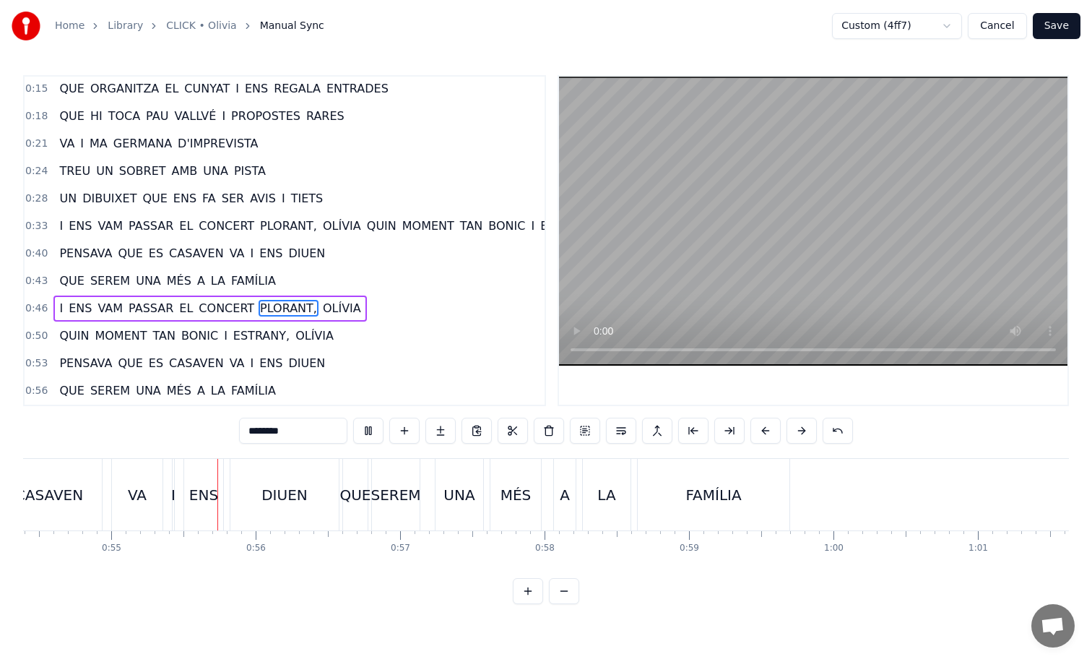
click at [1050, 36] on button "Save" at bounding box center [1057, 26] width 48 height 26
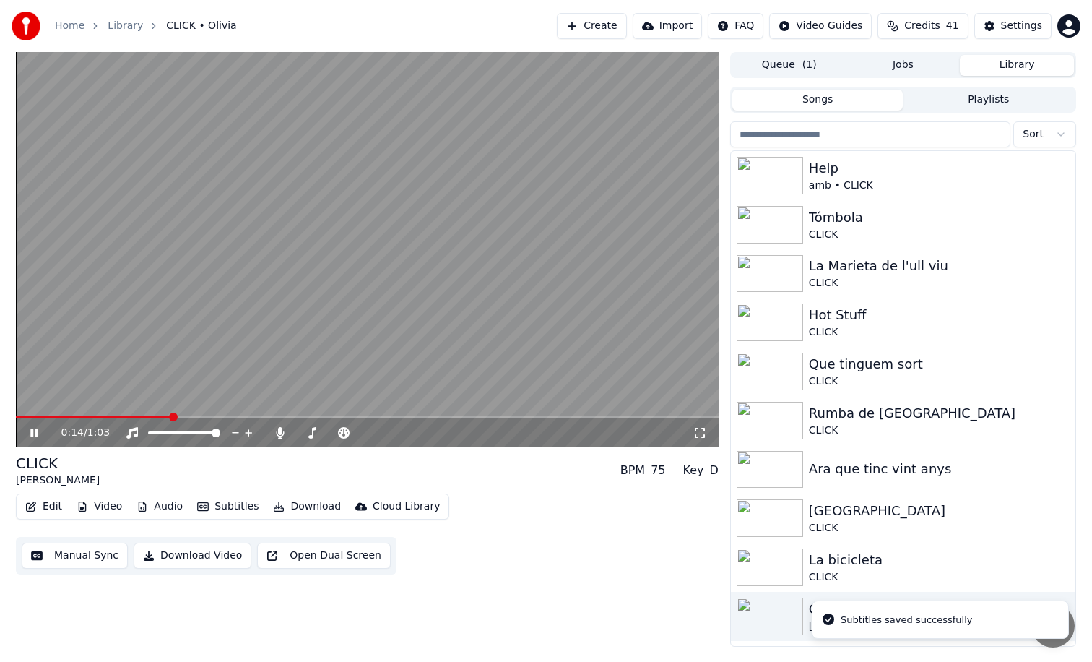
click at [171, 415] on span at bounding box center [367, 416] width 703 height 3
click at [256, 418] on span at bounding box center [367, 416] width 703 height 3
click at [320, 415] on span at bounding box center [367, 416] width 703 height 3
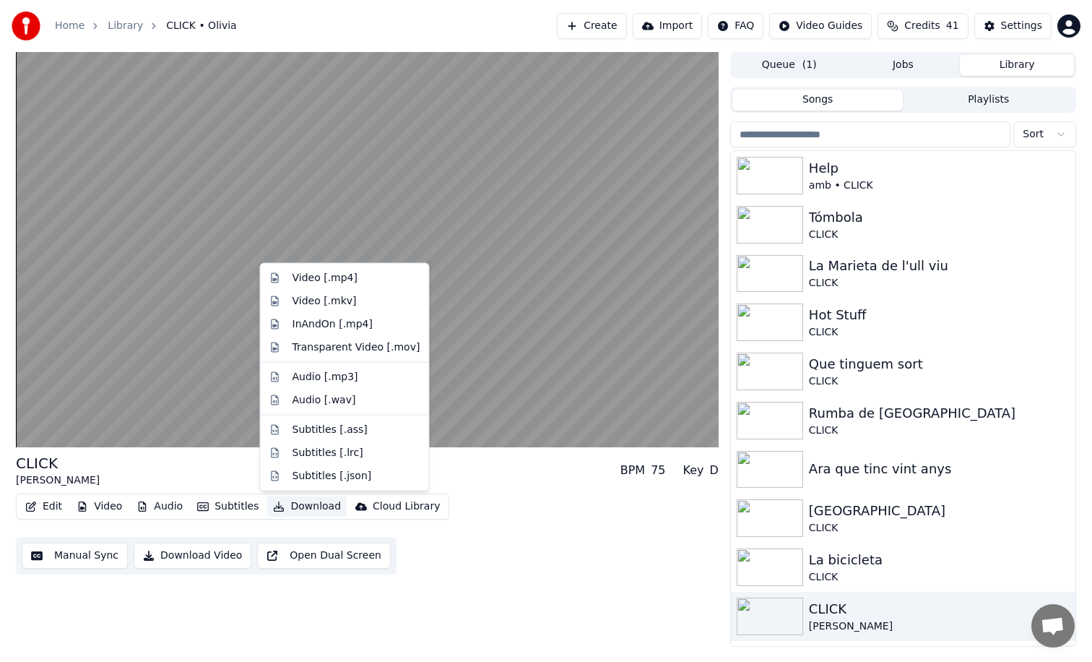
click at [310, 504] on button "Download" at bounding box center [306, 506] width 79 height 20
click at [357, 322] on div "InAndOn [.mp4]" at bounding box center [333, 323] width 81 height 14
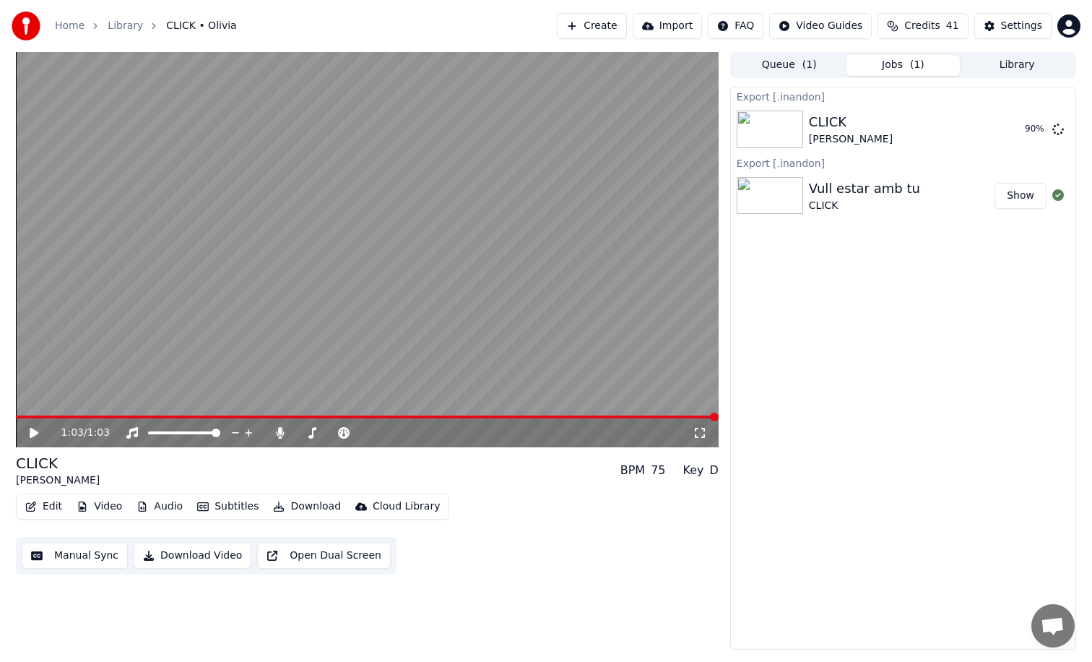
click at [797, 68] on button "Queue ( 1 )" at bounding box center [789, 65] width 114 height 21
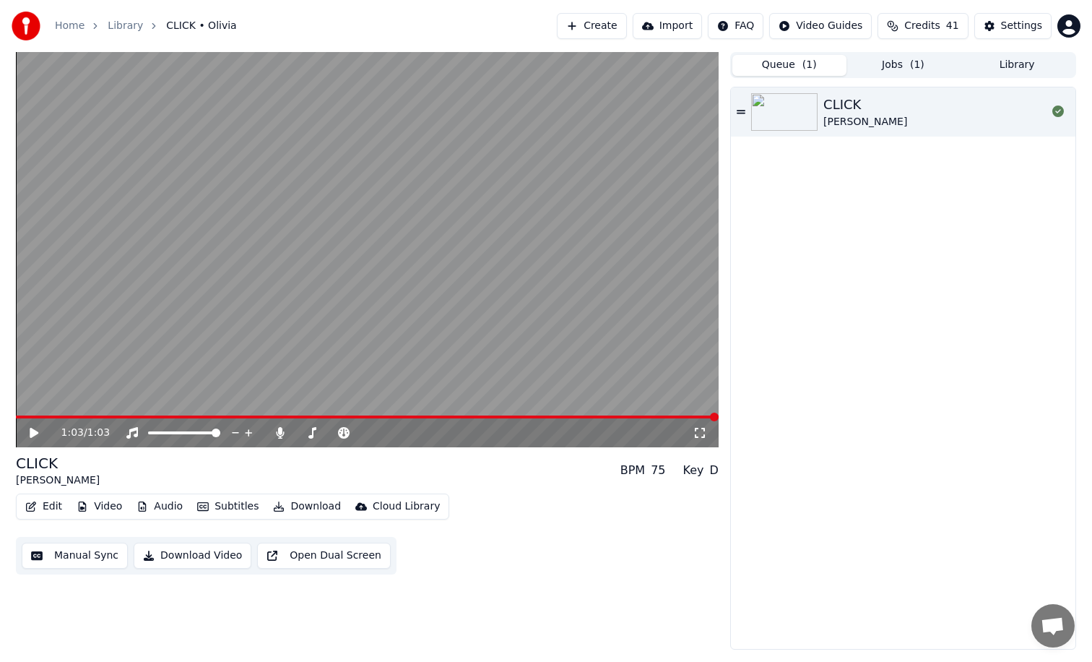
click at [922, 59] on button "Jobs ( 1 )" at bounding box center [904, 65] width 114 height 21
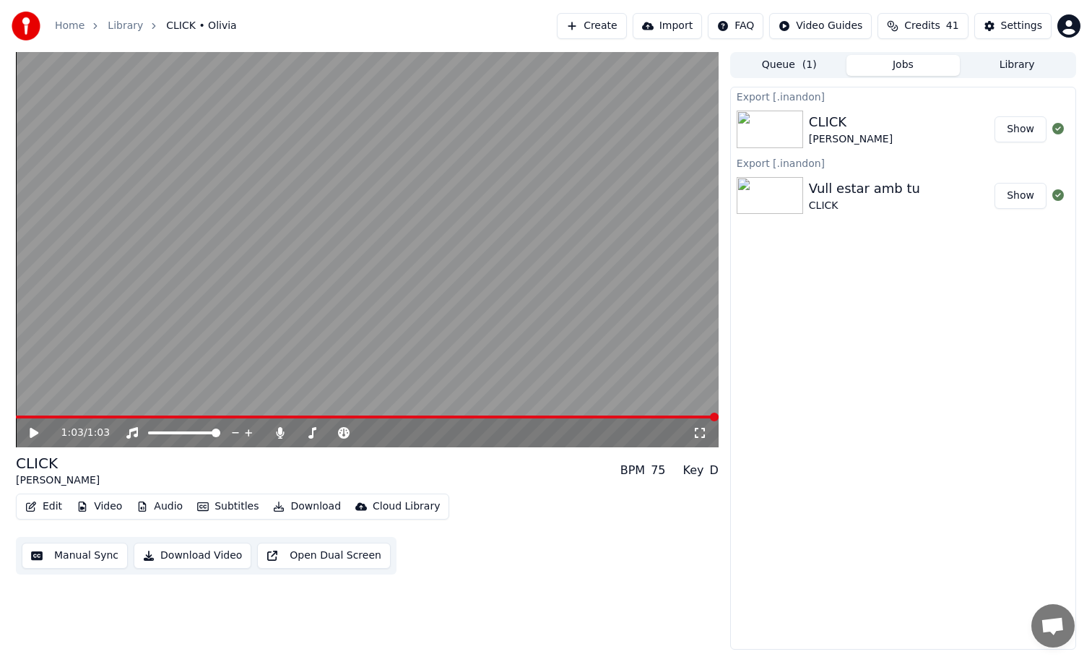
click at [990, 64] on button "Library" at bounding box center [1017, 65] width 114 height 21
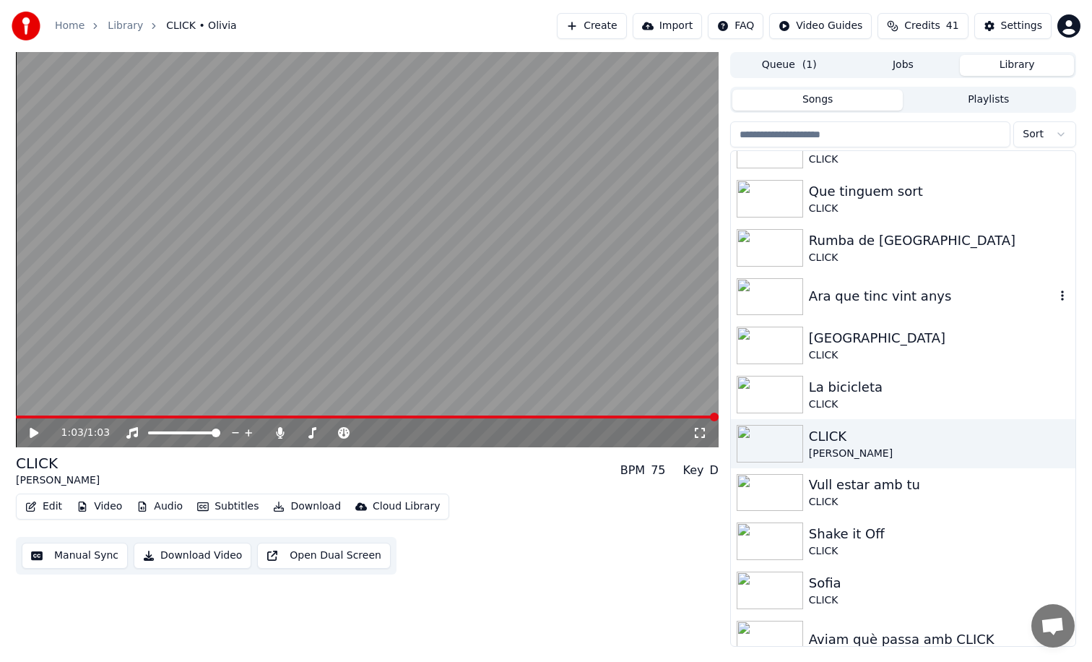
scroll to position [240, 0]
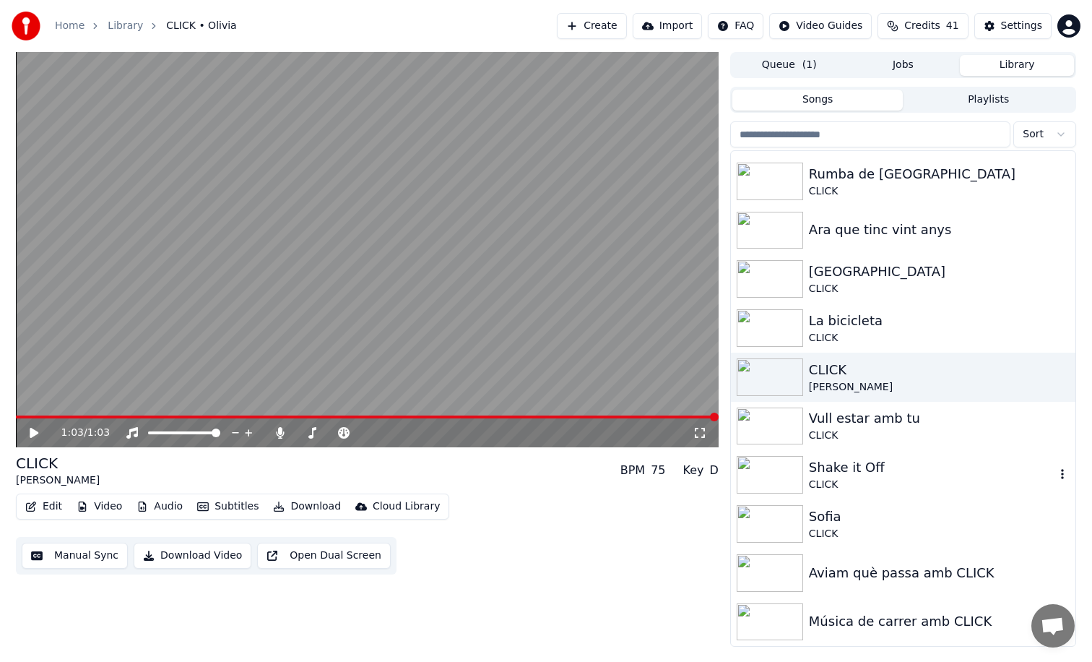
click at [865, 472] on div "Shake it Off" at bounding box center [932, 467] width 246 height 20
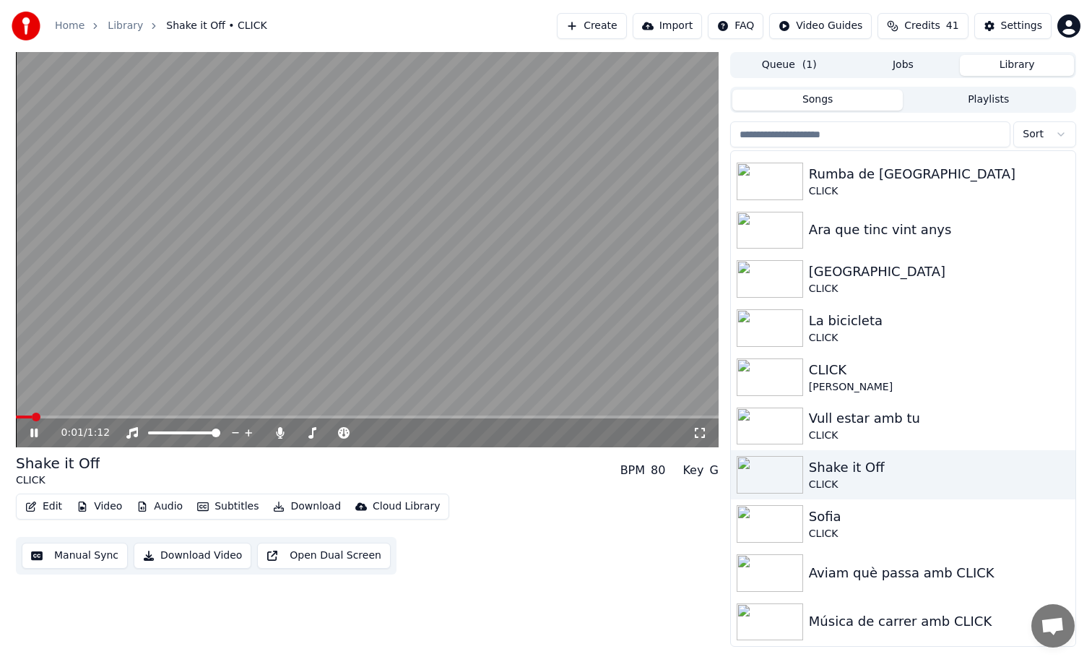
click at [82, 418] on span at bounding box center [367, 416] width 703 height 3
click at [284, 339] on video at bounding box center [367, 249] width 703 height 395
click at [43, 509] on button "Edit" at bounding box center [44, 506] width 48 height 20
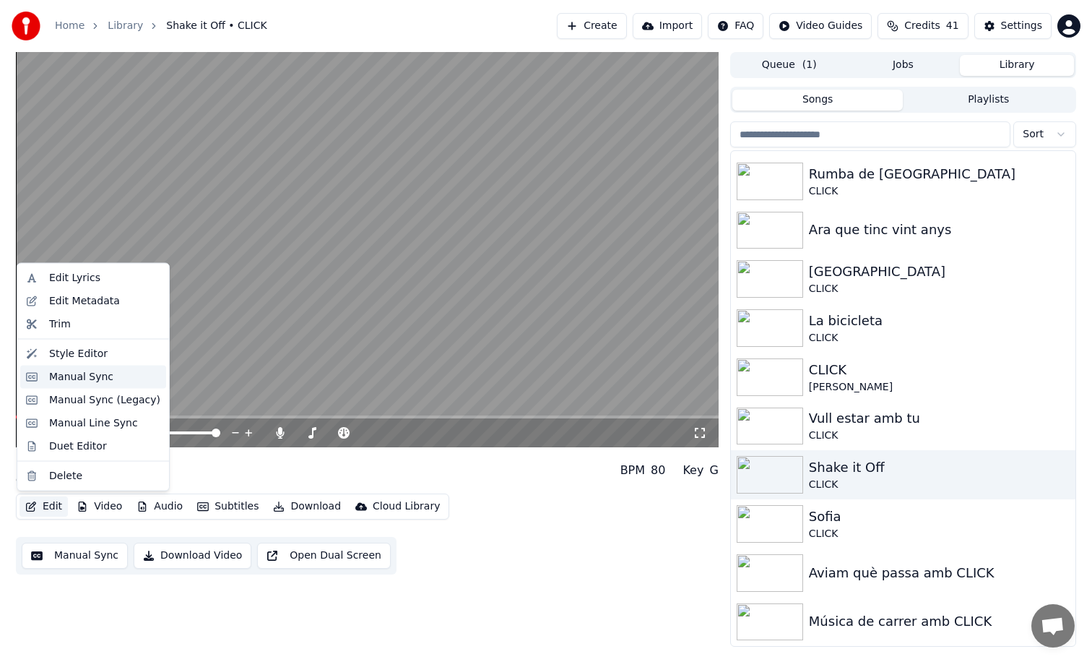
click at [92, 381] on div "Manual Sync" at bounding box center [81, 376] width 64 height 14
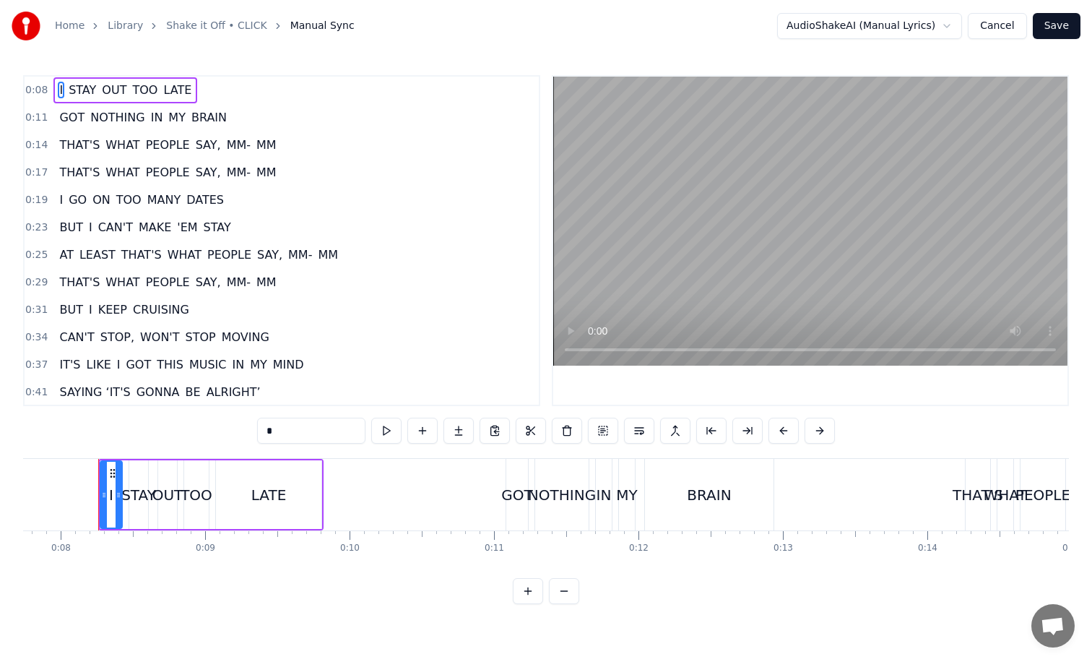
scroll to position [0, 1121]
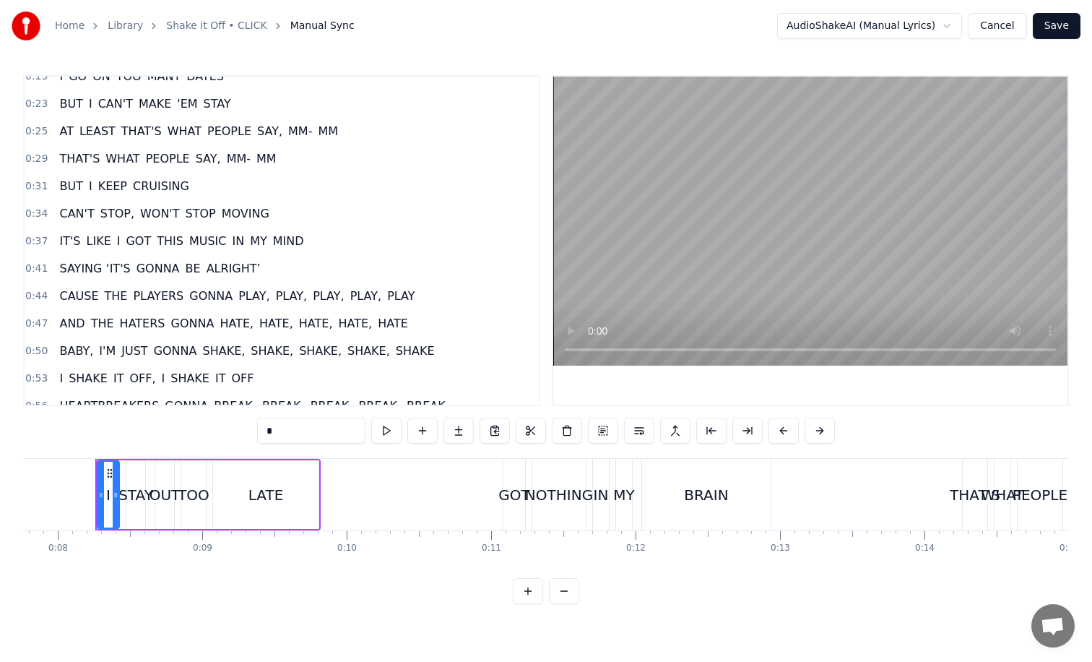
click at [251, 292] on span "PLAY," at bounding box center [254, 295] width 35 height 17
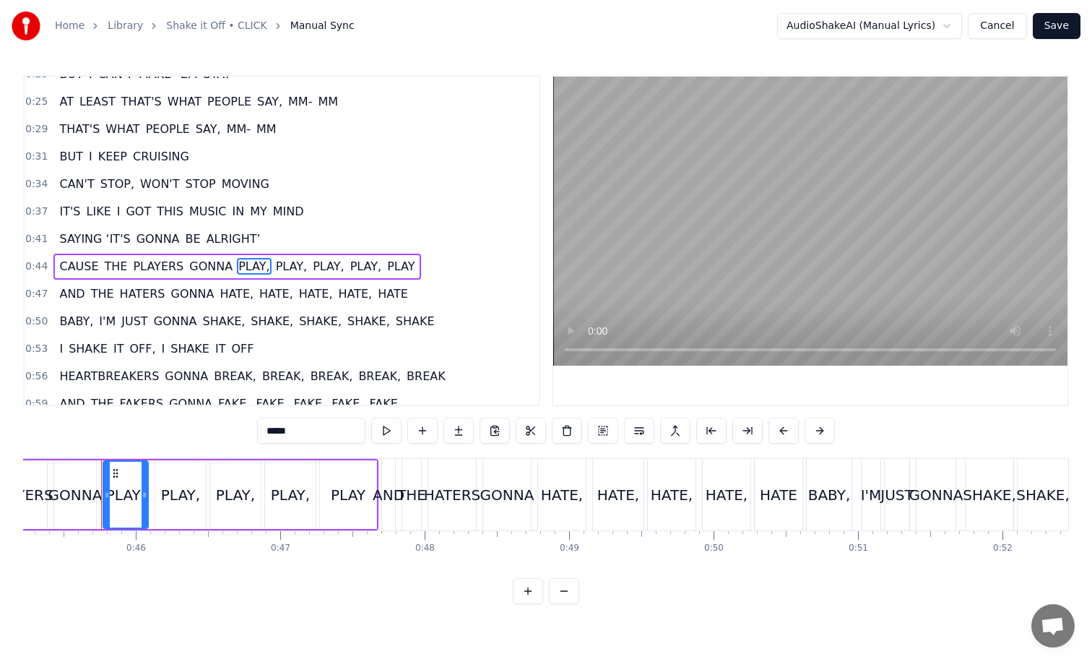
scroll to position [0, 6539]
click at [157, 475] on div "PLAY," at bounding box center [175, 494] width 51 height 69
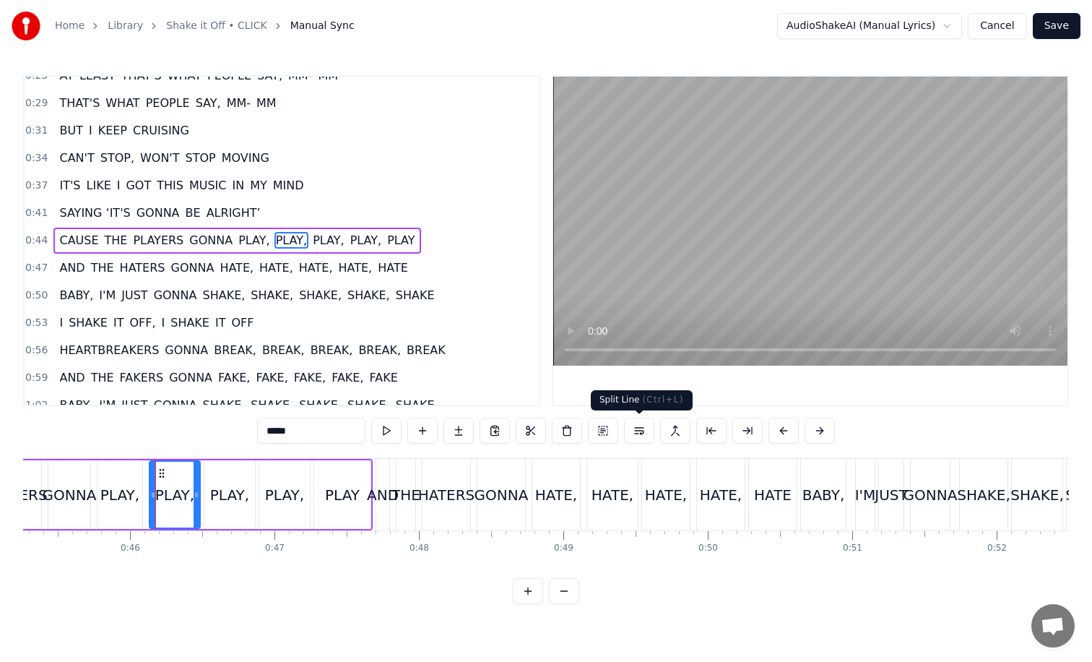
click at [642, 426] on button at bounding box center [639, 431] width 30 height 26
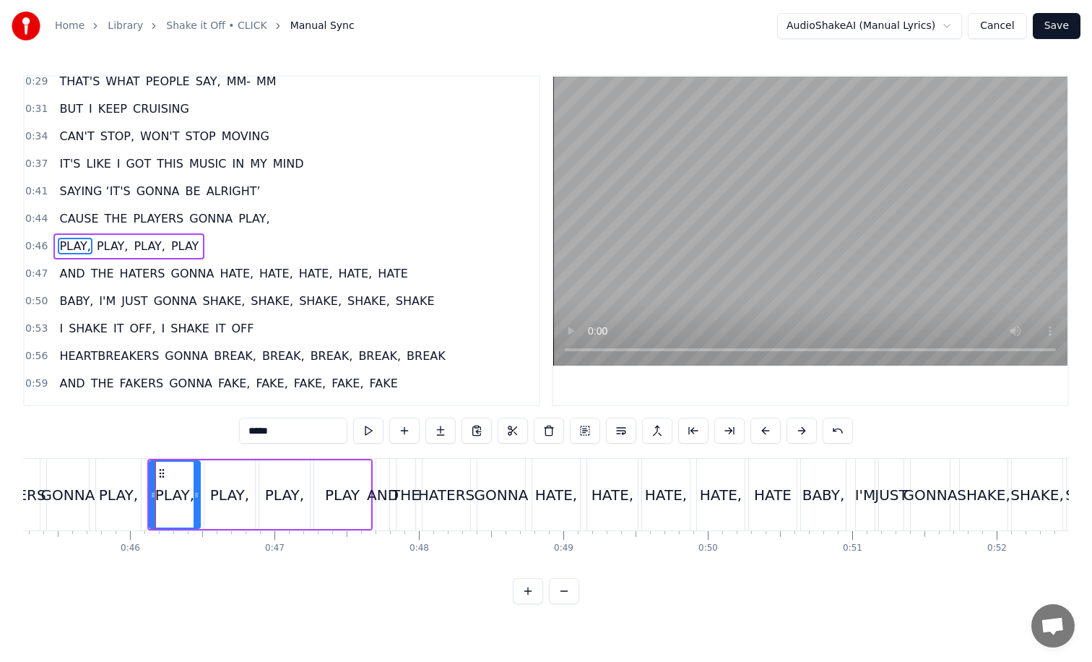
scroll to position [207, 0]
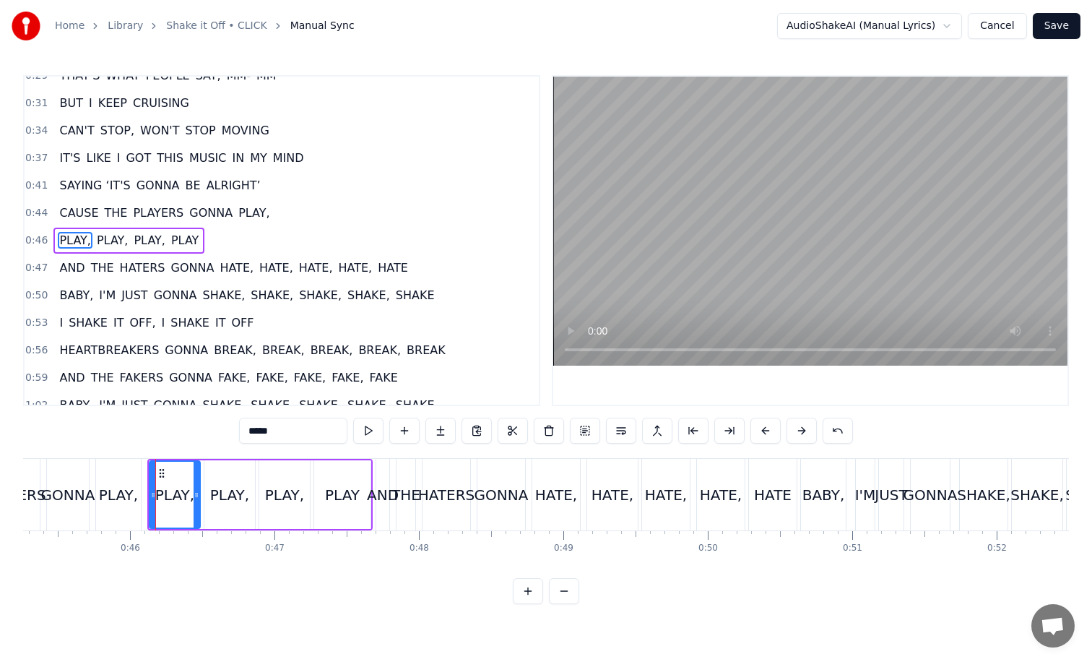
click at [162, 207] on span "PLAYERS" at bounding box center [157, 212] width 53 height 17
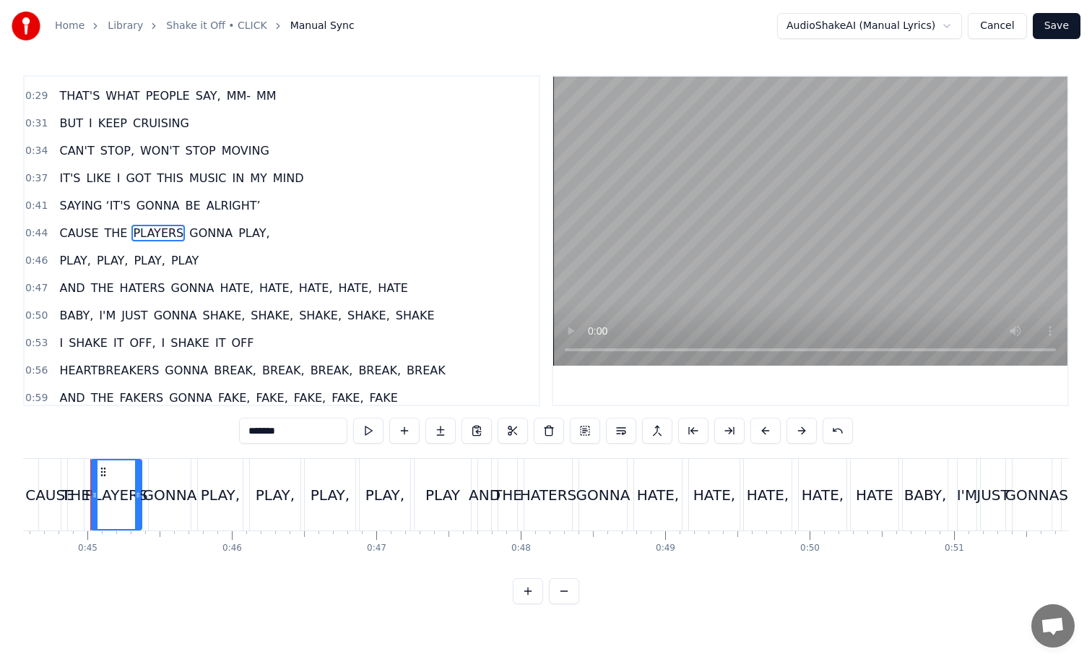
scroll to position [0, 6432]
click at [722, 478] on div "HATE," at bounding box center [719, 495] width 51 height 72
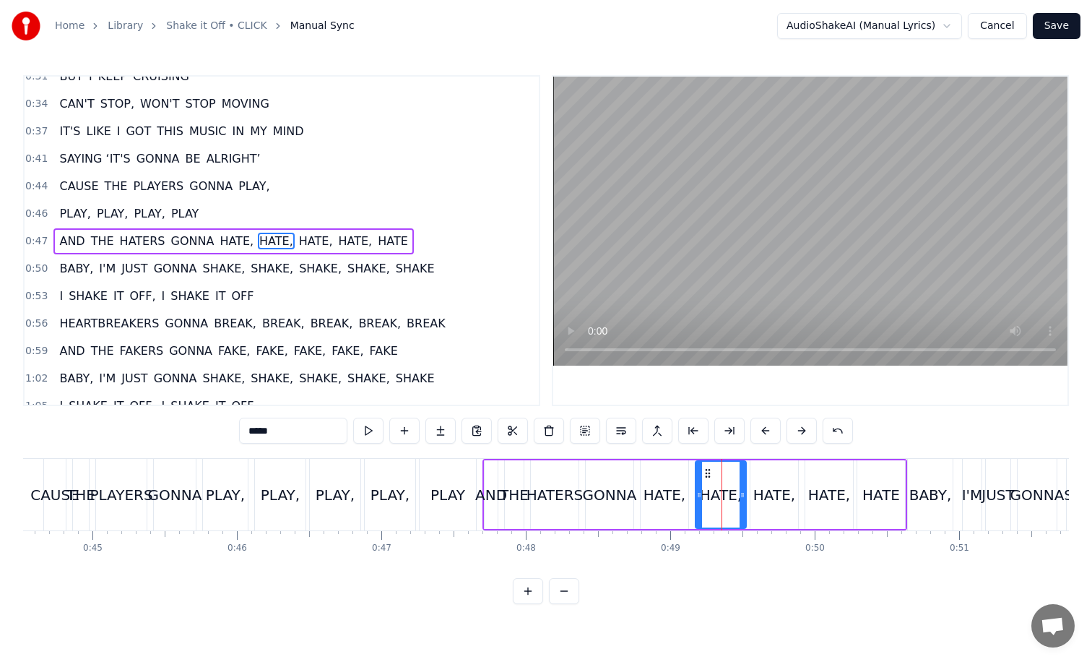
scroll to position [234, 0]
click at [615, 433] on button at bounding box center [621, 431] width 30 height 26
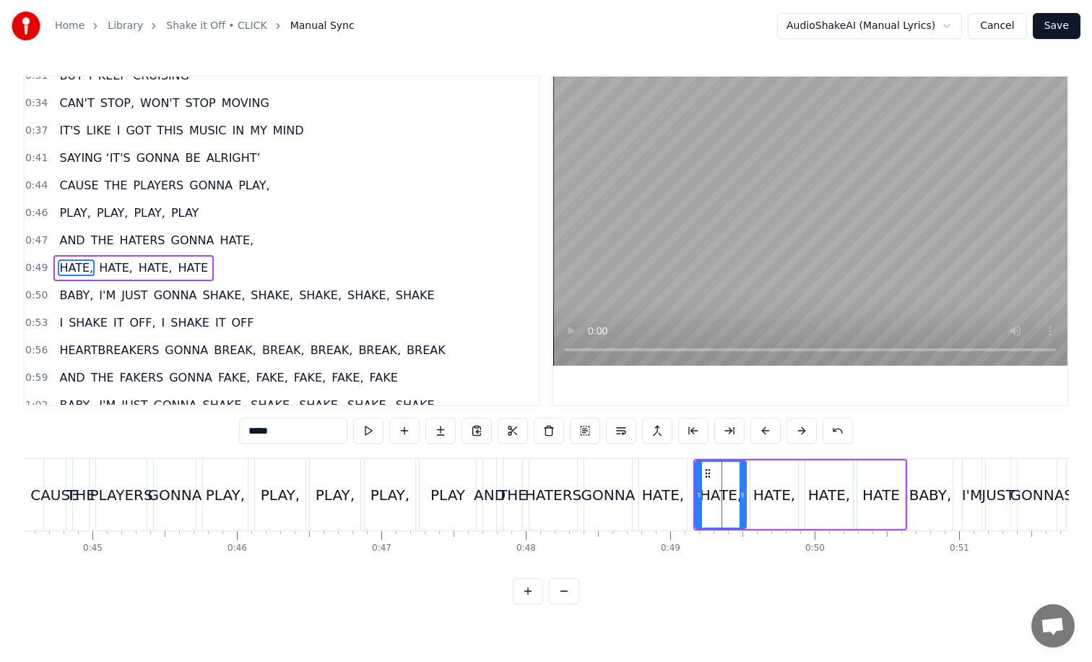
scroll to position [261, 0]
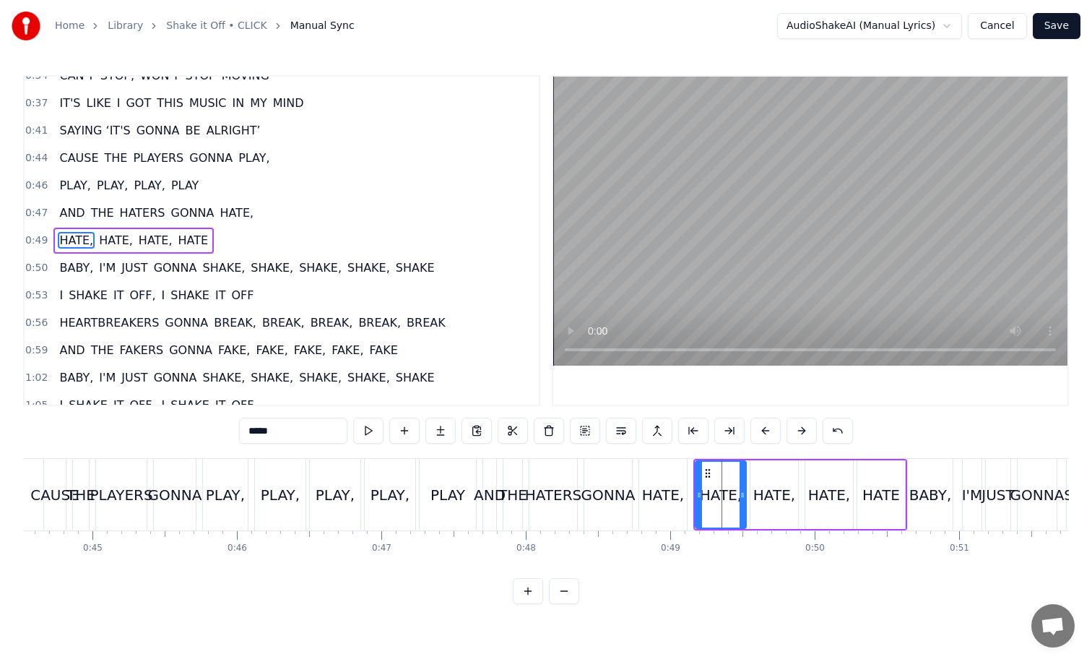
click at [156, 470] on div "GONNA" at bounding box center [175, 495] width 42 height 72
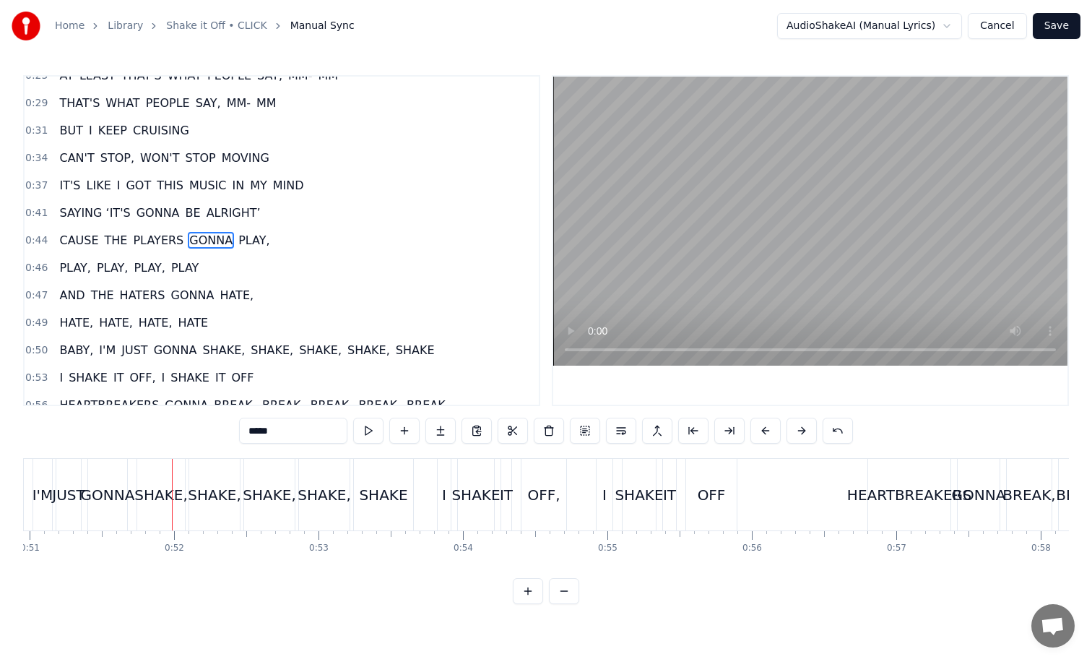
scroll to position [0, 7367]
click at [212, 486] on div "SHAKE," at bounding box center [208, 495] width 53 height 22
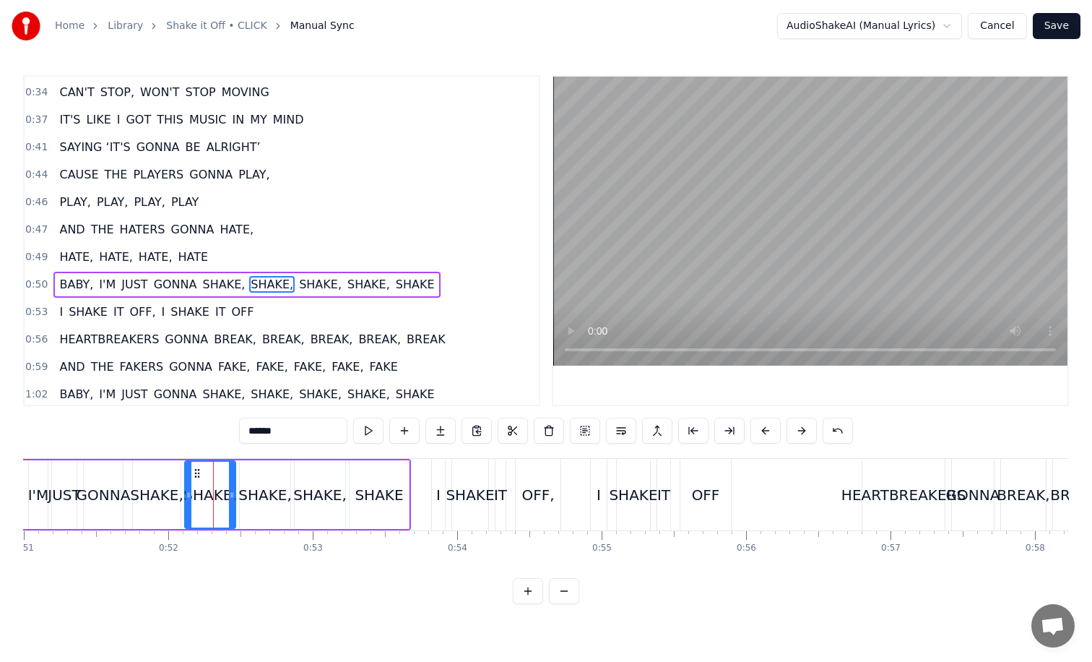
scroll to position [276, 0]
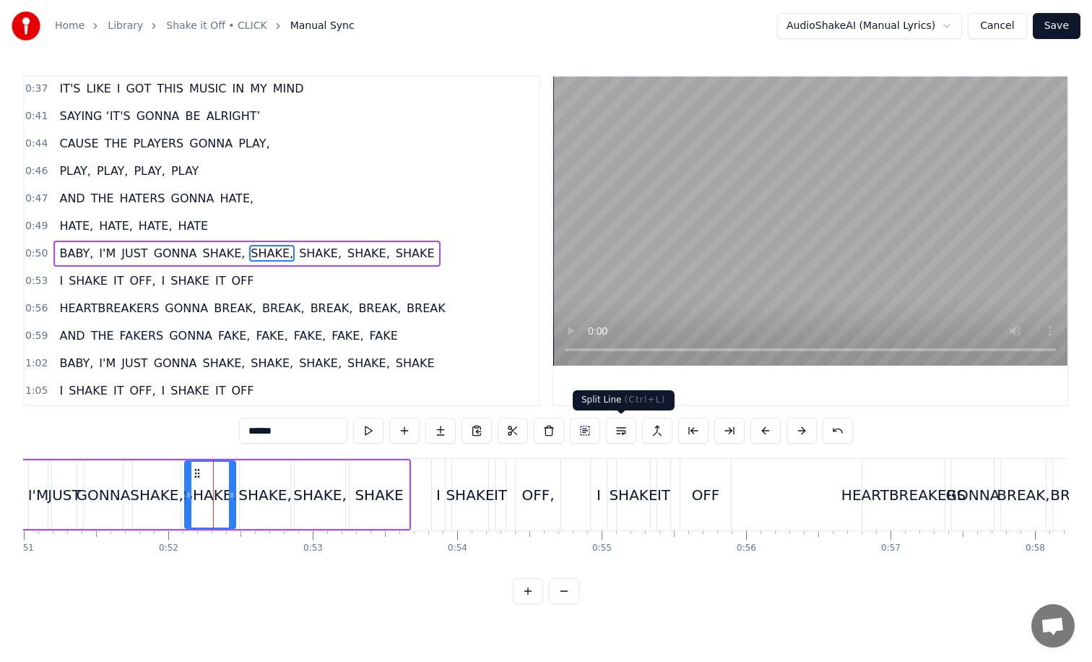
click at [630, 435] on button at bounding box center [621, 431] width 30 height 26
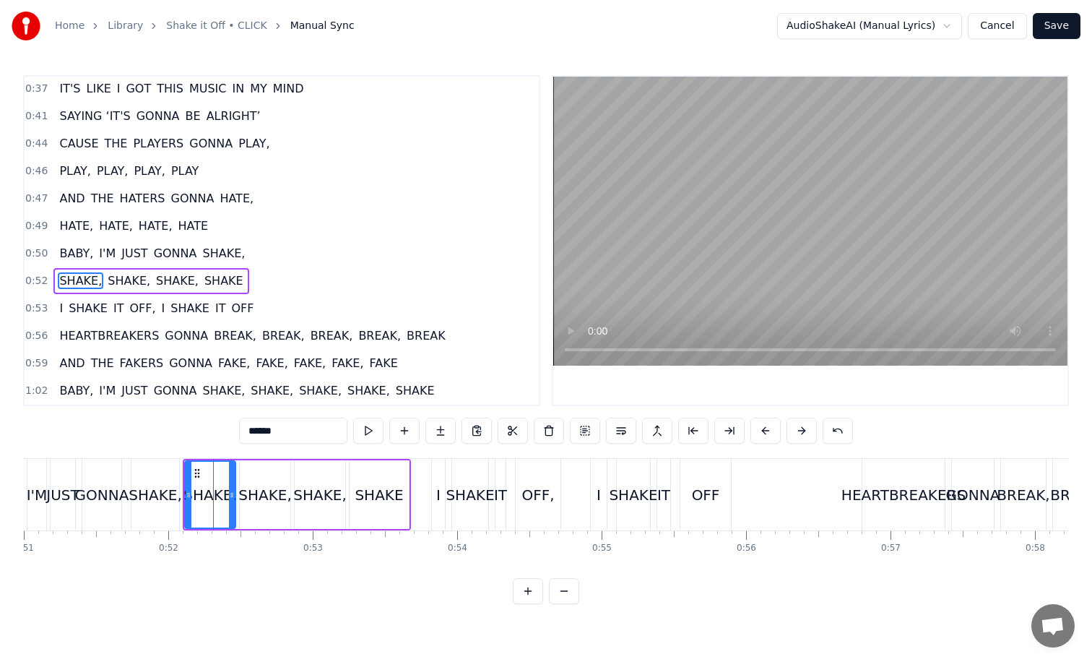
scroll to position [303, 0]
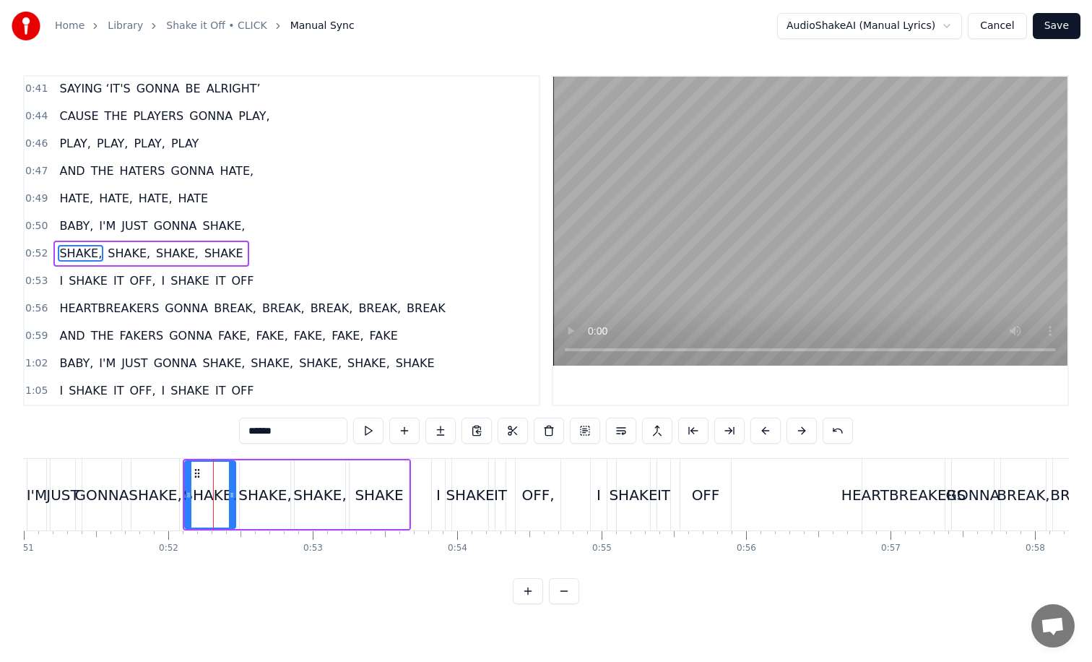
click at [63, 479] on div "JUST" at bounding box center [63, 495] width 25 height 72
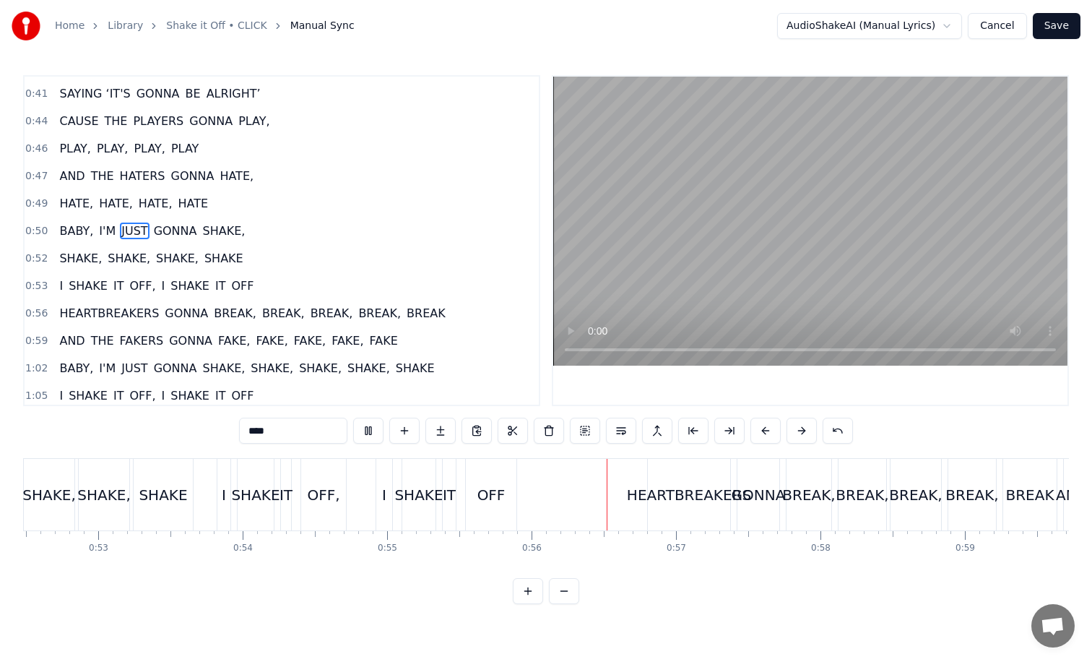
scroll to position [0, 7582]
click at [805, 475] on div "BREAK," at bounding box center [808, 495] width 45 height 72
type input "******"
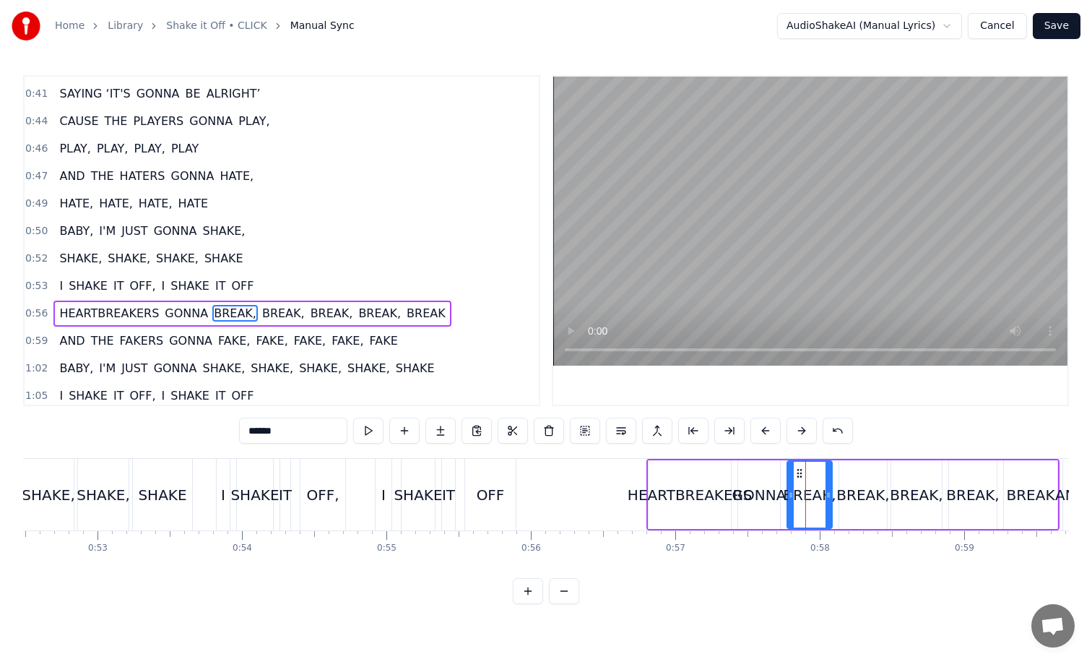
scroll to position [303, 0]
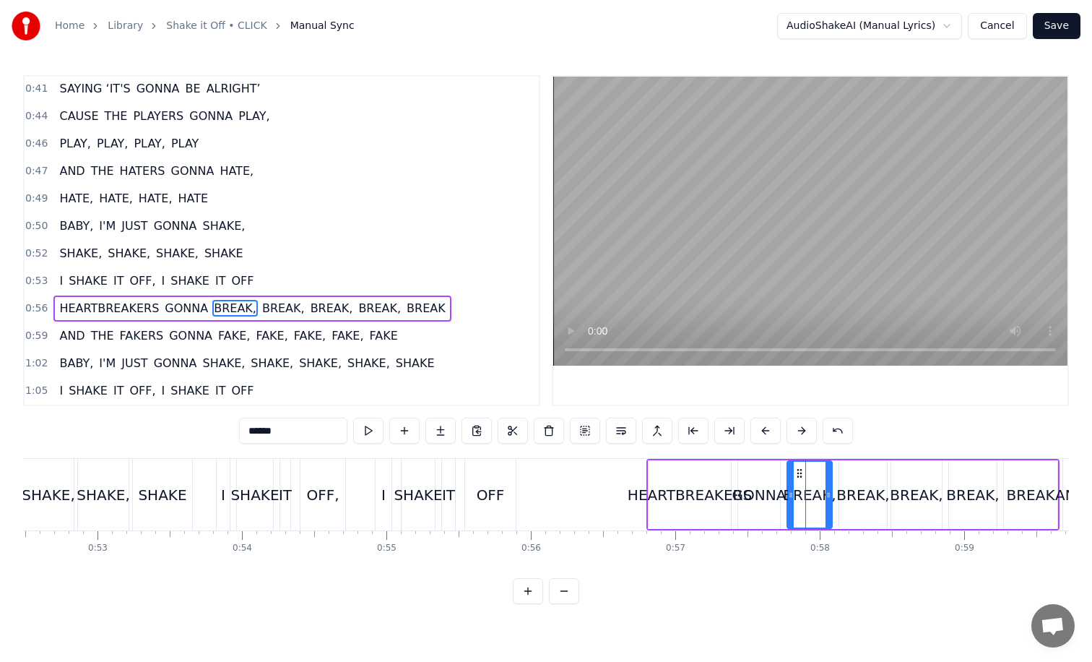
click at [855, 481] on div "BREAK," at bounding box center [863, 494] width 48 height 69
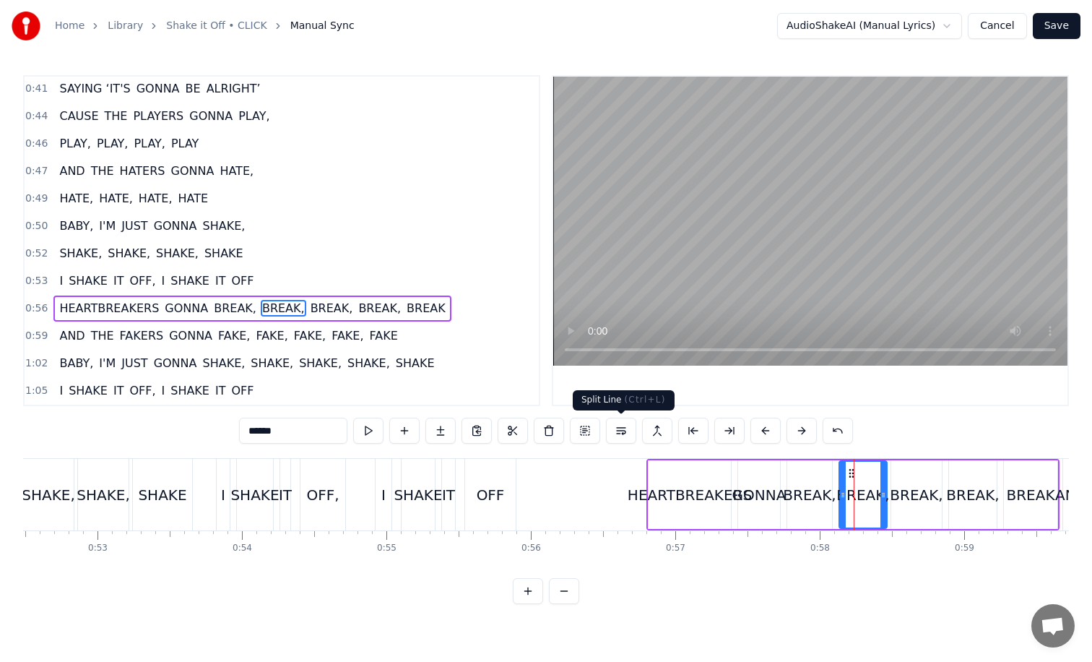
click at [628, 426] on button at bounding box center [621, 431] width 30 height 26
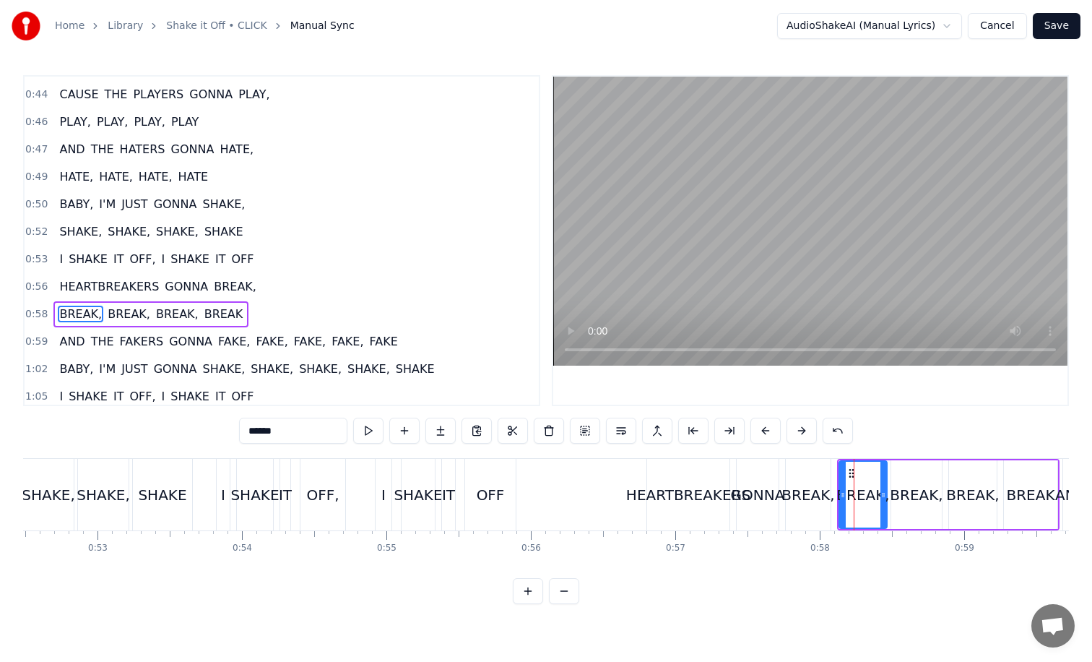
scroll to position [331, 0]
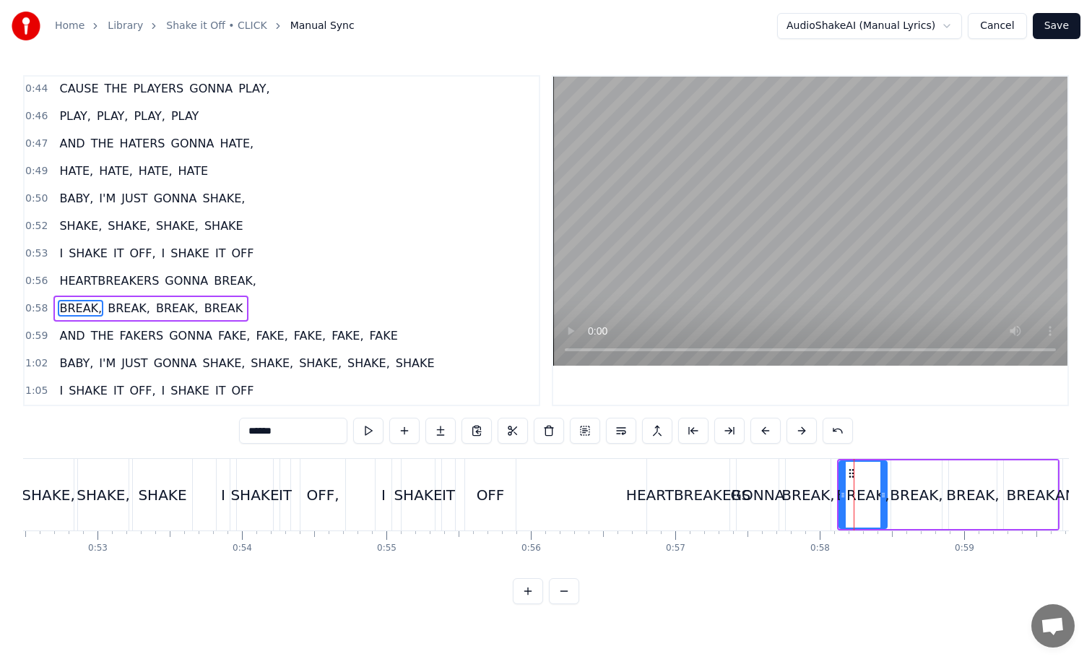
click at [730, 481] on div "HEARTBREAKERS GONNA BREAK," at bounding box center [740, 495] width 188 height 72
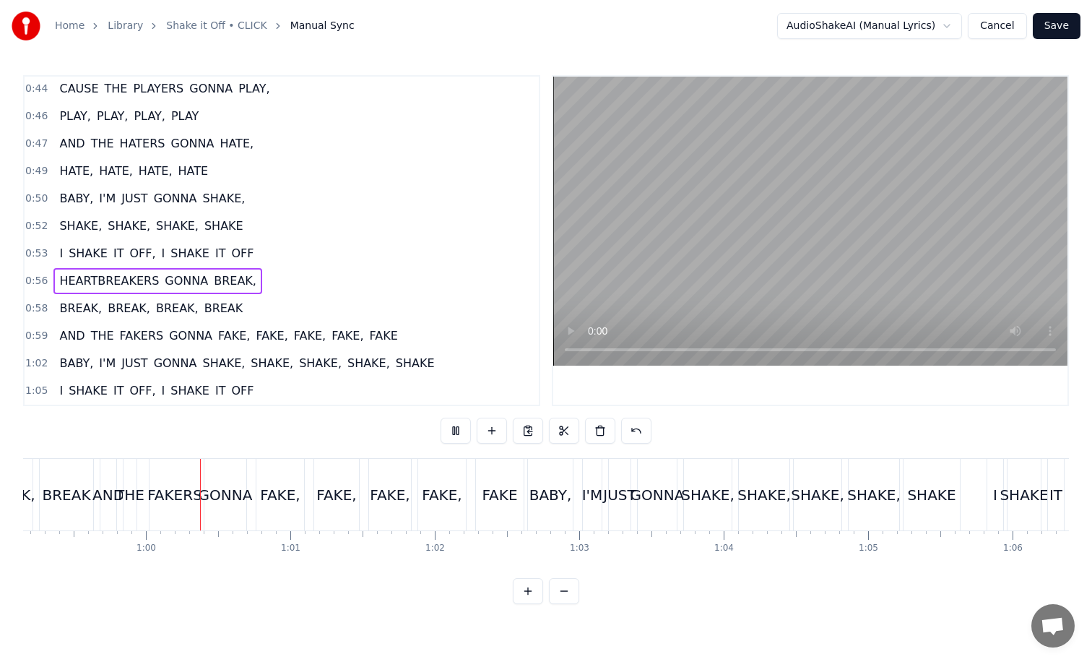
scroll to position [0, 8554]
click at [324, 475] on div "FAKE," at bounding box center [328, 495] width 45 height 72
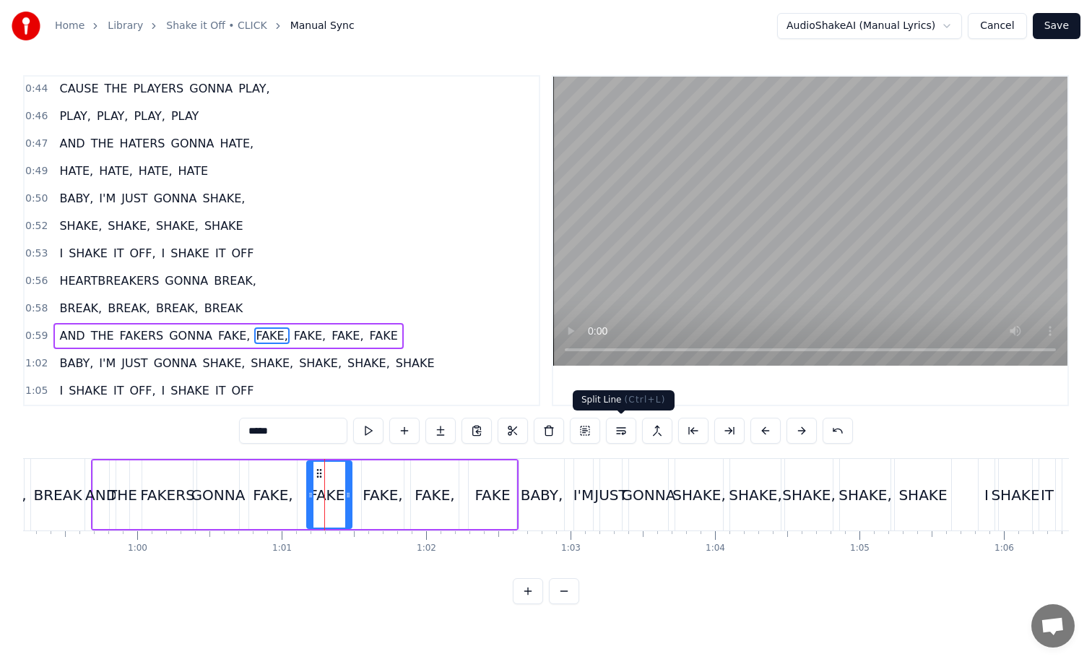
click at [618, 429] on button at bounding box center [621, 431] width 30 height 26
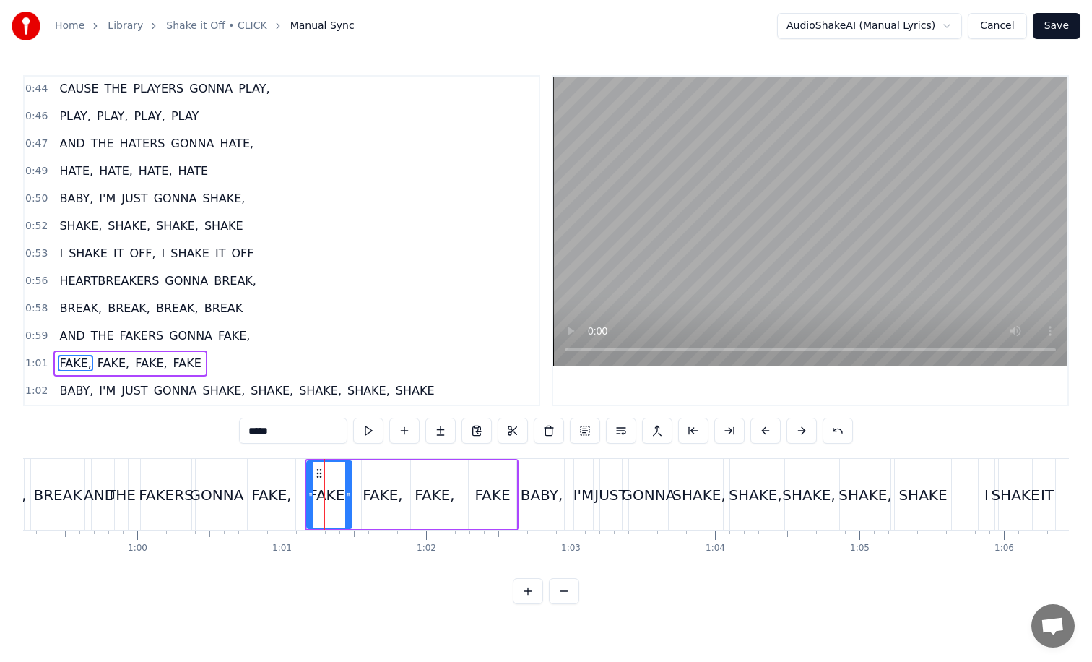
scroll to position [358, 0]
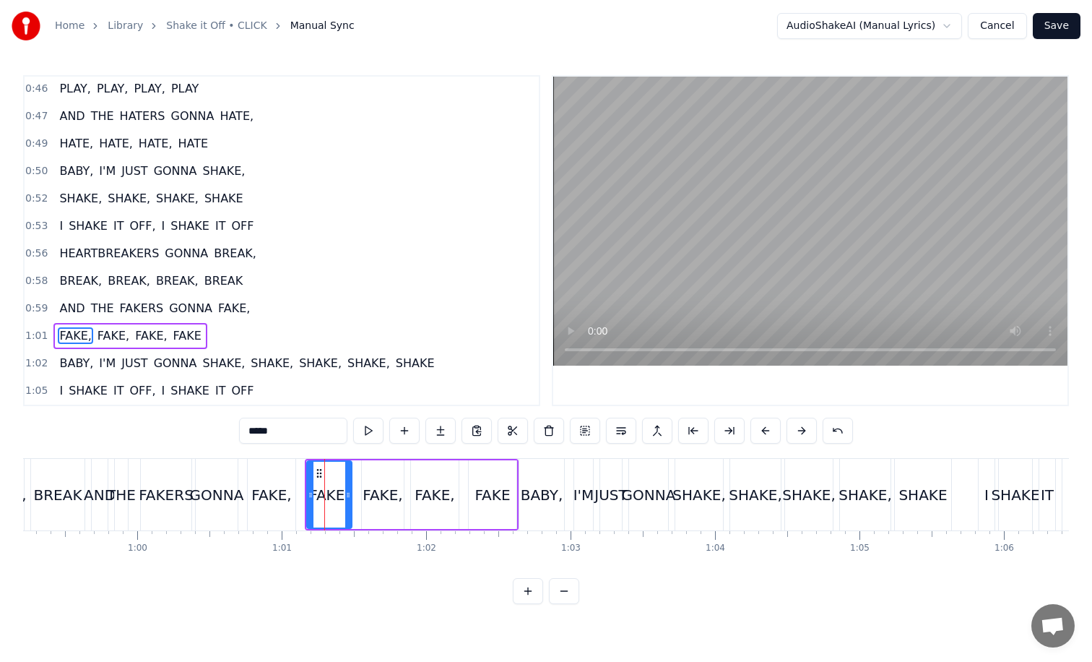
click at [711, 493] on div "SHAKE," at bounding box center [698, 495] width 53 height 22
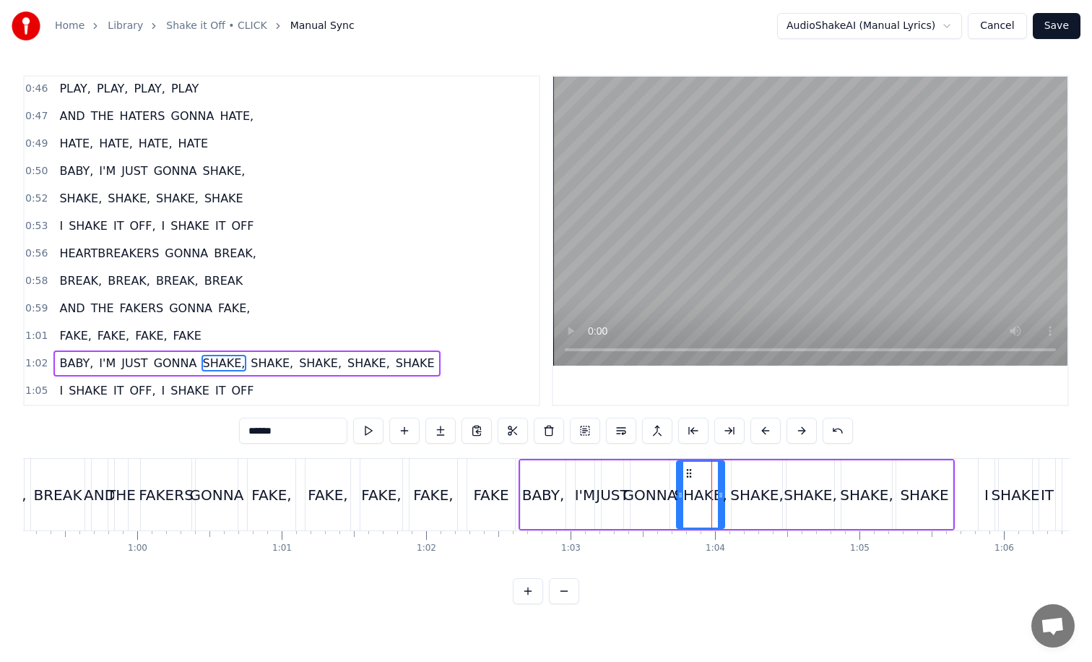
click at [754, 492] on div "SHAKE," at bounding box center [756, 495] width 53 height 22
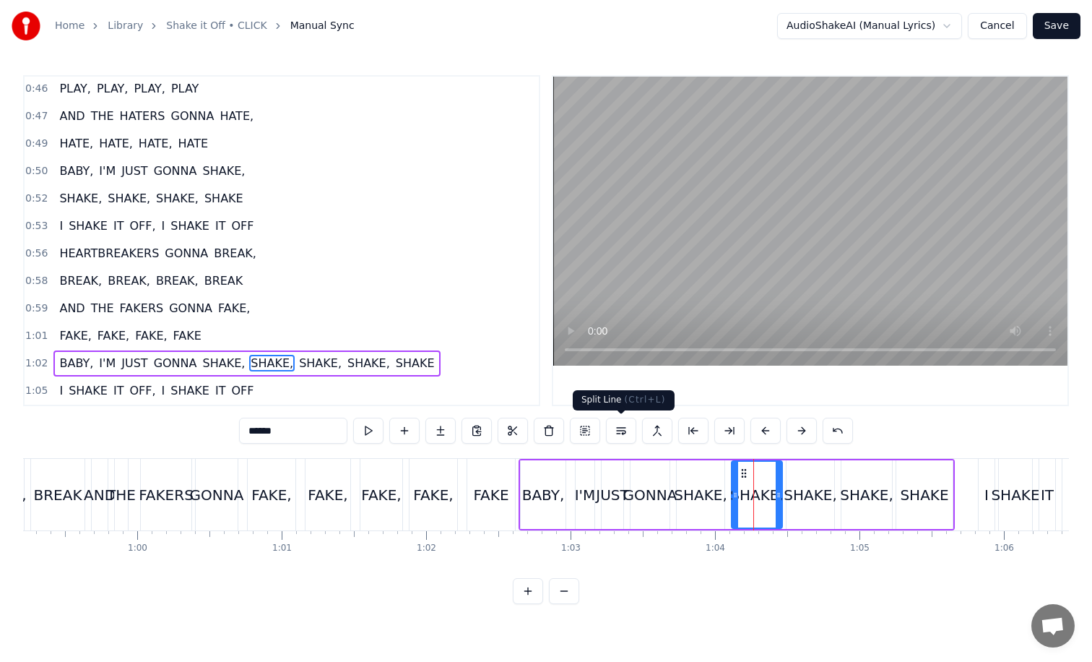
click at [623, 431] on button at bounding box center [621, 431] width 30 height 26
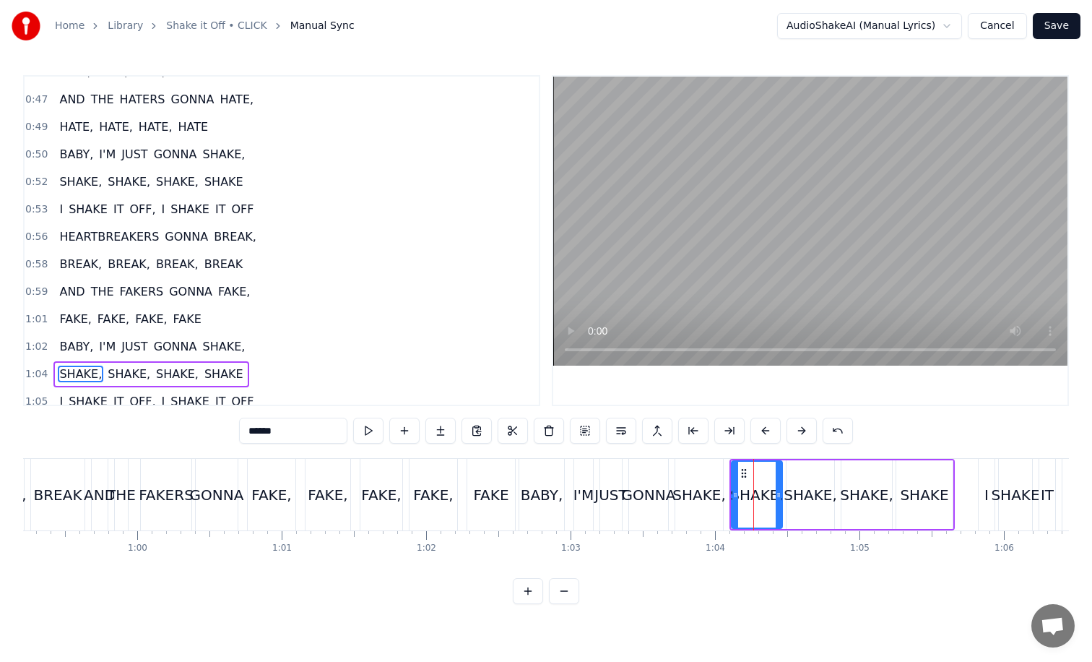
scroll to position [386, 0]
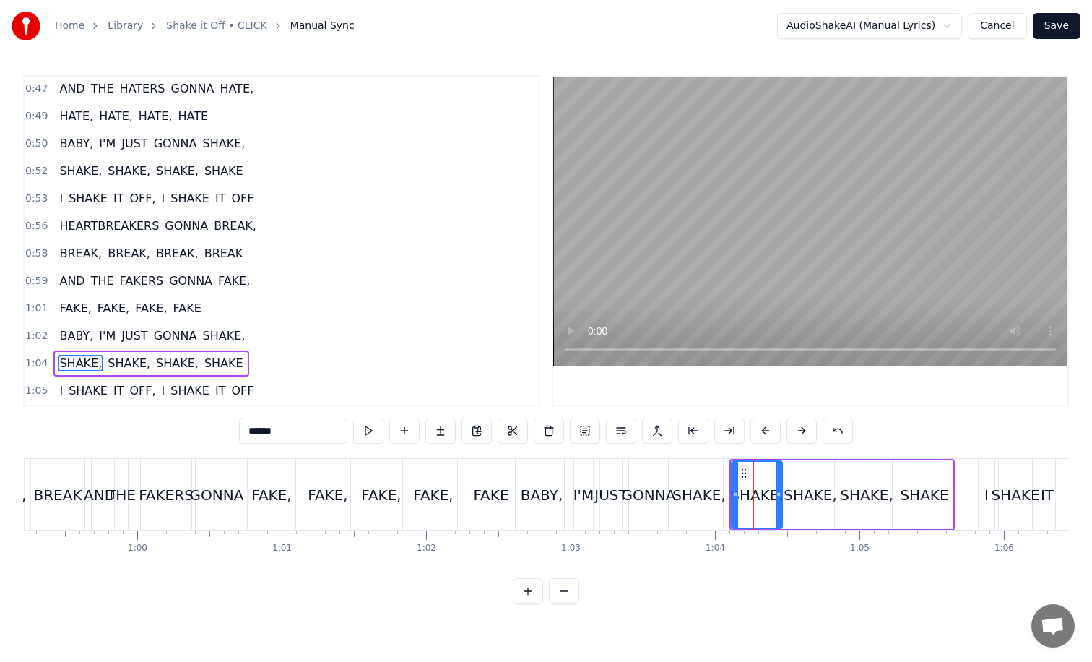
click at [662, 490] on div "GONNA" at bounding box center [649, 495] width 54 height 22
type input "*****"
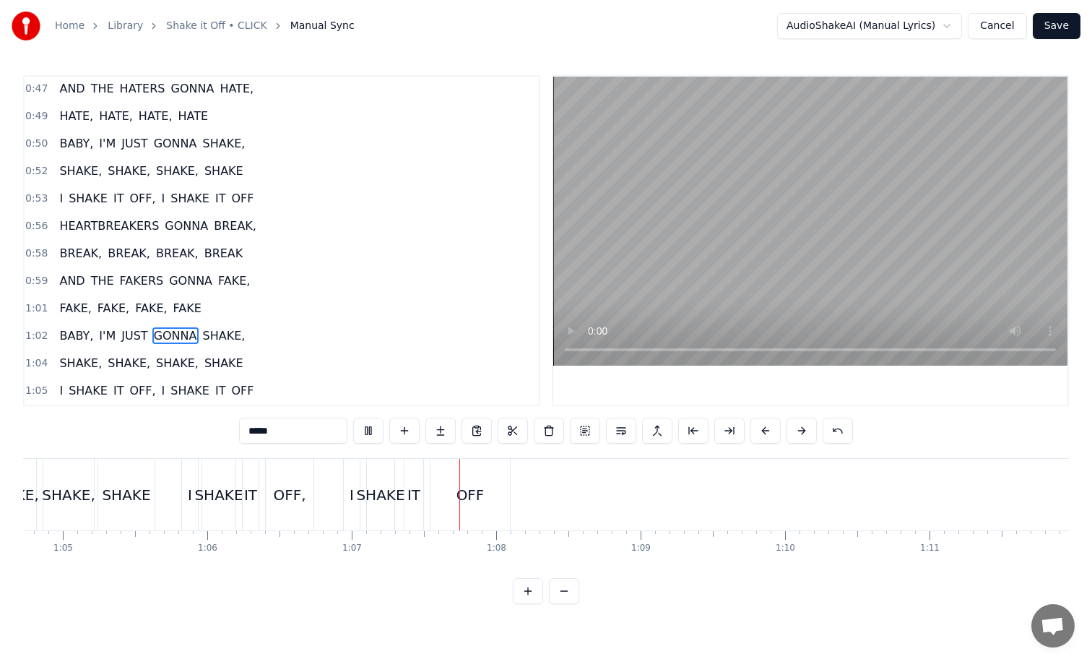
scroll to position [0, 9356]
click at [1064, 30] on button "Save" at bounding box center [1057, 26] width 48 height 26
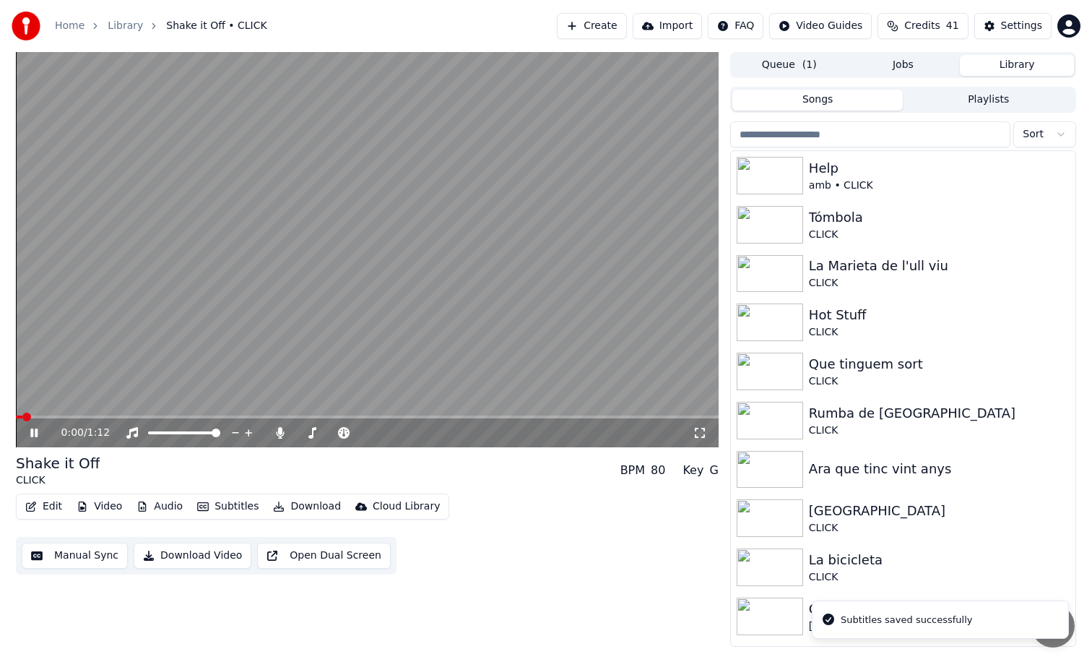
click at [248, 418] on div "0:00 / 1:12" at bounding box center [367, 432] width 703 height 29
click at [251, 413] on video at bounding box center [367, 249] width 703 height 395
click at [261, 417] on span at bounding box center [367, 416] width 703 height 3
click at [356, 316] on video at bounding box center [367, 249] width 703 height 395
click at [351, 418] on span at bounding box center [367, 416] width 703 height 3
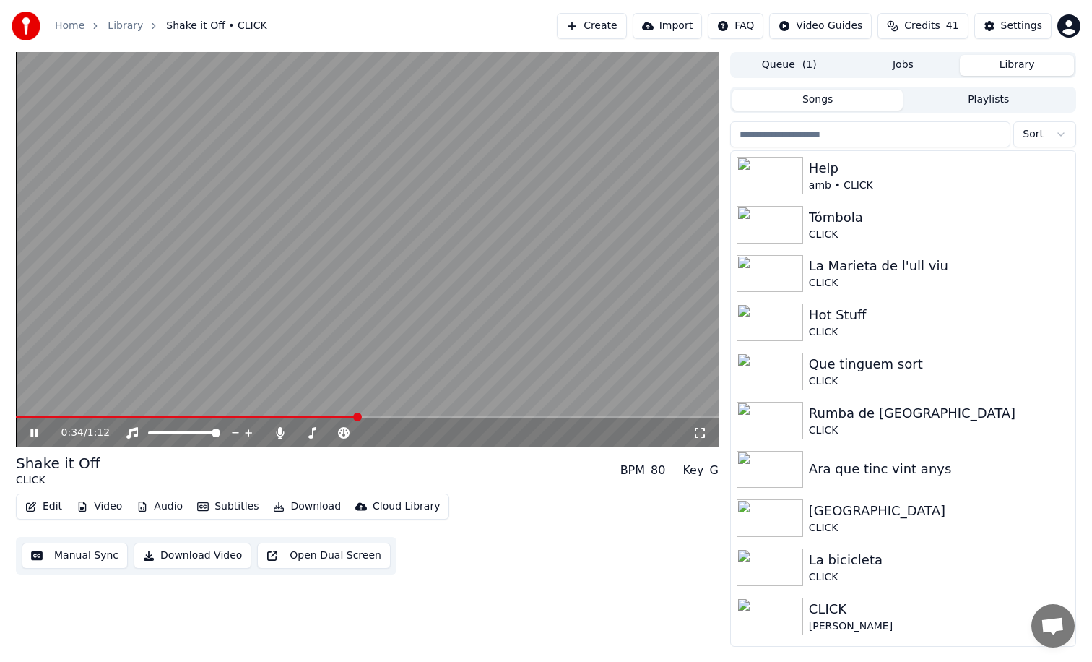
click at [416, 418] on span at bounding box center [367, 416] width 703 height 3
click at [446, 416] on span at bounding box center [367, 416] width 703 height 3
click at [575, 318] on video at bounding box center [367, 249] width 703 height 395
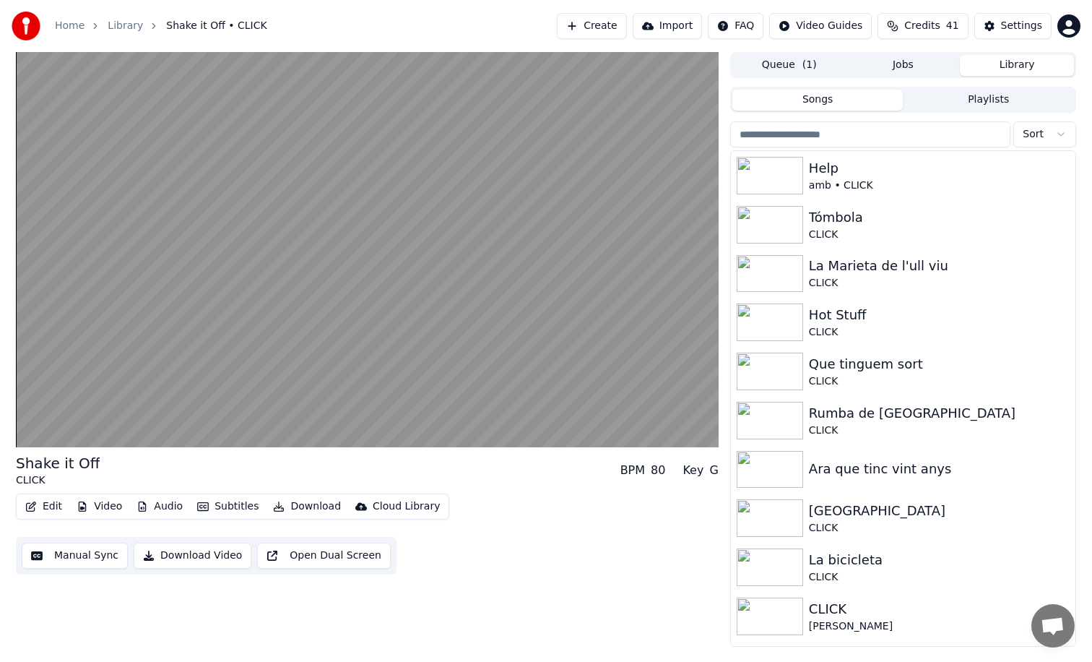
click at [575, 318] on video at bounding box center [367, 249] width 703 height 395
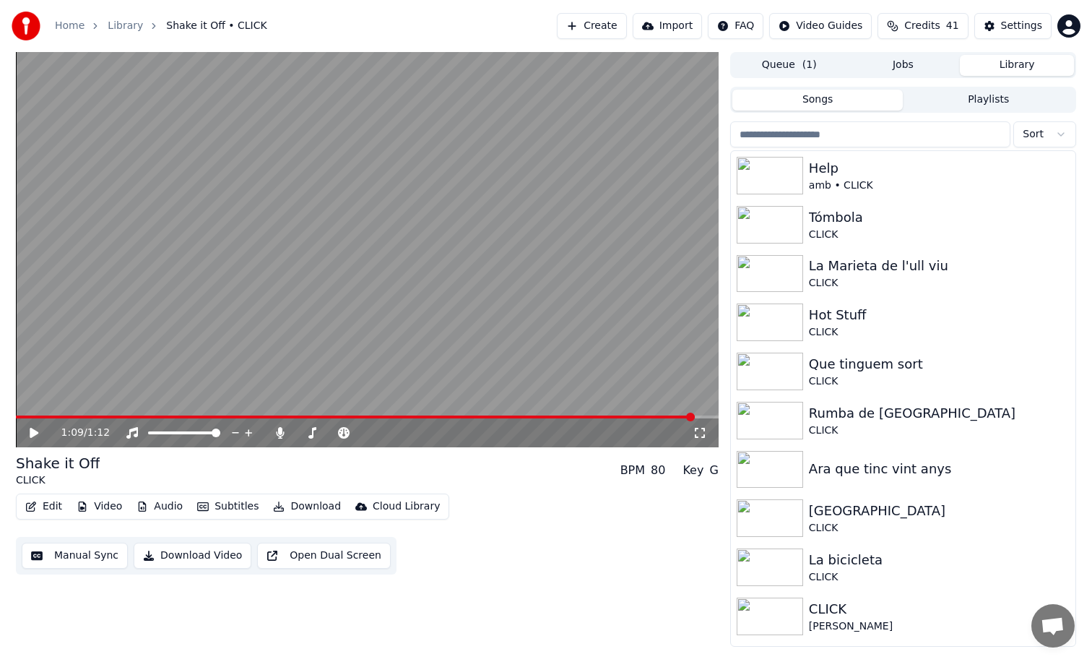
click at [763, 60] on button "Queue ( 1 )" at bounding box center [789, 65] width 114 height 21
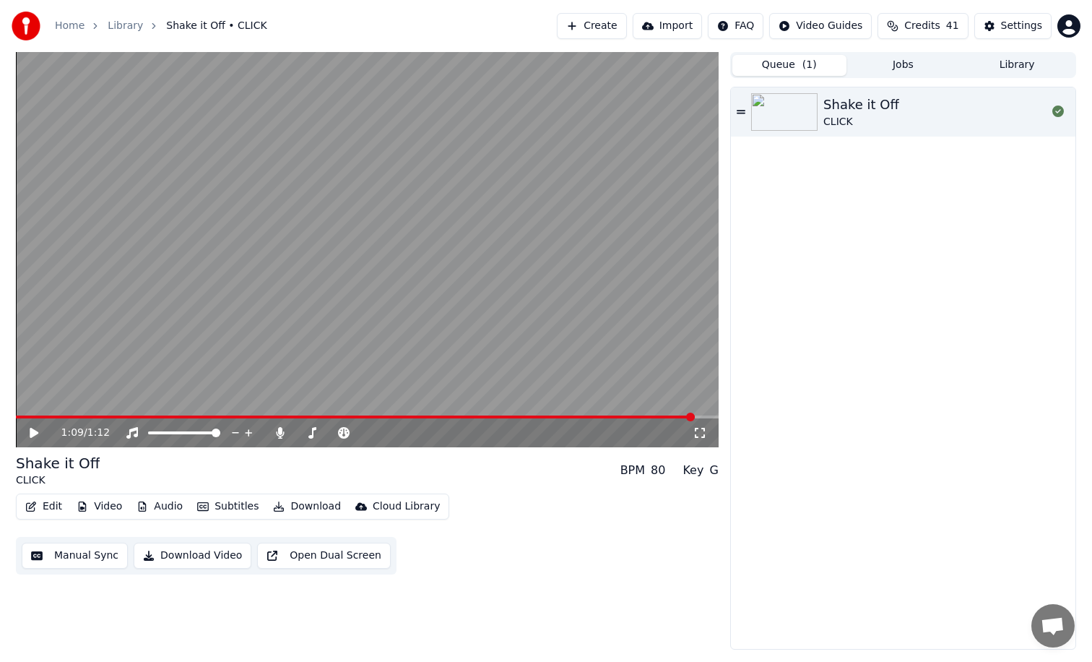
click at [887, 62] on button "Jobs" at bounding box center [904, 65] width 114 height 21
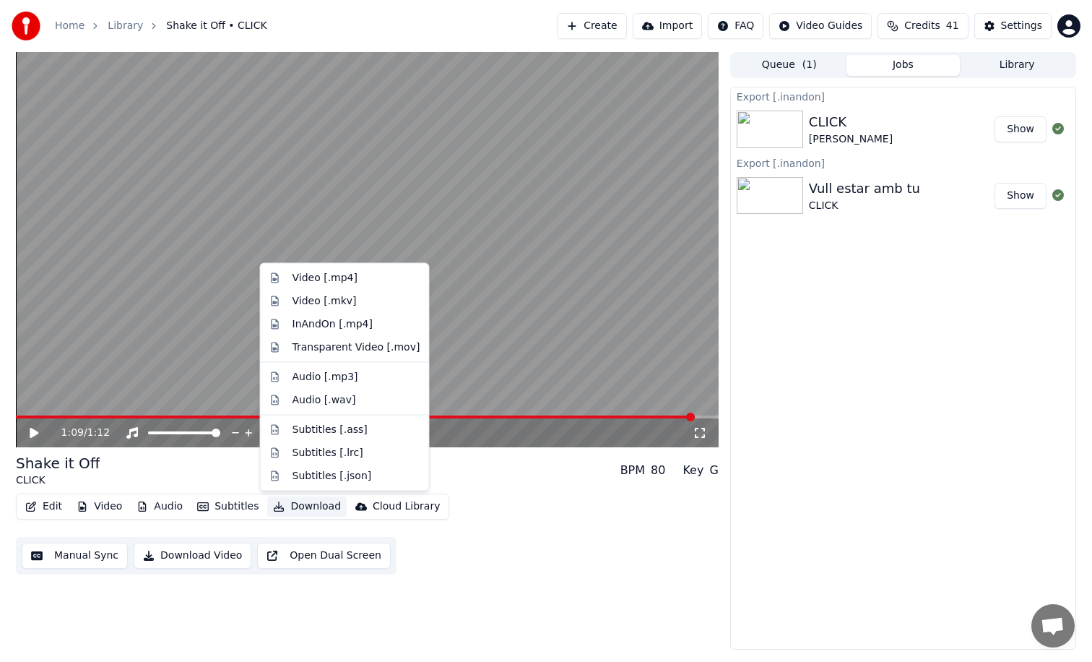
click at [324, 499] on button "Download" at bounding box center [306, 506] width 79 height 20
click at [354, 321] on div "InAndOn [.mp4]" at bounding box center [333, 323] width 81 height 14
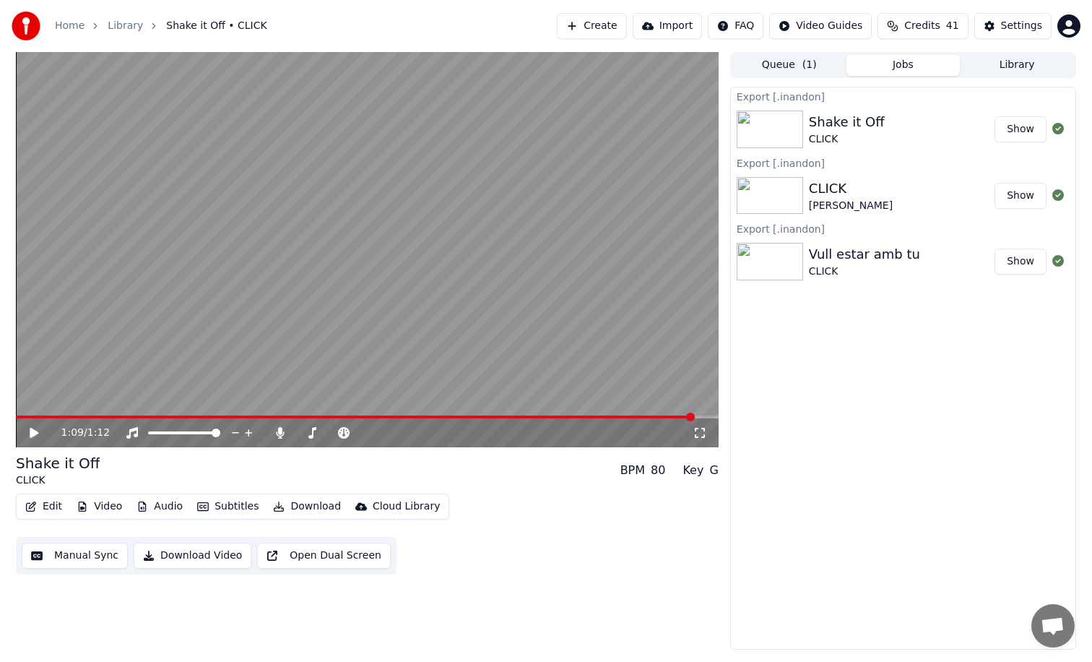
click at [717, 391] on video at bounding box center [367, 249] width 703 height 395
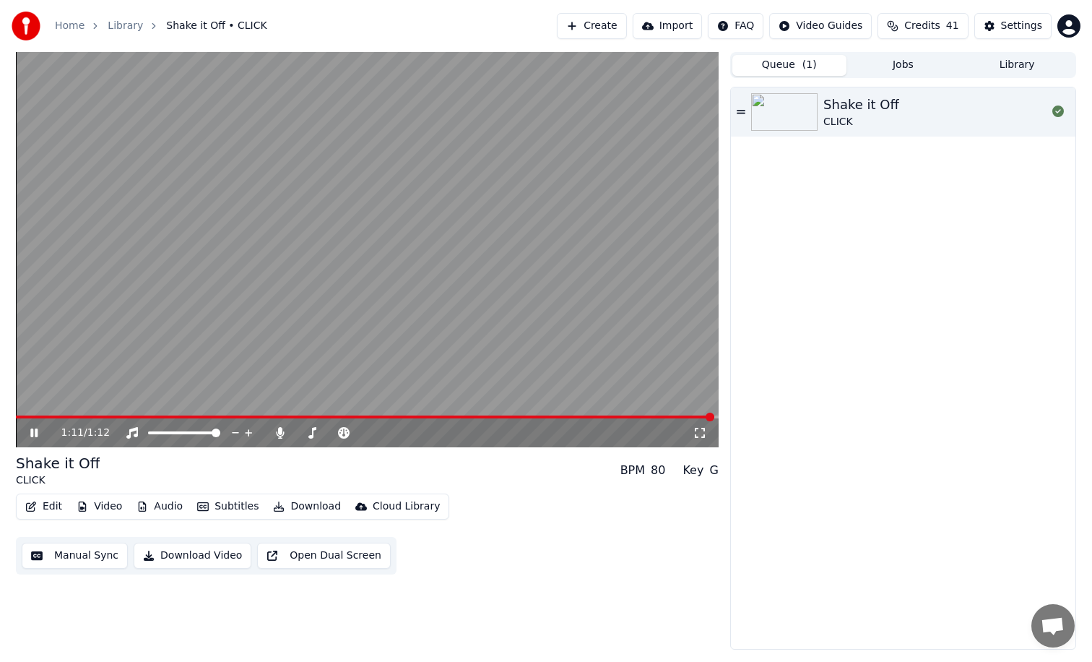
click at [805, 64] on span "( 1 )" at bounding box center [810, 65] width 14 height 14
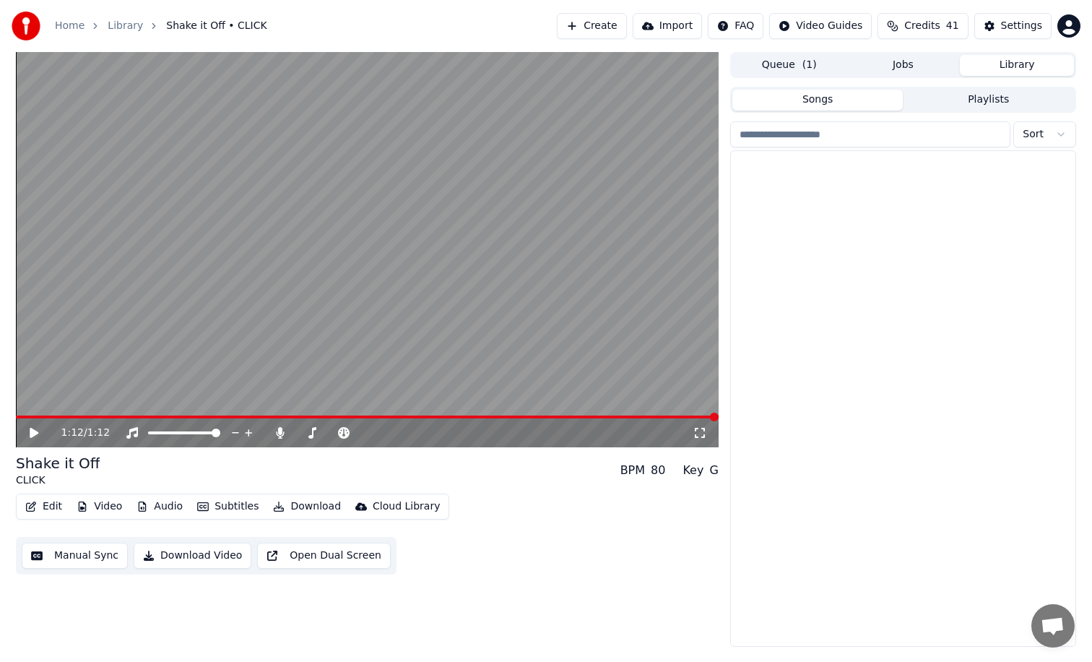
click at [978, 65] on button "Library" at bounding box center [1017, 65] width 114 height 21
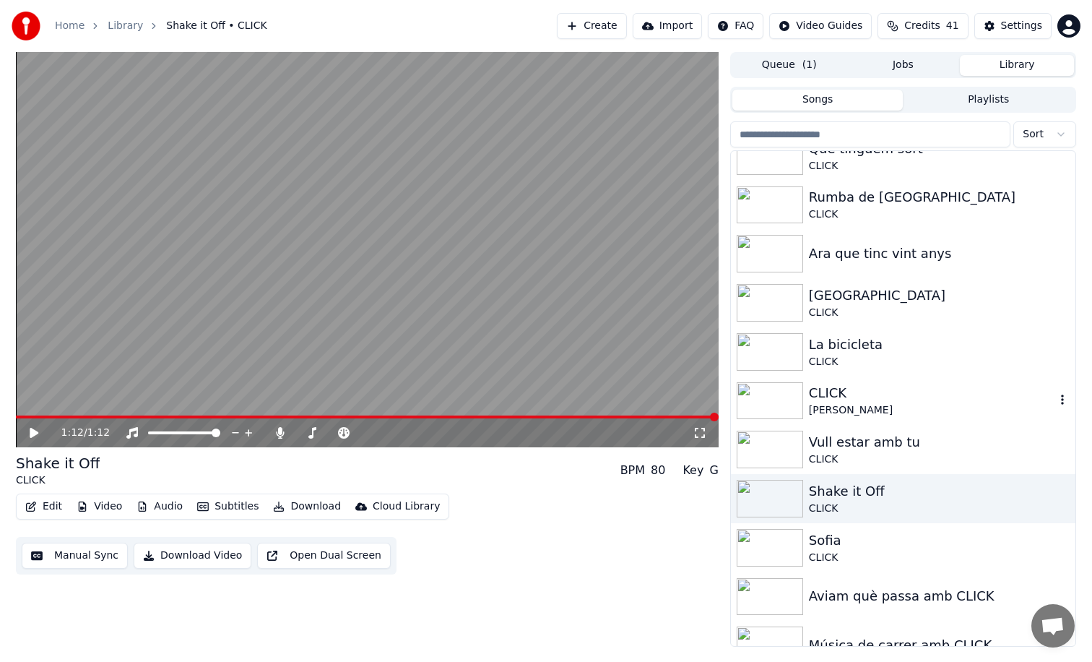
scroll to position [220, 0]
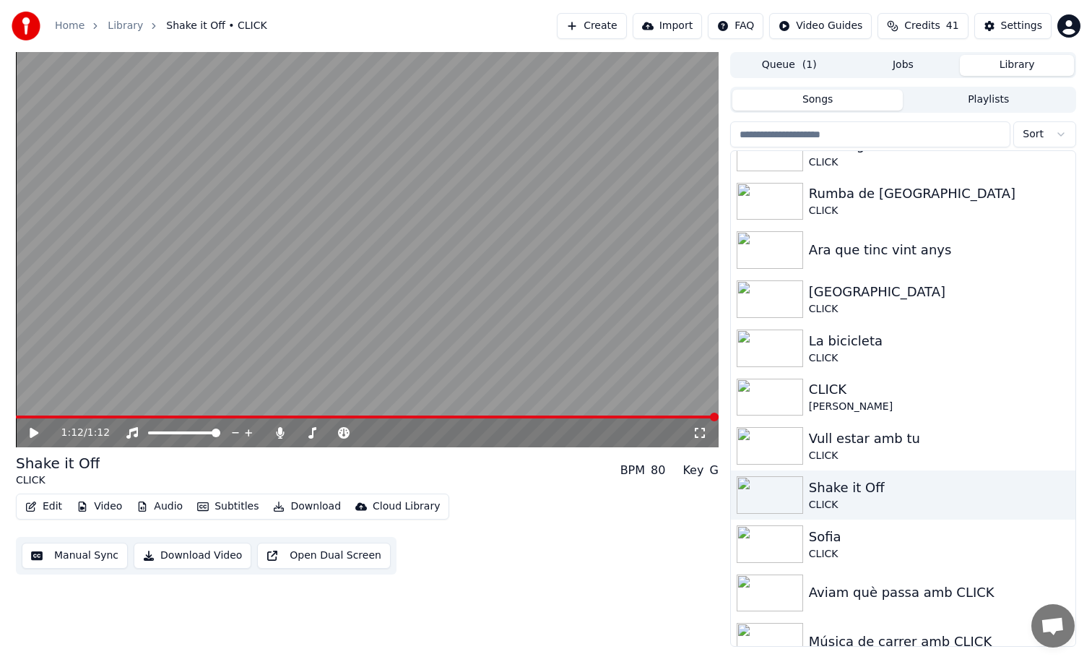
click at [614, 26] on button "Create" at bounding box center [592, 26] width 70 height 26
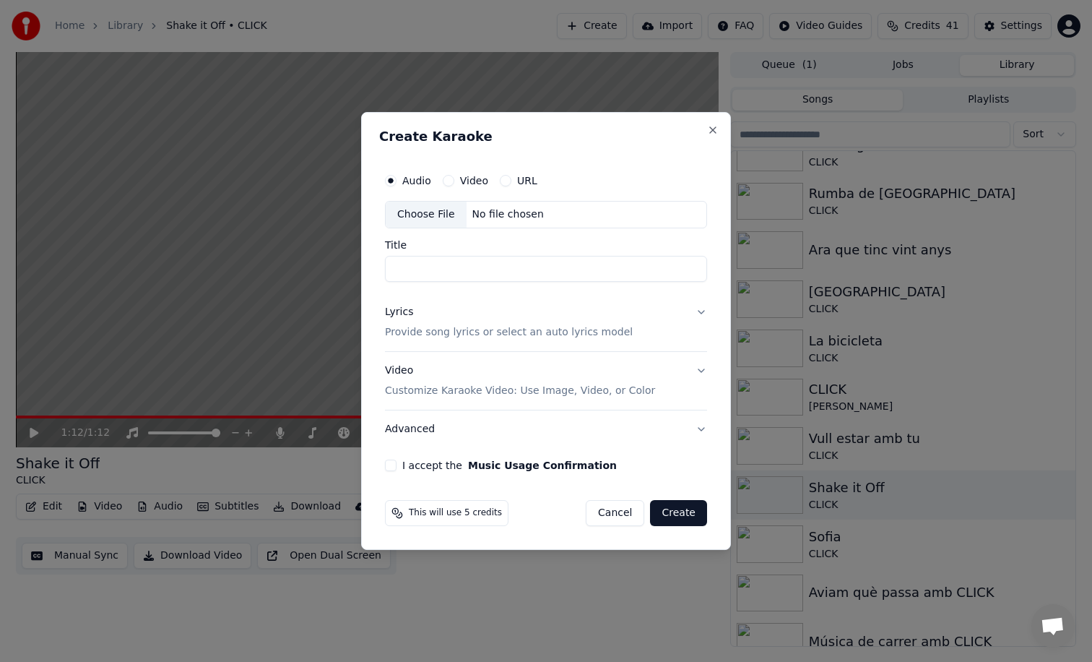
click at [454, 220] on div "Choose File" at bounding box center [426, 215] width 81 height 26
type input "**********"
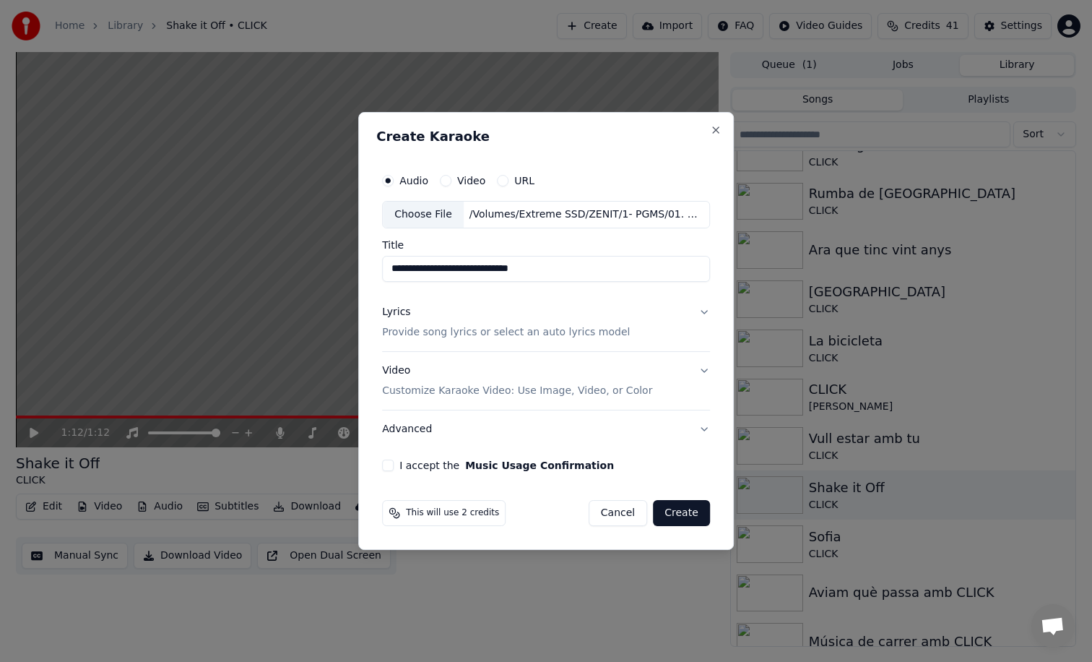
click at [463, 330] on p "Provide song lyrics or select an auto lyrics model" at bounding box center [506, 332] width 248 height 14
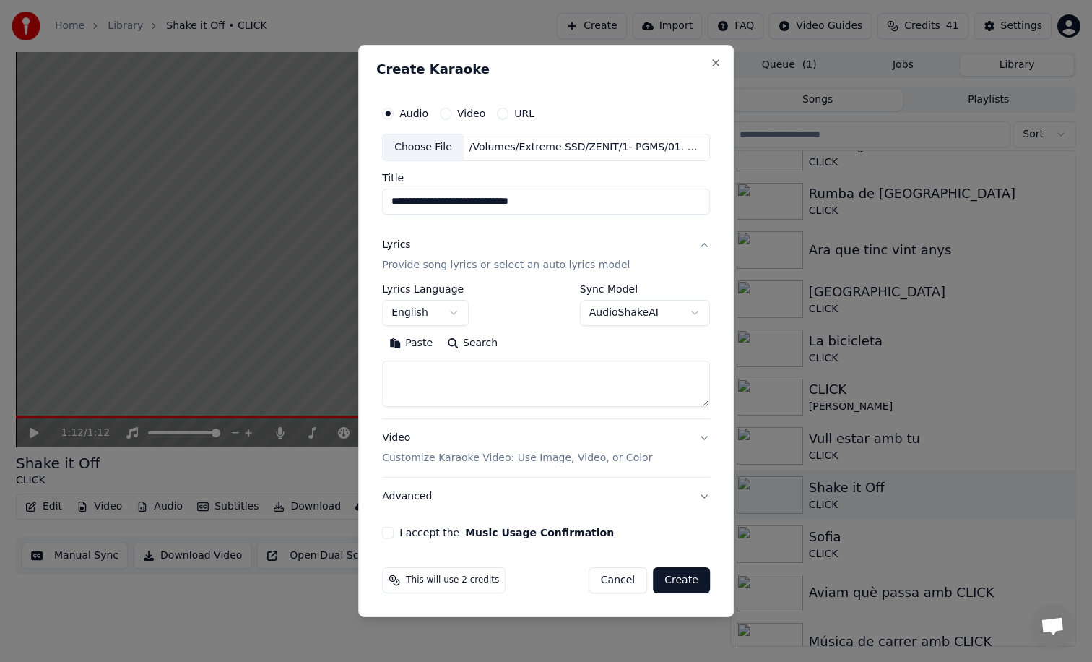
click at [472, 365] on textarea at bounding box center [546, 383] width 328 height 46
paste textarea "**********"
type textarea "**********"
click at [451, 313] on body "**********" at bounding box center [546, 331] width 1092 height 662
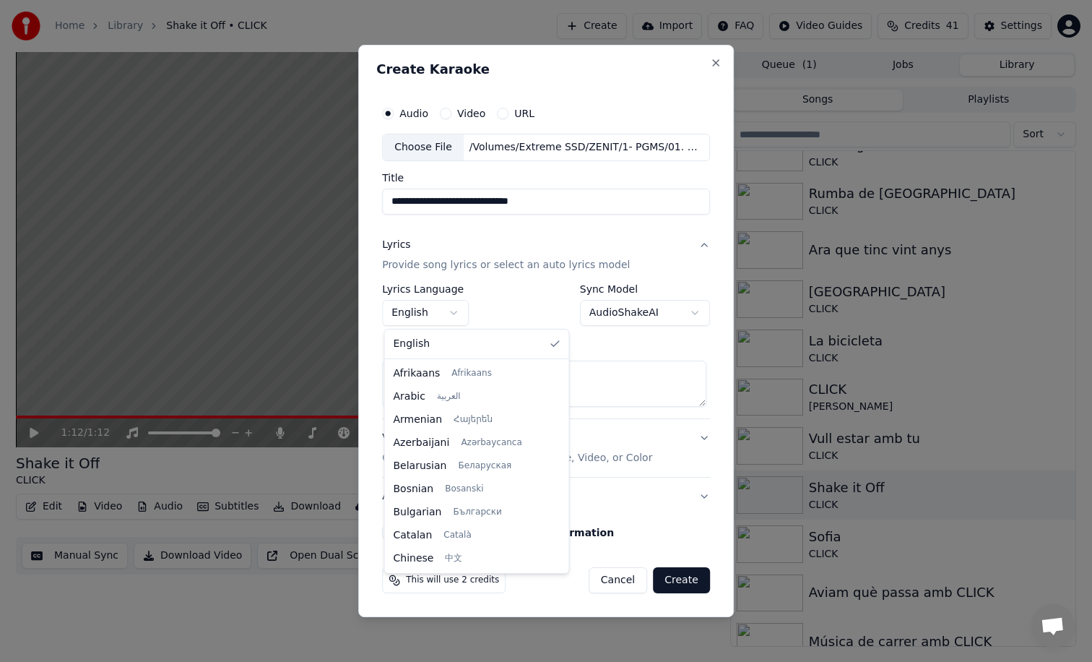
select select "**"
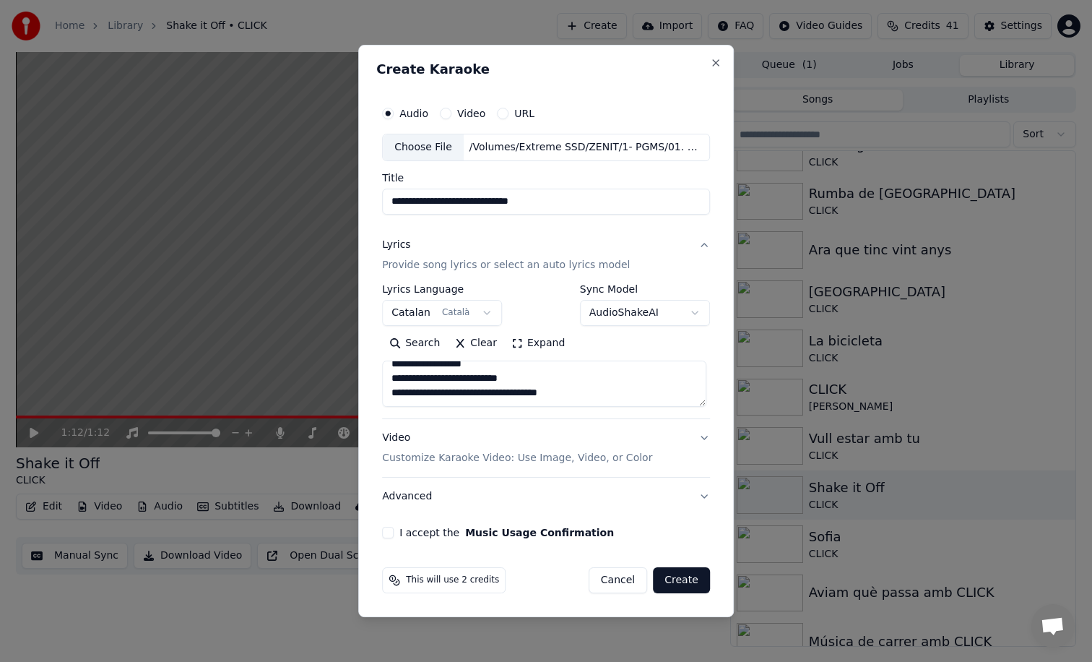
click at [389, 537] on button "I accept the Music Usage Confirmation" at bounding box center [388, 533] width 12 height 12
click at [697, 584] on button "Create" at bounding box center [681, 580] width 57 height 26
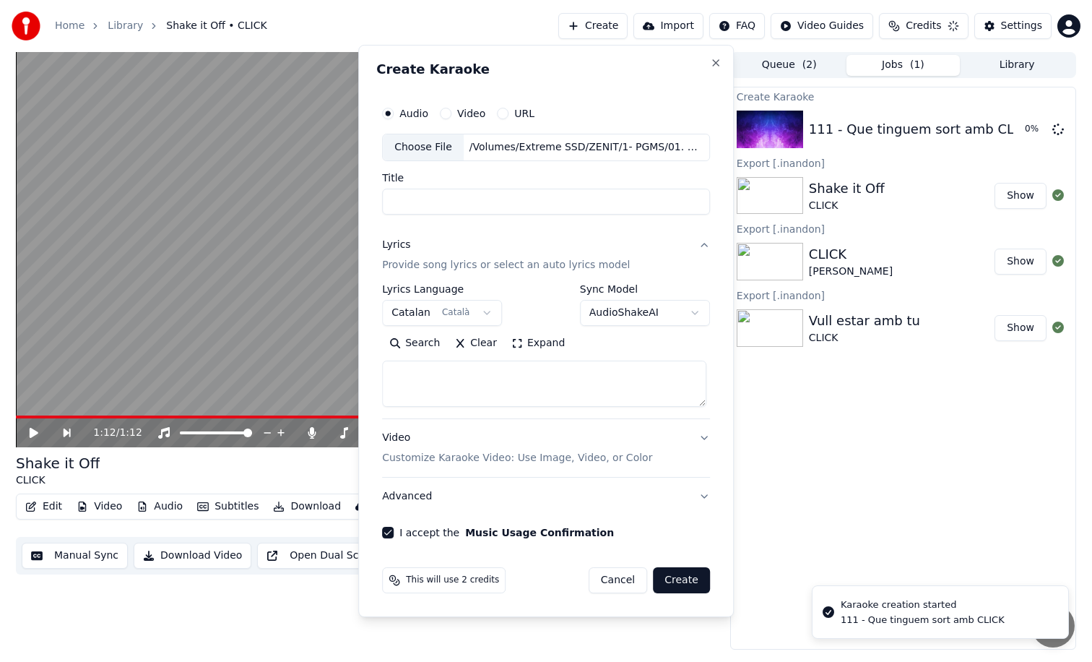
scroll to position [0, 0]
select select
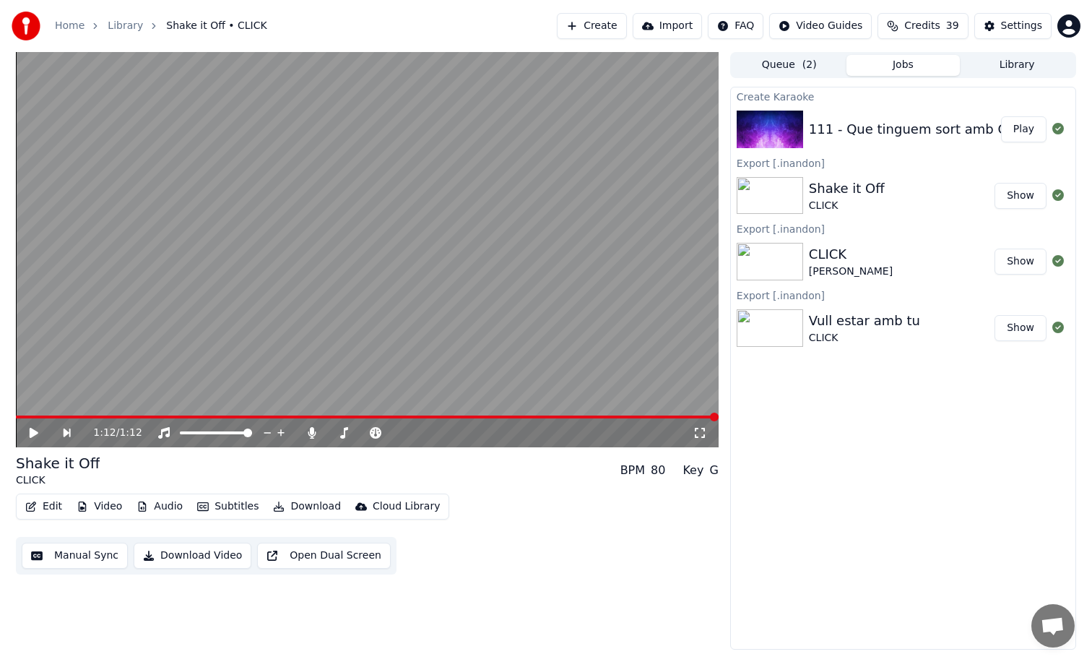
click at [1029, 134] on button "Play" at bounding box center [1024, 129] width 46 height 26
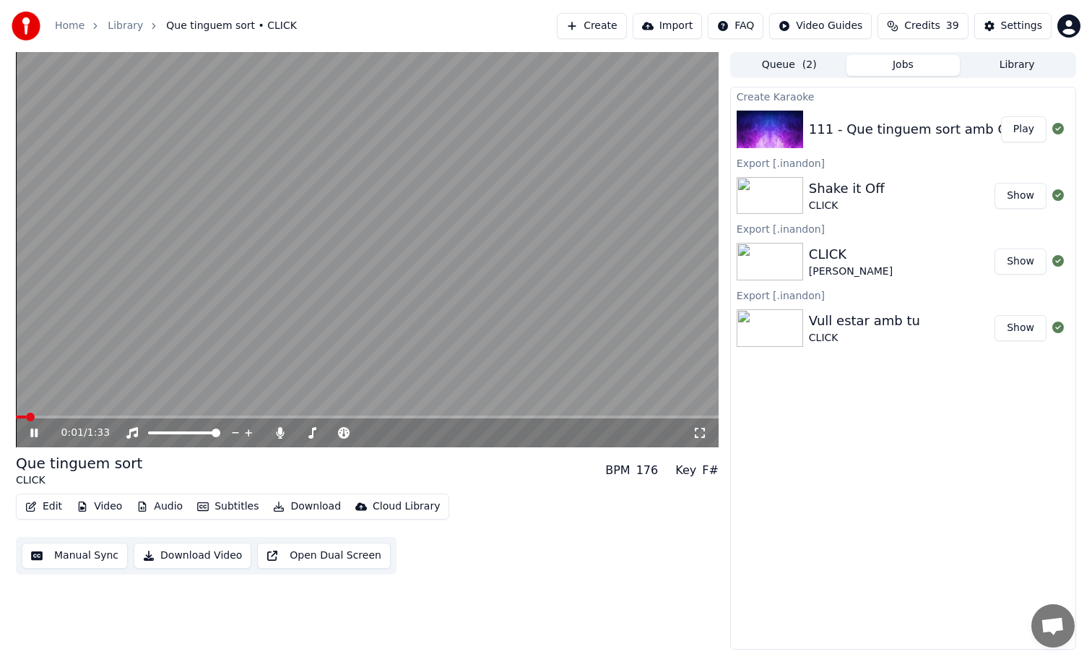
click at [59, 417] on span at bounding box center [367, 416] width 703 height 3
click at [25, 415] on span at bounding box center [63, 416] width 95 height 3
click at [411, 433] on span at bounding box center [396, 432] width 72 height 3
click at [415, 433] on span at bounding box center [411, 432] width 9 height 9
click at [298, 501] on button "Download" at bounding box center [306, 506] width 79 height 20
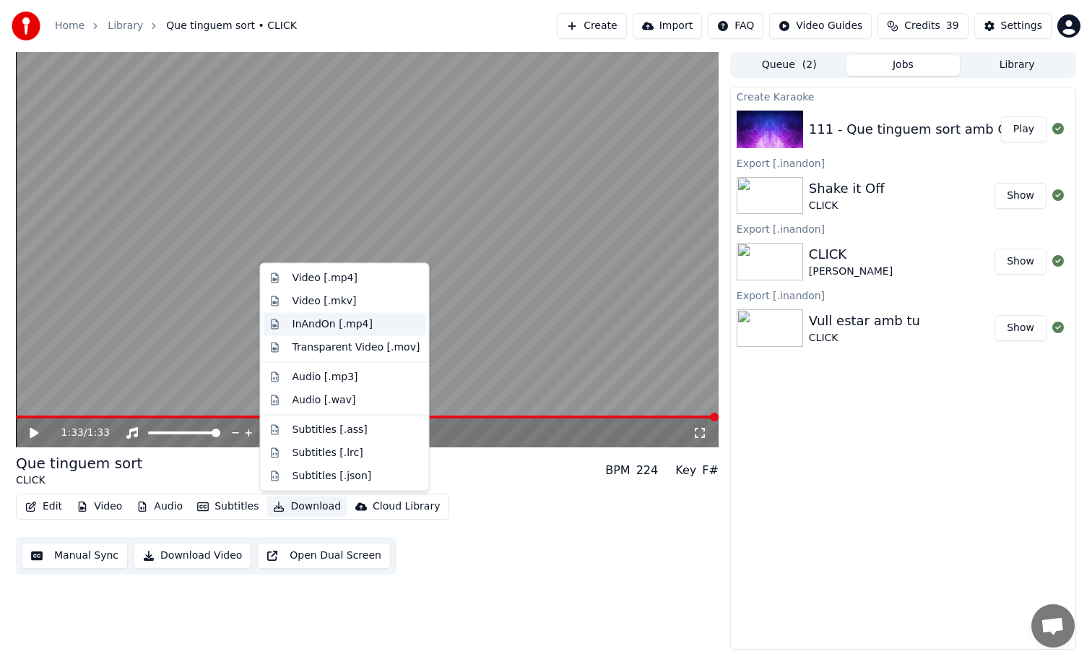
click at [334, 325] on div "InAndOn [.mp4]" at bounding box center [333, 323] width 81 height 14
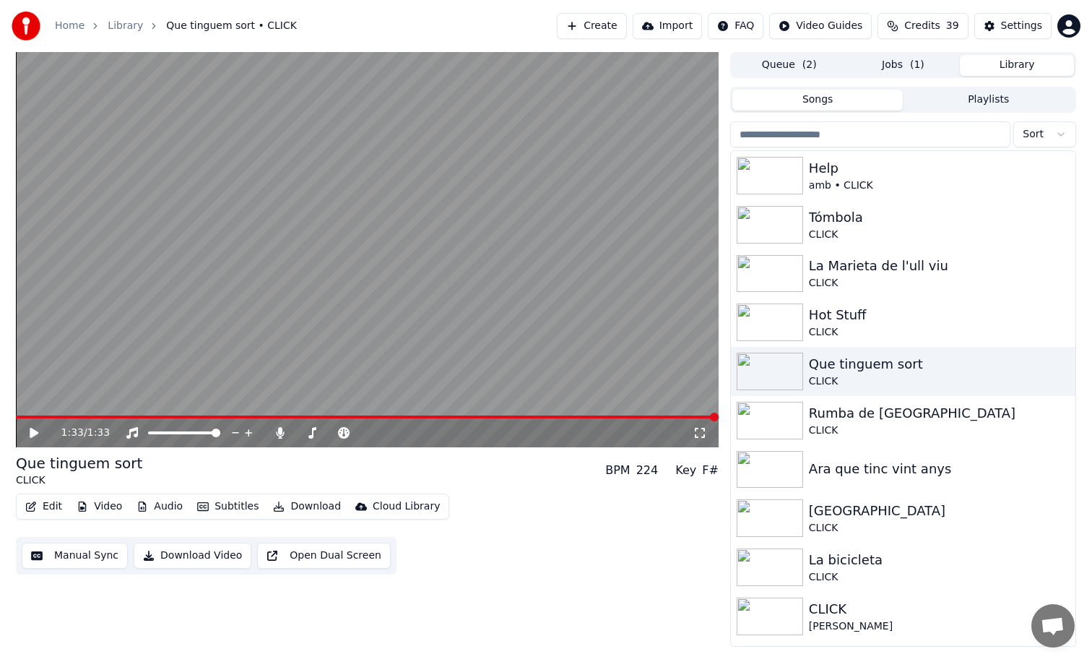
click at [985, 61] on button "Library" at bounding box center [1017, 65] width 114 height 21
click at [621, 27] on button "Create" at bounding box center [592, 26] width 70 height 26
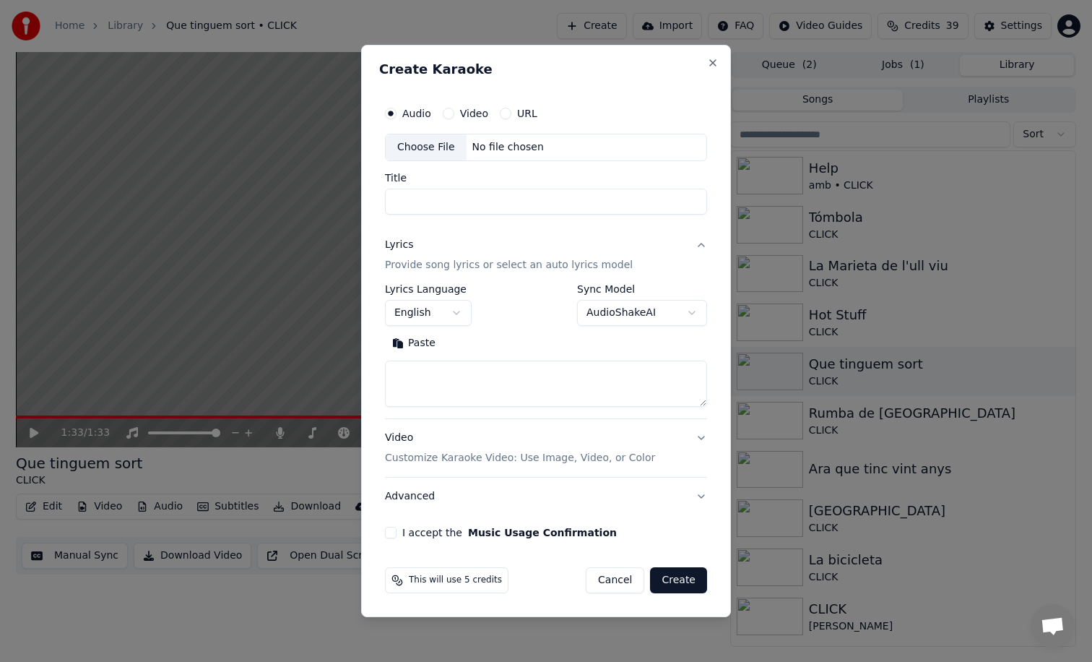
paste input "**********"
type input "**********"
click at [471, 378] on textarea at bounding box center [546, 383] width 322 height 46
paste textarea "**********"
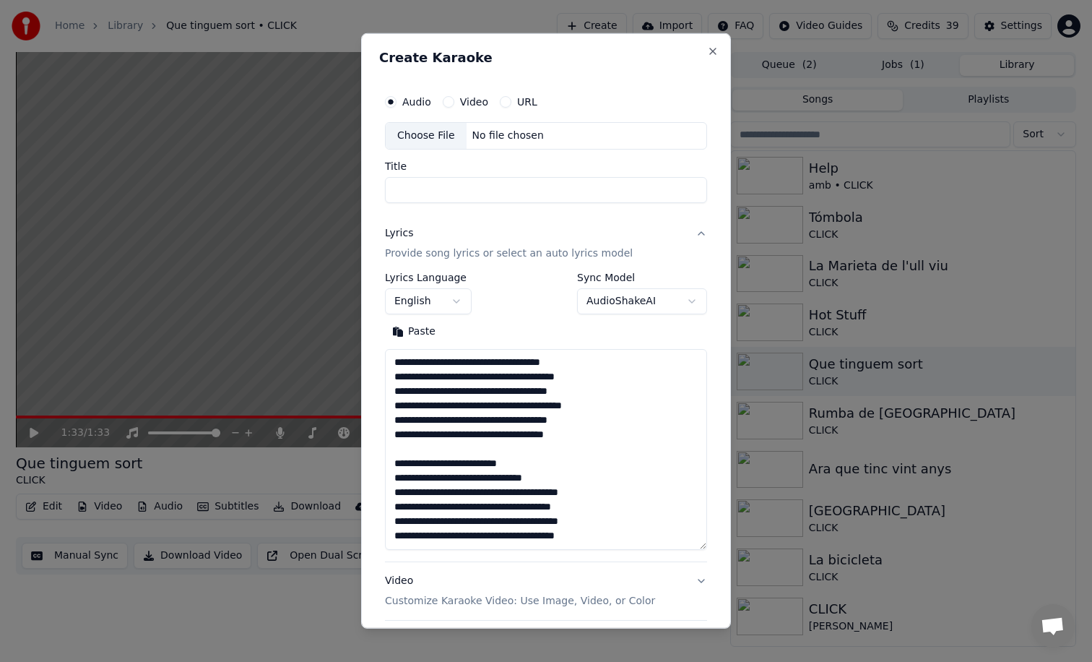
scroll to position [162, 0]
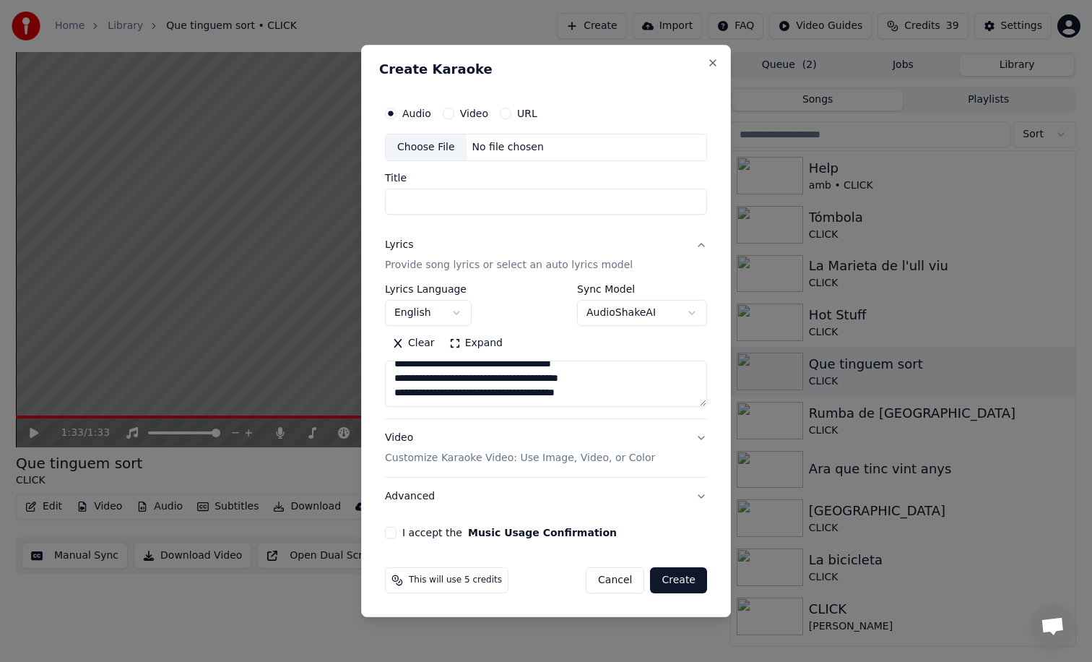
type textarea "**********"
click at [450, 320] on body "**********" at bounding box center [546, 331] width 1092 height 662
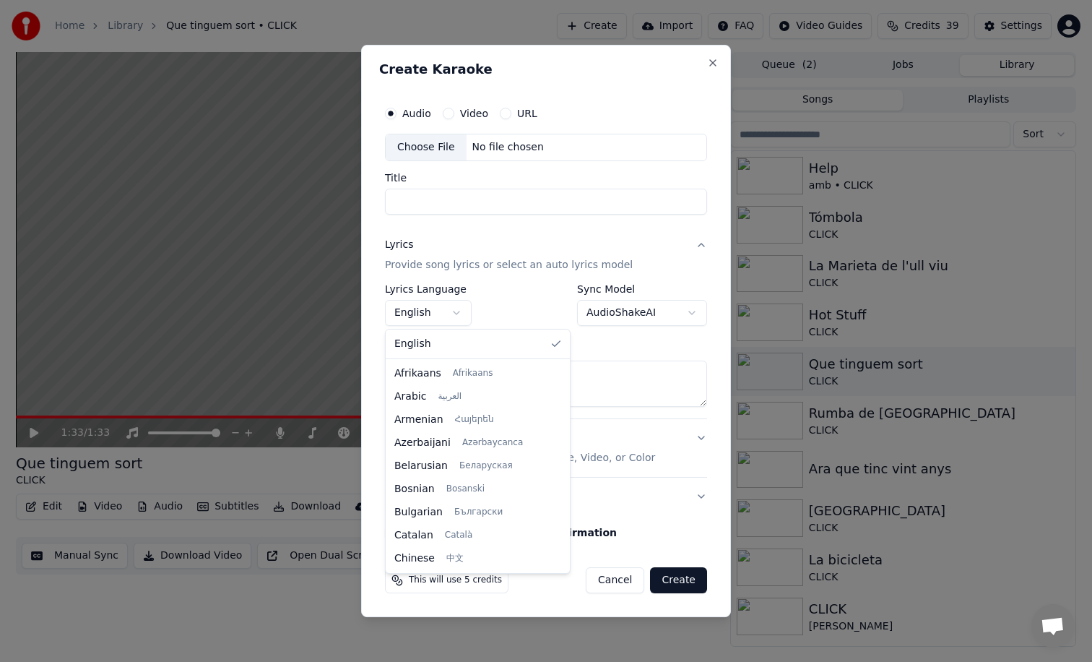
select select "**"
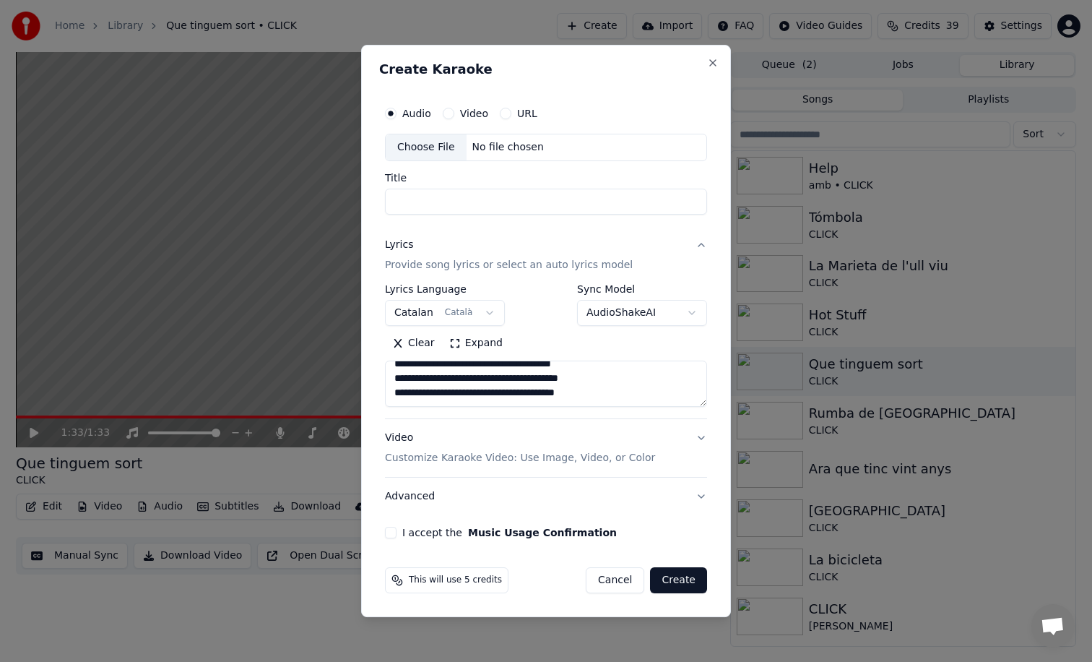
click at [467, 141] on div "No file chosen" at bounding box center [508, 147] width 83 height 14
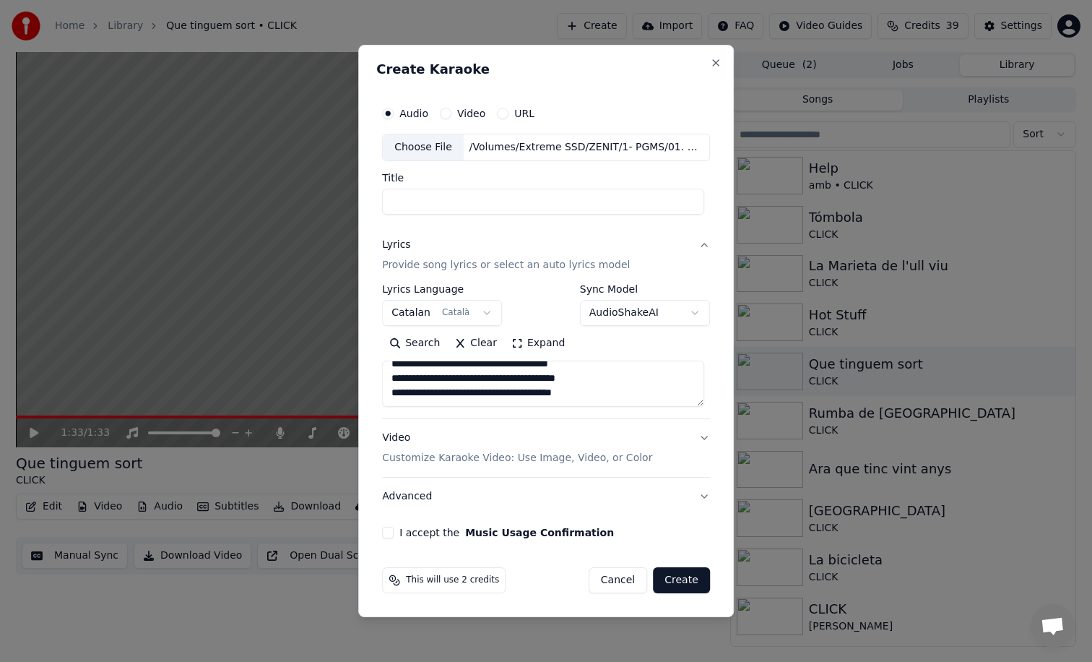
type input "**********"
click at [391, 529] on button "I accept the Music Usage Confirmation" at bounding box center [388, 533] width 12 height 12
click at [675, 580] on button "Create" at bounding box center [681, 580] width 57 height 26
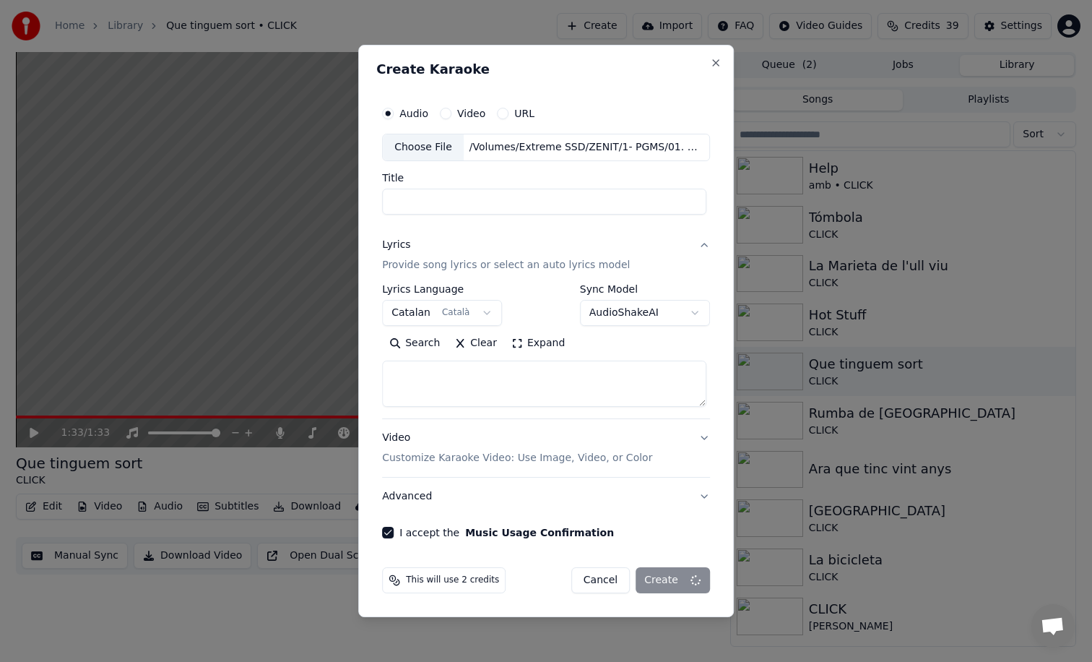
select select
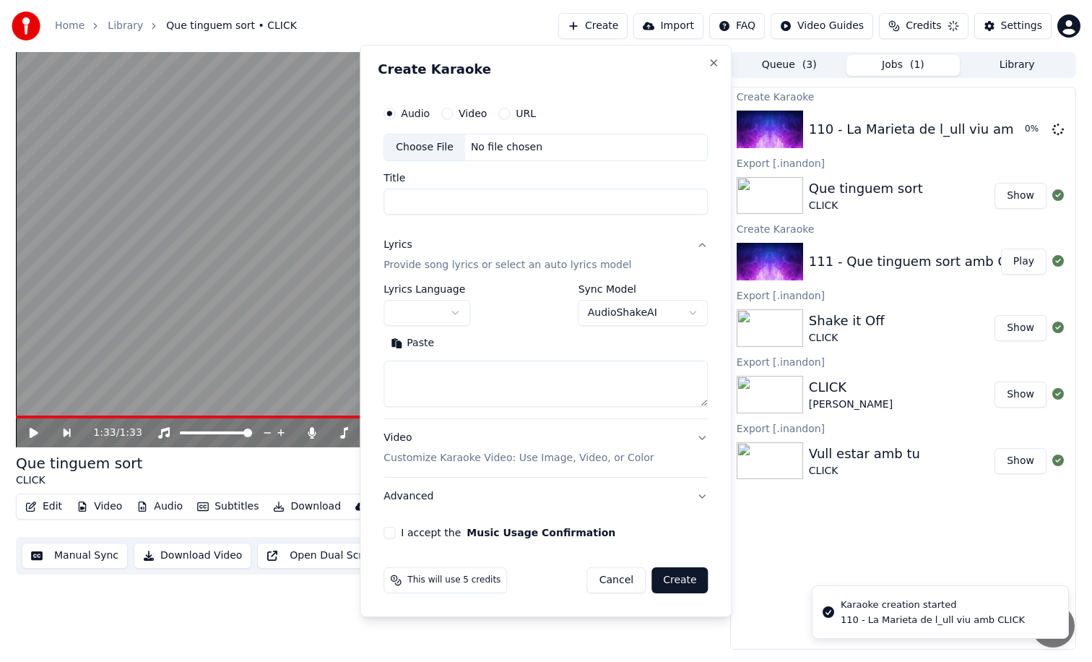
scroll to position [0, 0]
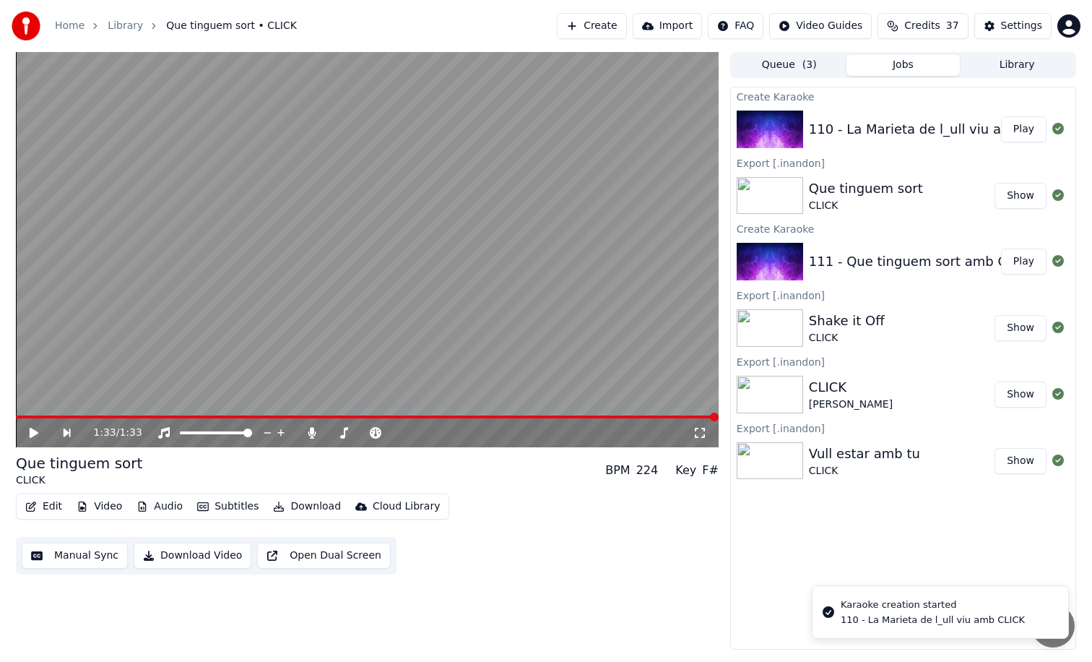
click at [882, 128] on div "110 - La Marieta de l_ull viu amb CLICK" at bounding box center [936, 129] width 255 height 20
click at [1027, 124] on button "Play" at bounding box center [1024, 129] width 46 height 26
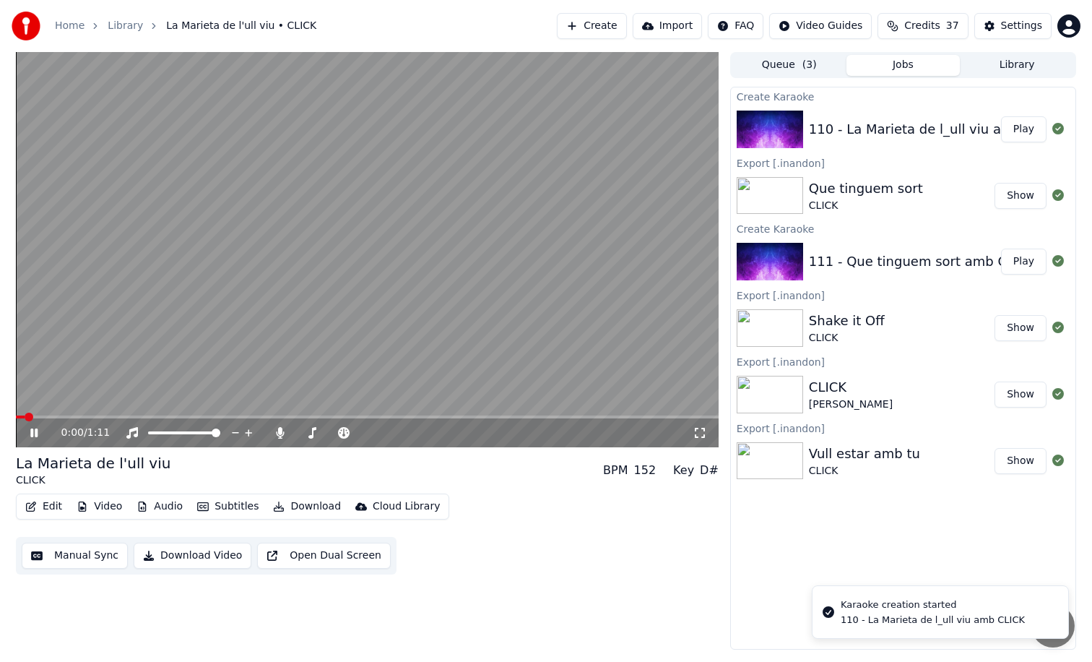
click at [76, 417] on span at bounding box center [367, 416] width 703 height 3
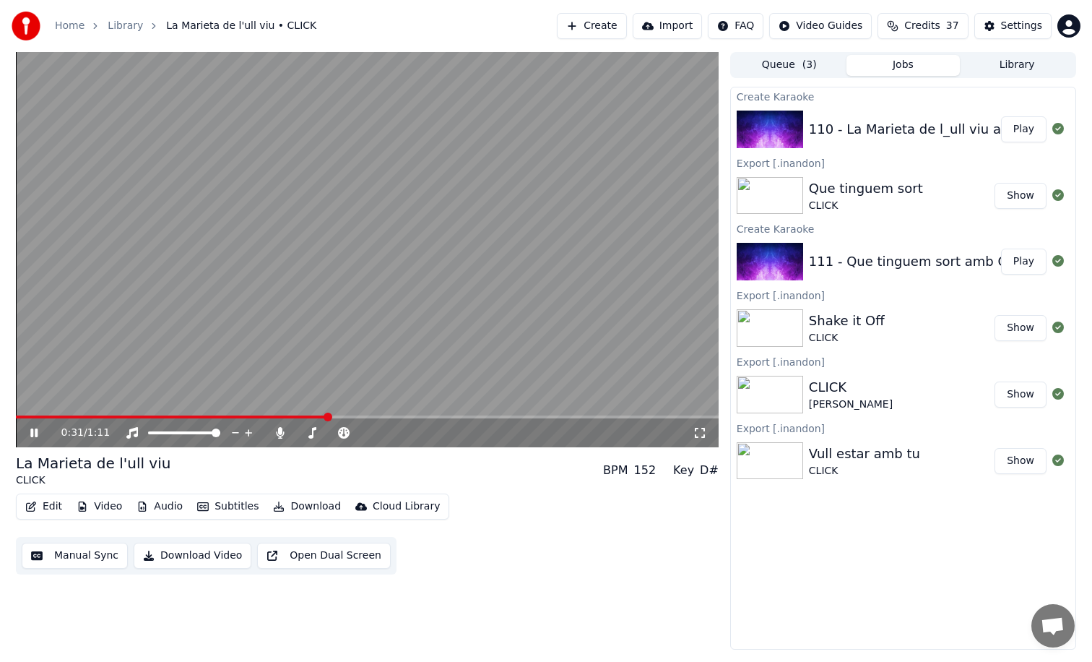
click at [561, 229] on video at bounding box center [367, 249] width 703 height 395
